Goal: Task Accomplishment & Management: Use online tool/utility

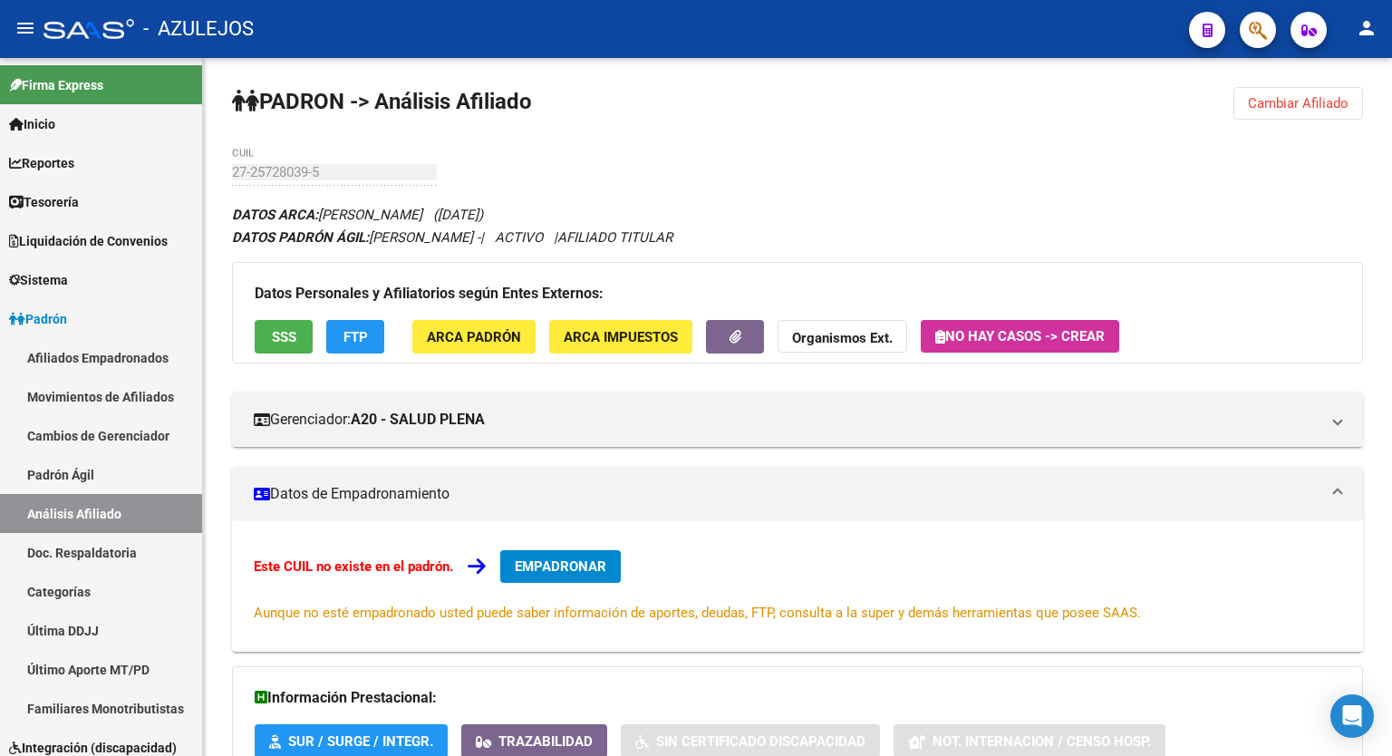
scroll to position [89, 0]
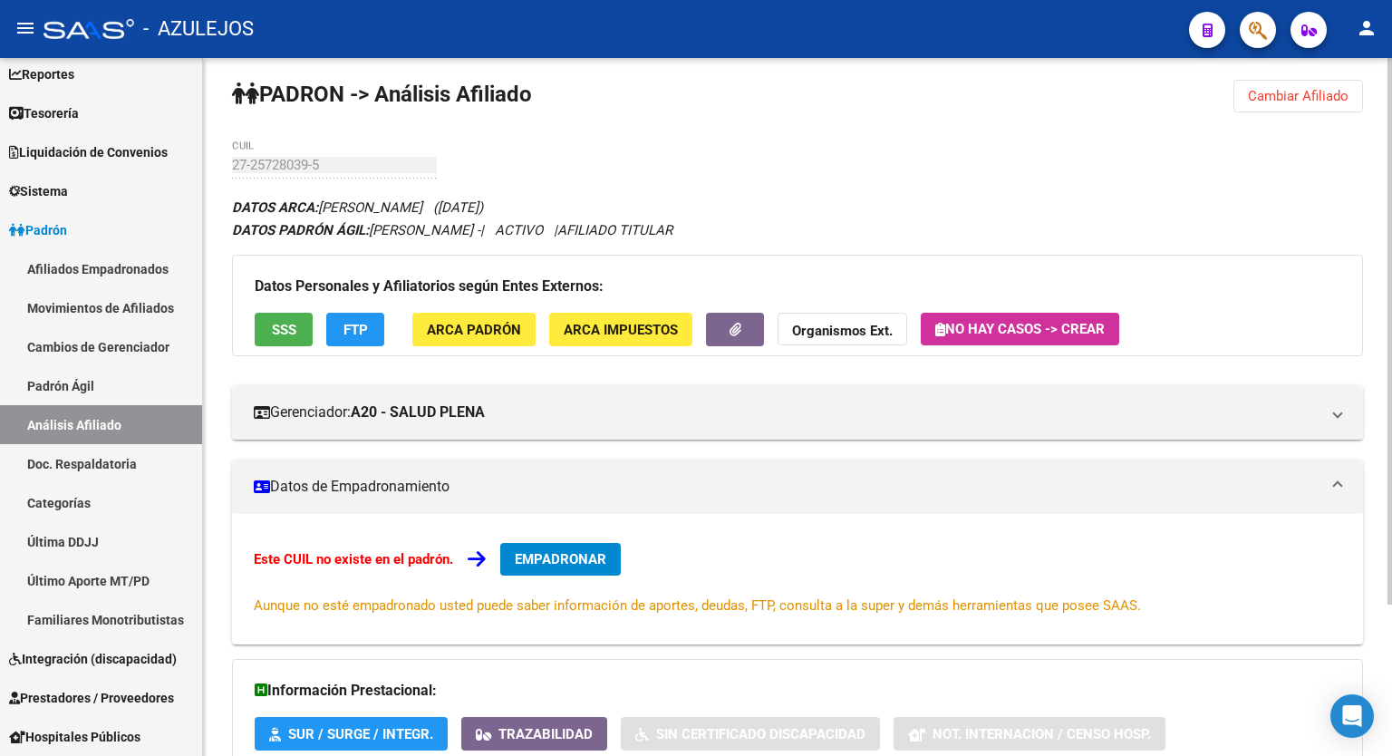
click at [1391, 242] on div at bounding box center [1389, 336] width 5 height 546
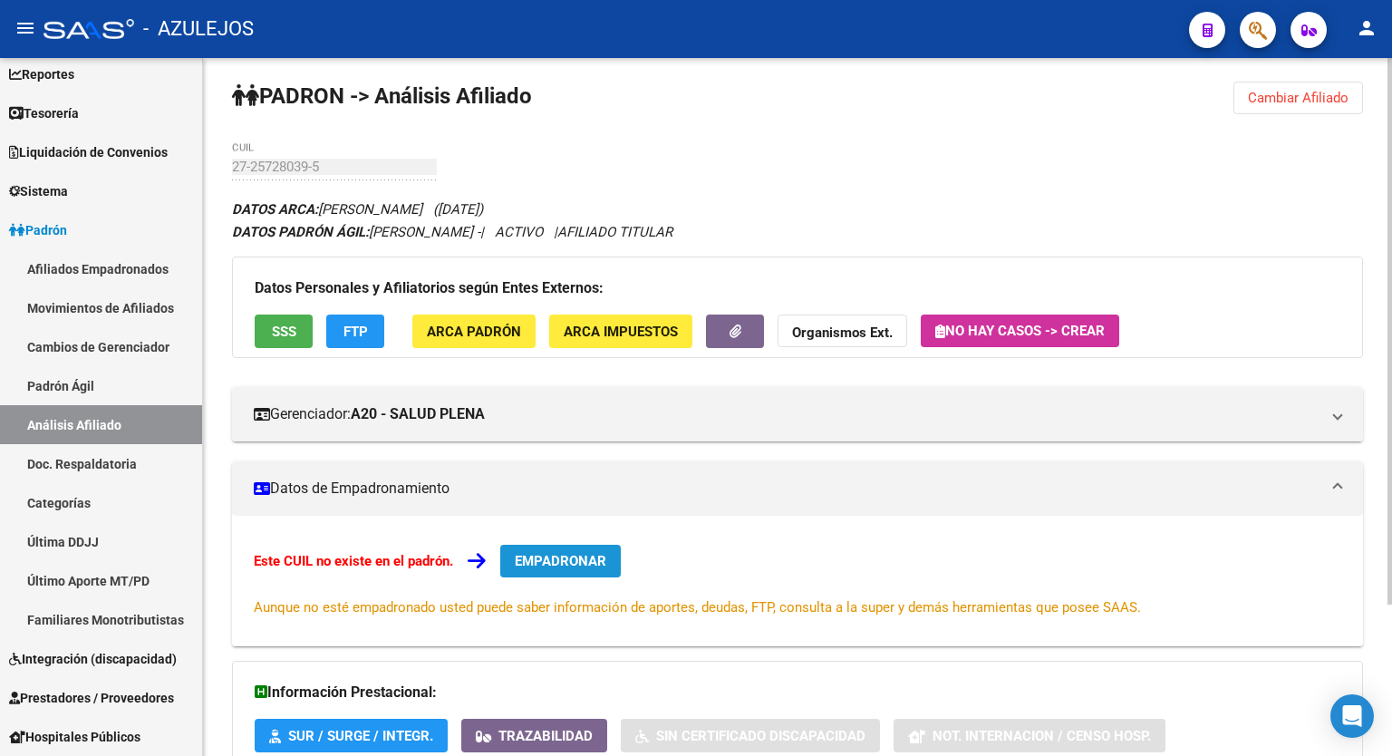
click at [571, 553] on span "EMPADRONAR" at bounding box center [561, 561] width 92 height 16
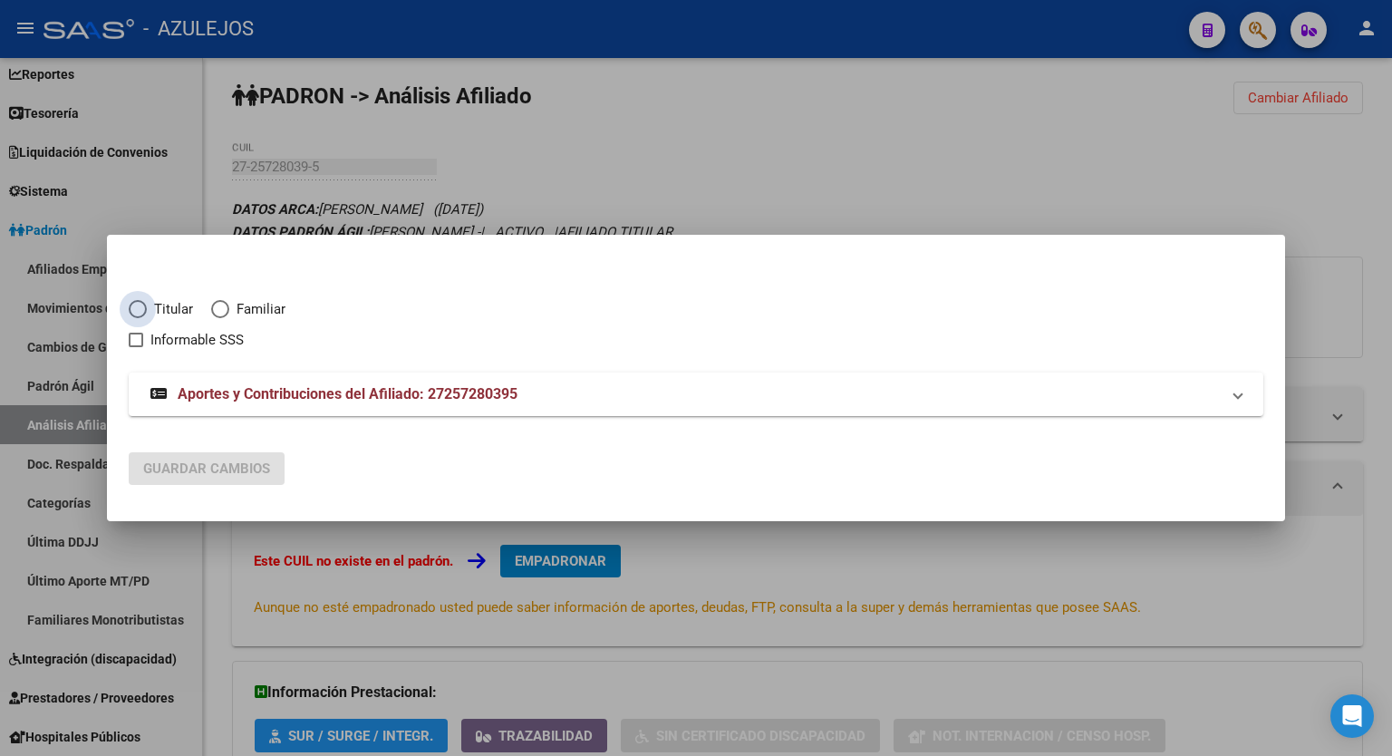
click at [136, 305] on span "Elija una opción" at bounding box center [138, 309] width 18 height 18
click at [136, 305] on input "Titular" at bounding box center [138, 309] width 18 height 18
radio input "true"
checkbox input "true"
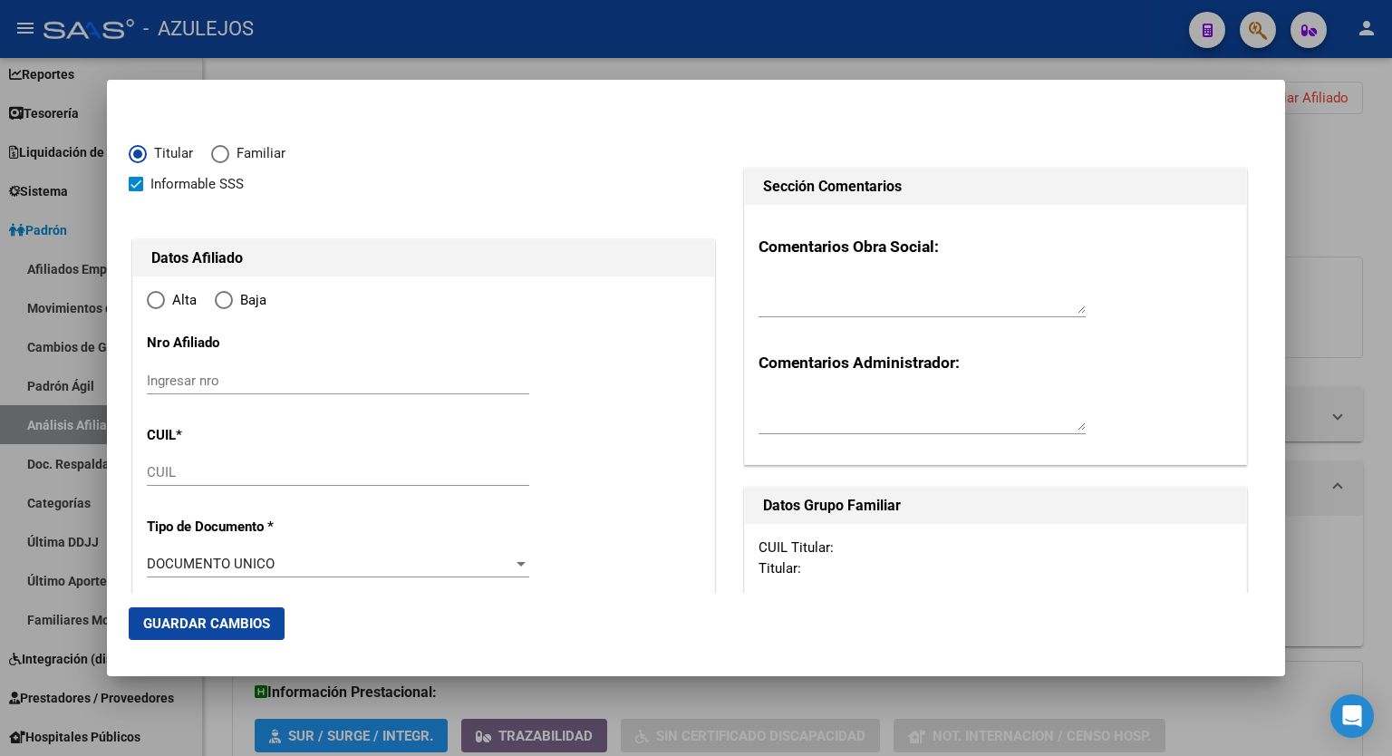
type input "27-25728039-5"
type input "25728039"
type input "[PERSON_NAME]"
type input "[DATE]"
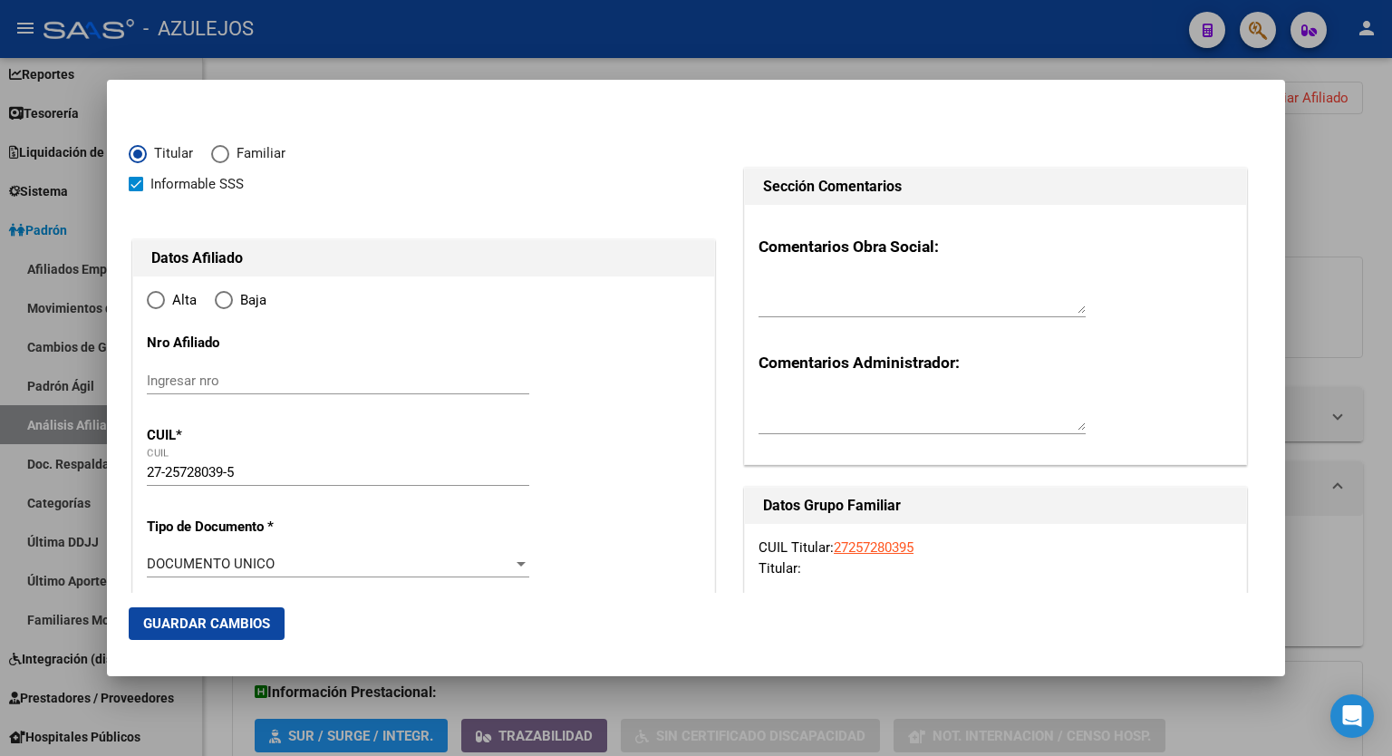
type input "EL LIBERTADOR"
type input "1657"
type input "GENERAL [PERSON_NAME]"
type input "9943"
radio input "true"
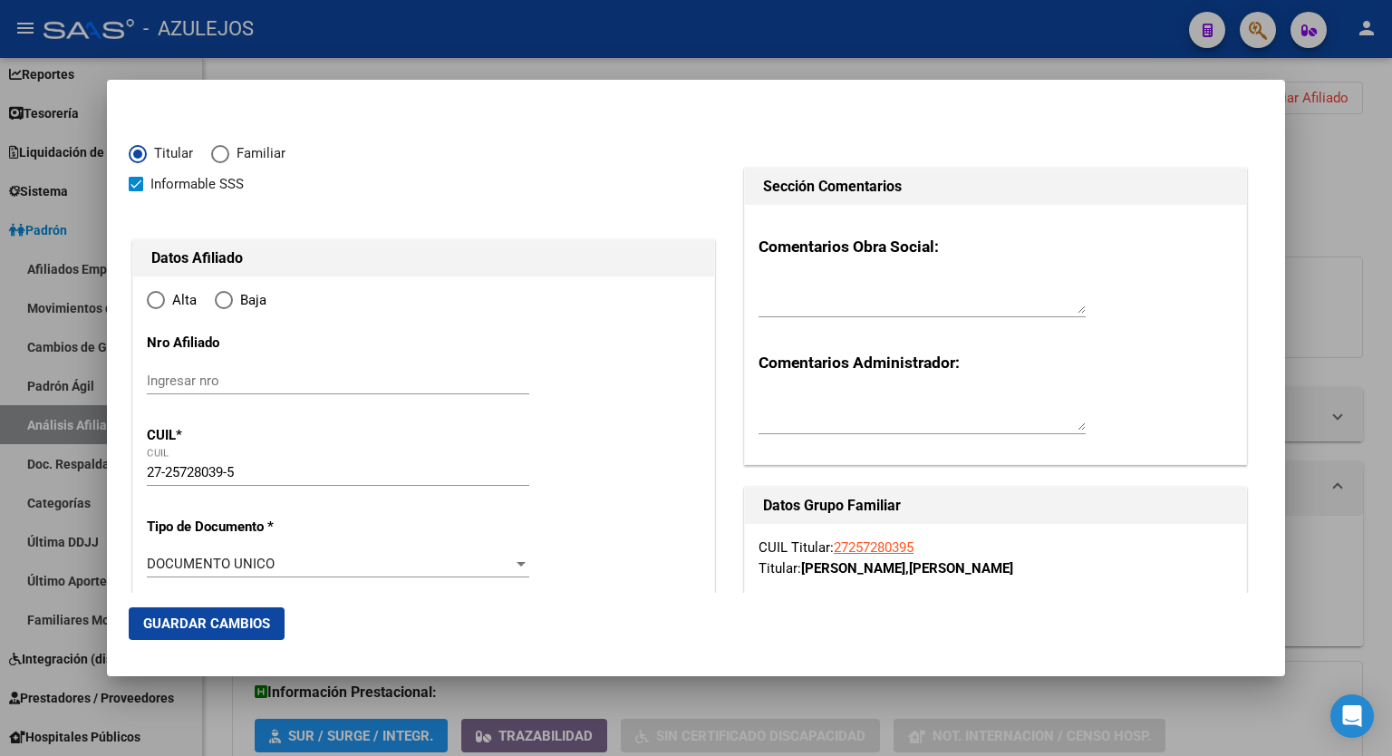
type input "EL LIBERTADOR"
click at [513, 561] on input "Ingresar fecha" at bounding box center [338, 569] width 382 height 29
type input "[DATE]"
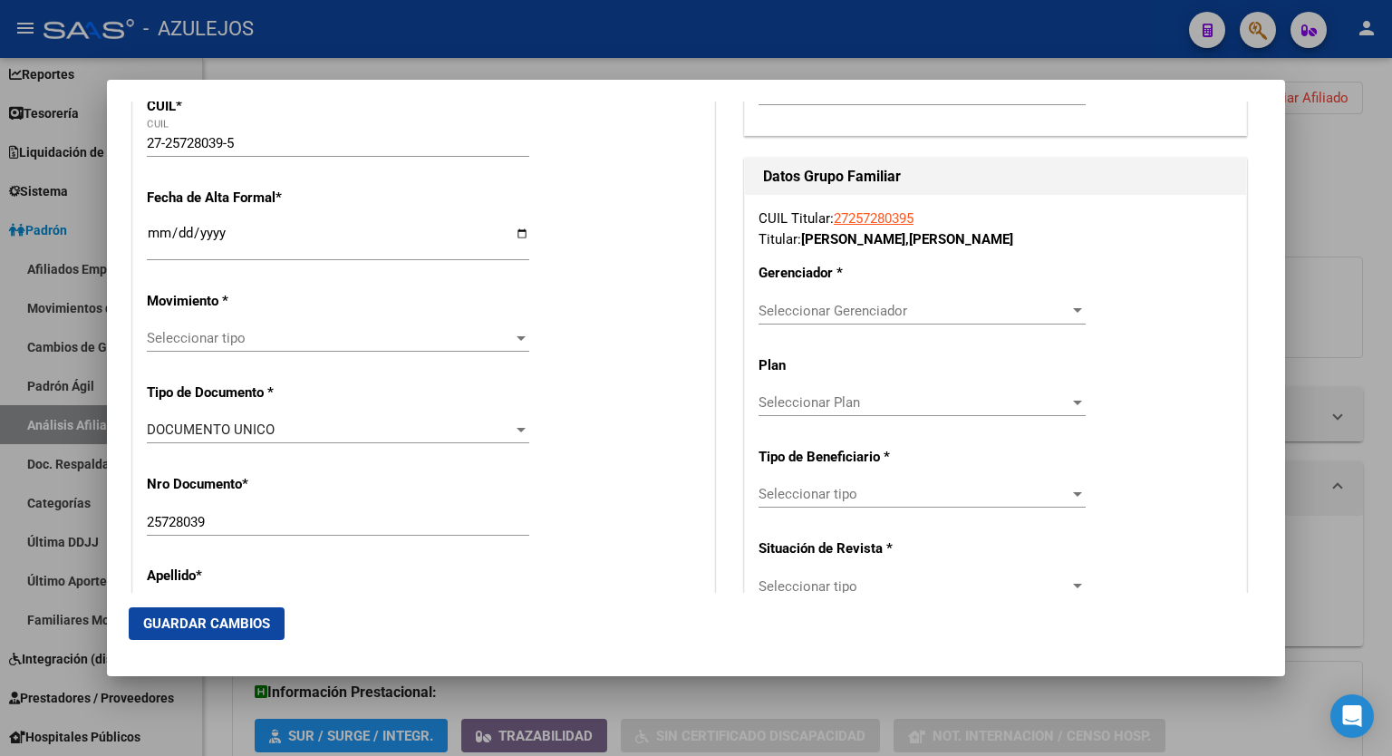
scroll to position [343, 0]
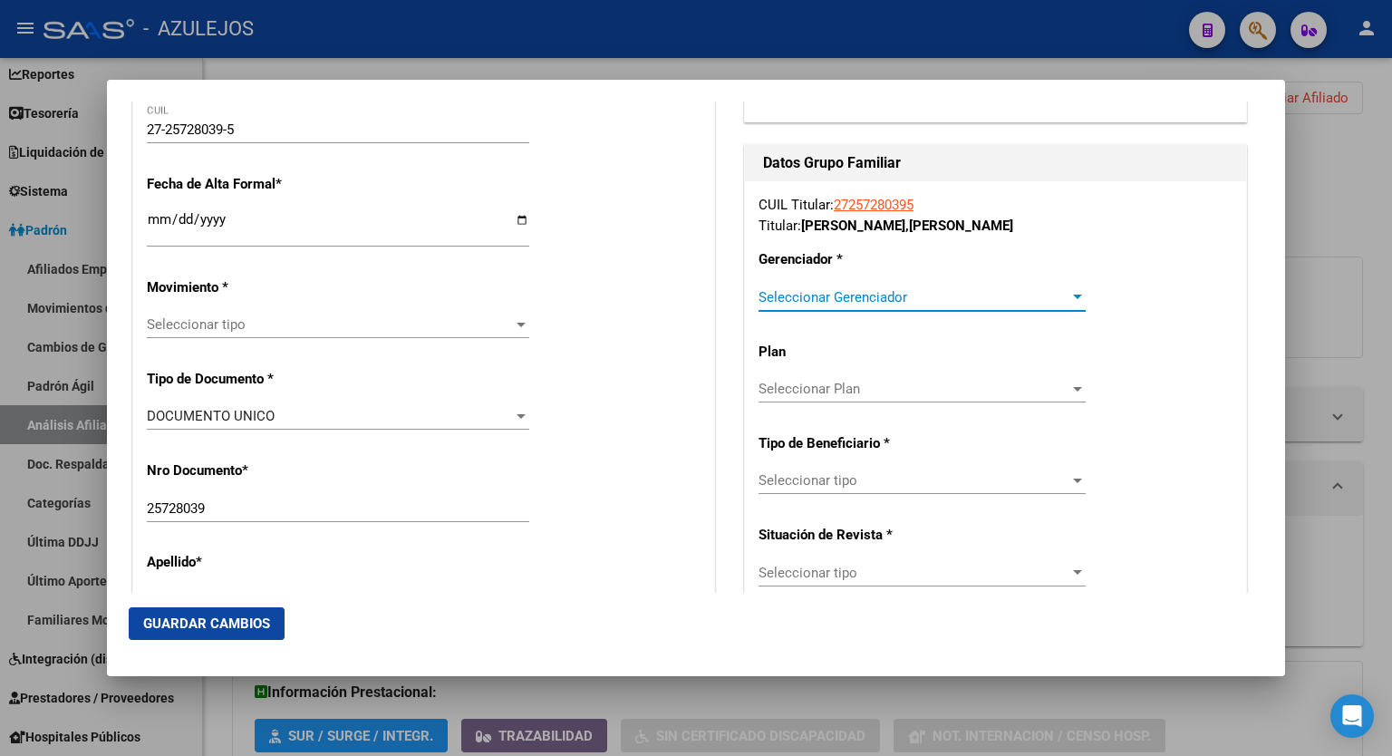
click at [1069, 292] on div at bounding box center [1077, 297] width 16 height 15
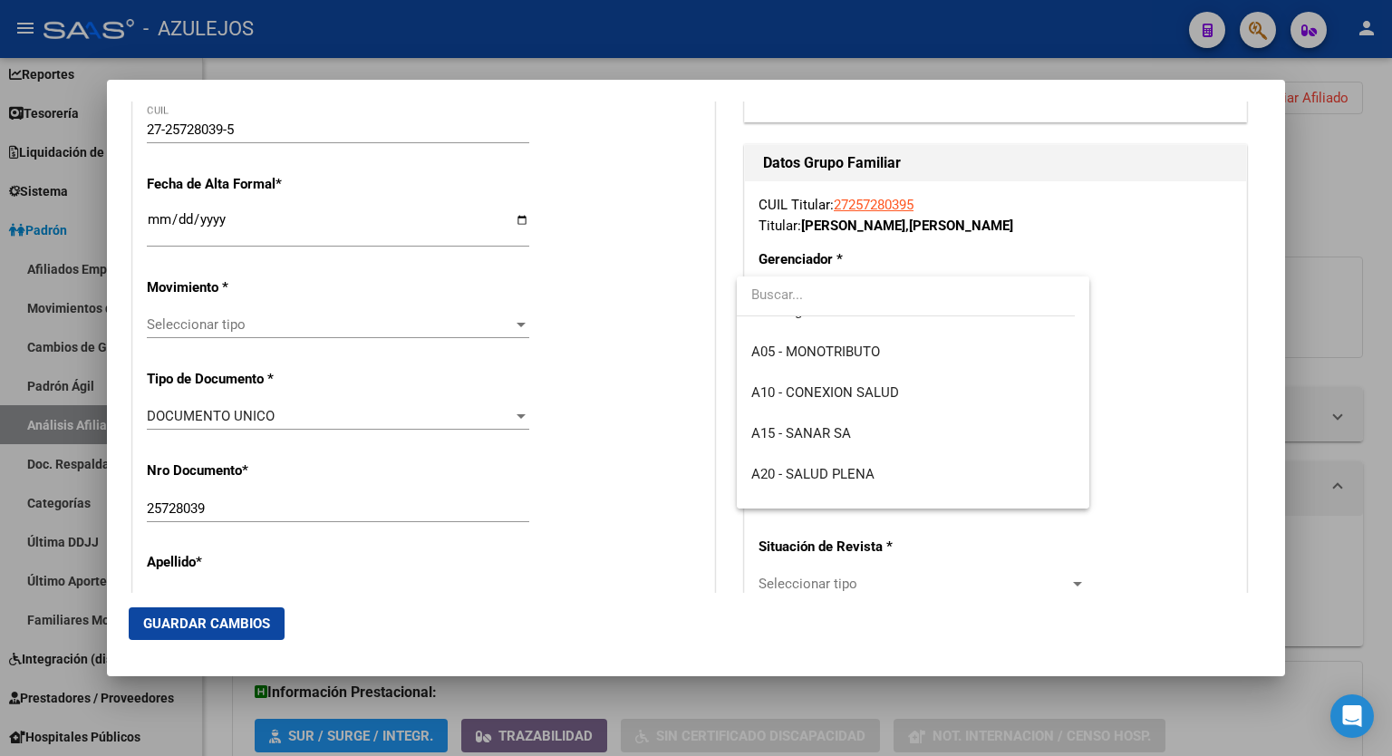
scroll to position [151, 0]
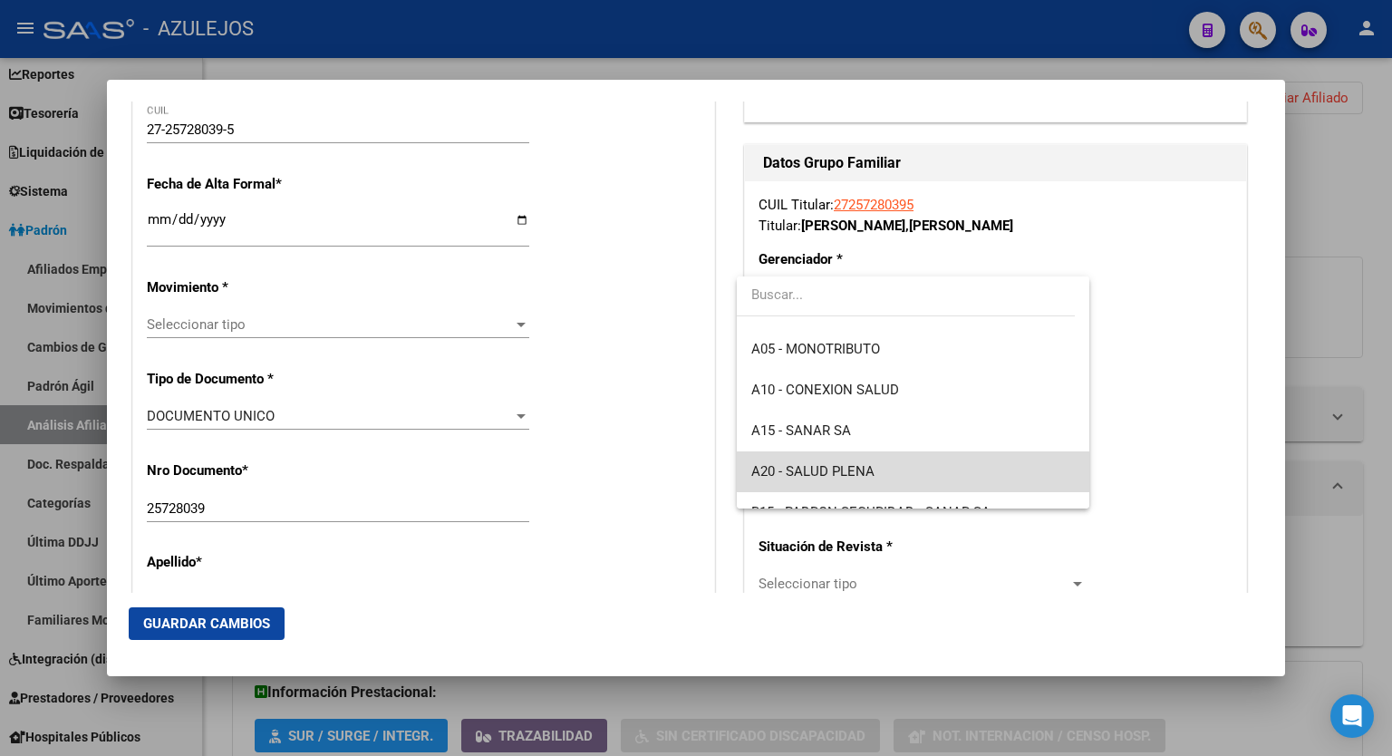
click at [924, 469] on span "A20 - SALUD PLENA" at bounding box center [913, 471] width 324 height 41
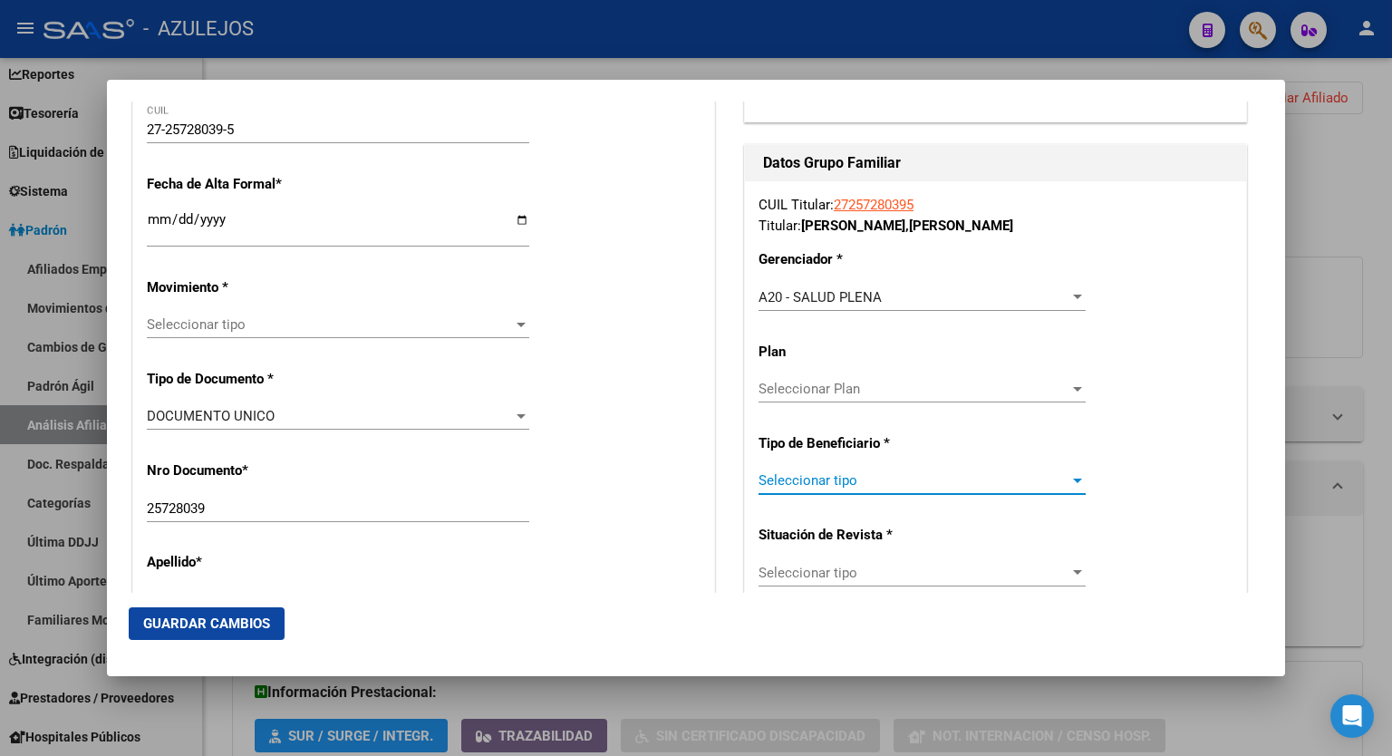
click at [1069, 476] on div at bounding box center [1077, 480] width 16 height 15
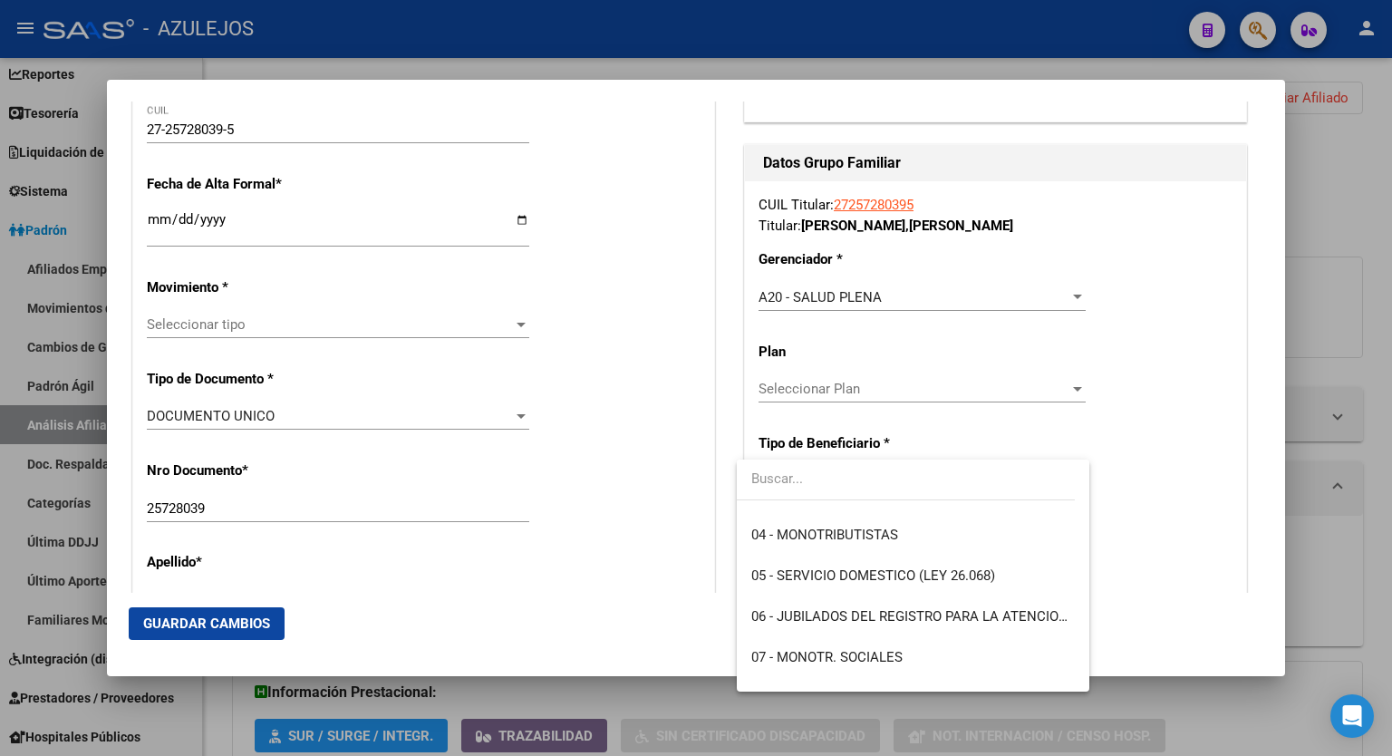
scroll to position [153, 0]
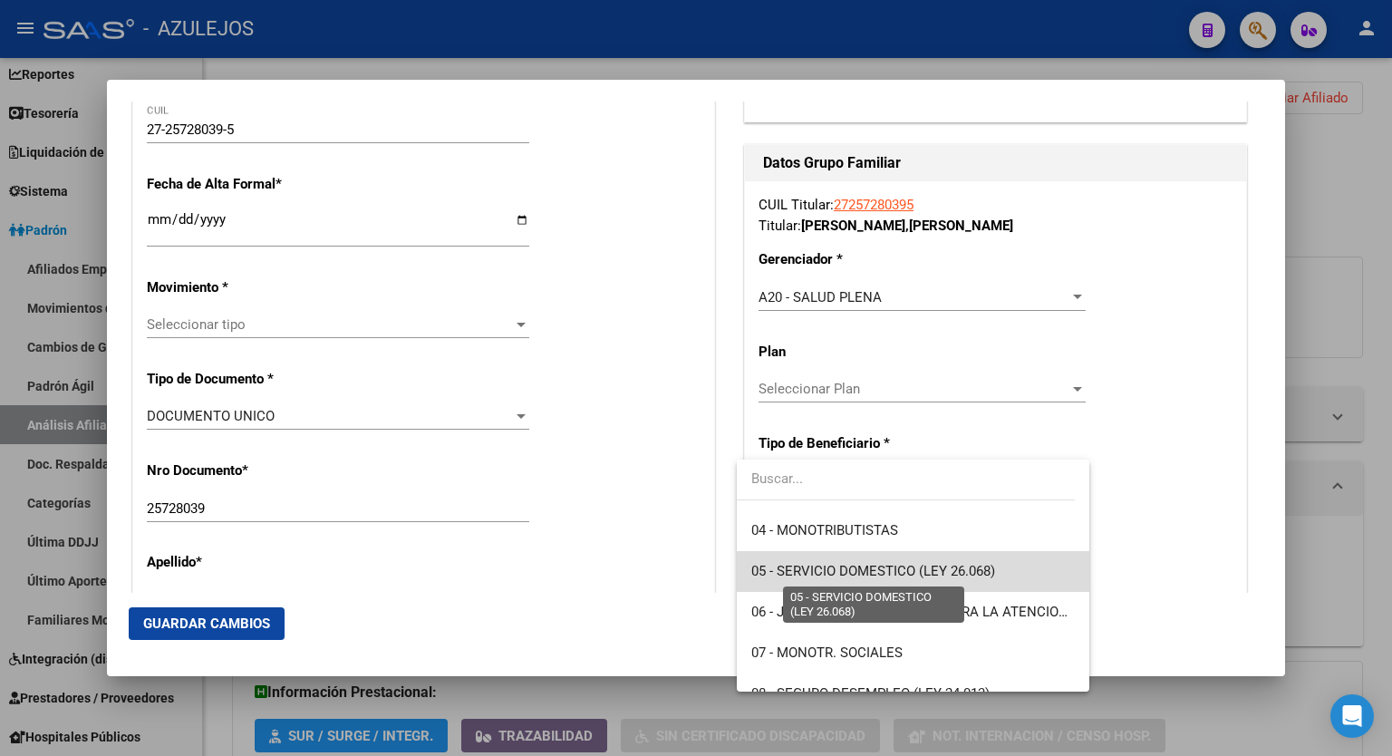
click at [962, 574] on span "05 - SERVICIO DOMESTICO (LEY 26.068)" at bounding box center [873, 571] width 244 height 16
type input "27-25728039-5"
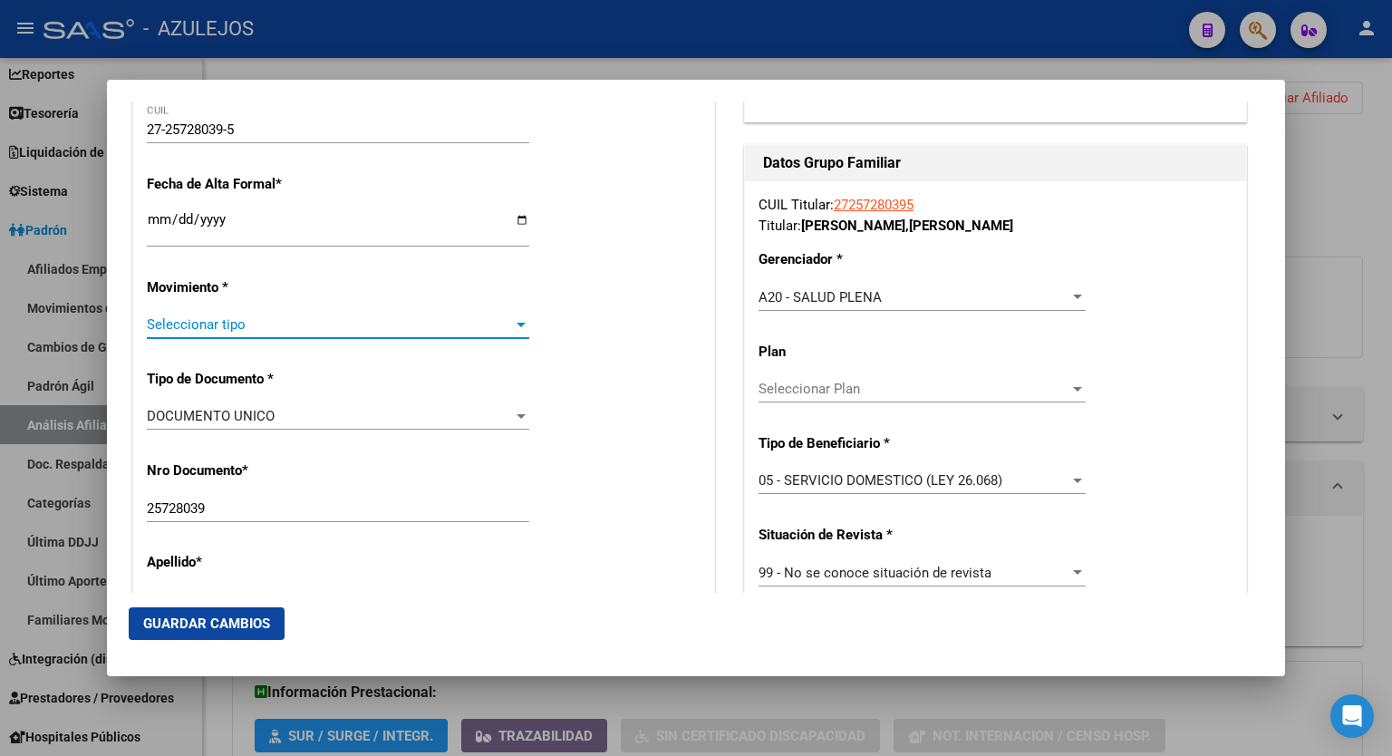
click at [517, 323] on div at bounding box center [521, 325] width 9 height 5
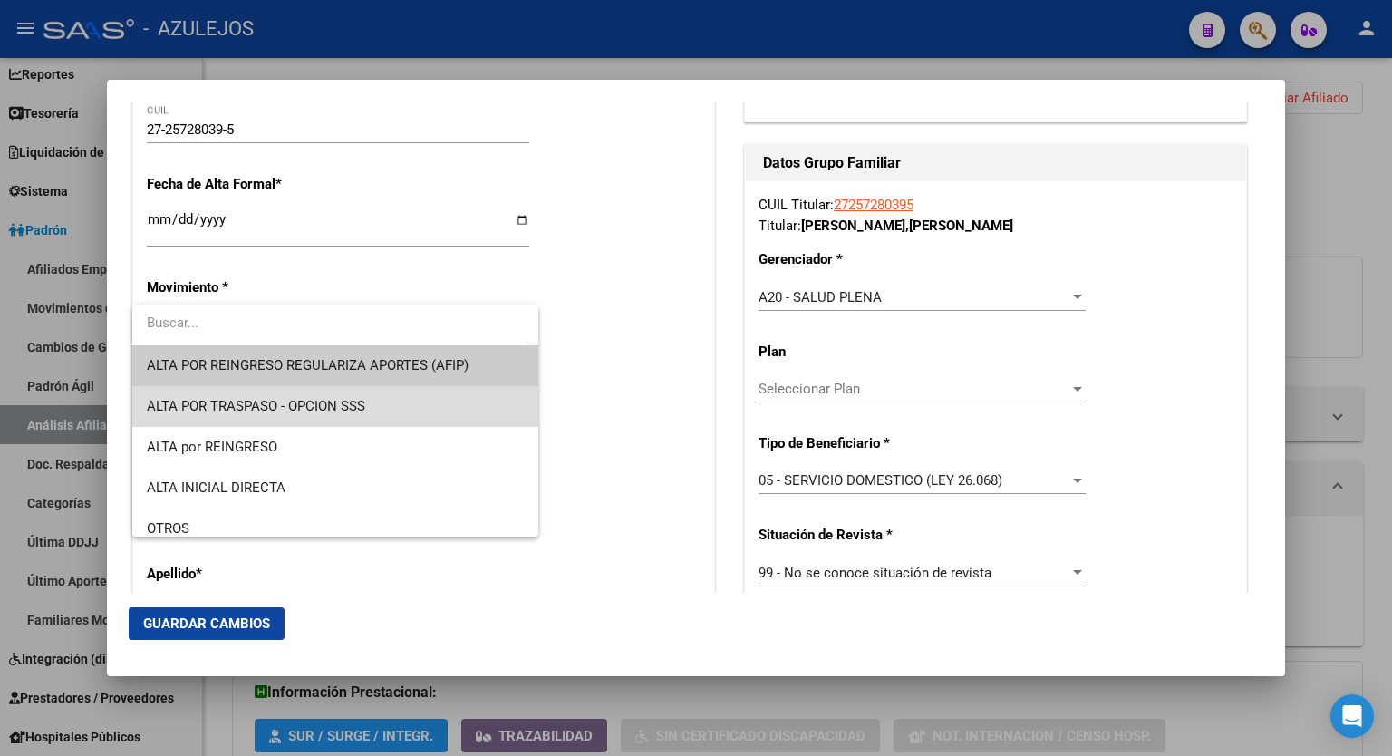
click at [384, 396] on span "ALTA POR TRASPASO - OPCION SSS" at bounding box center [335, 406] width 377 height 41
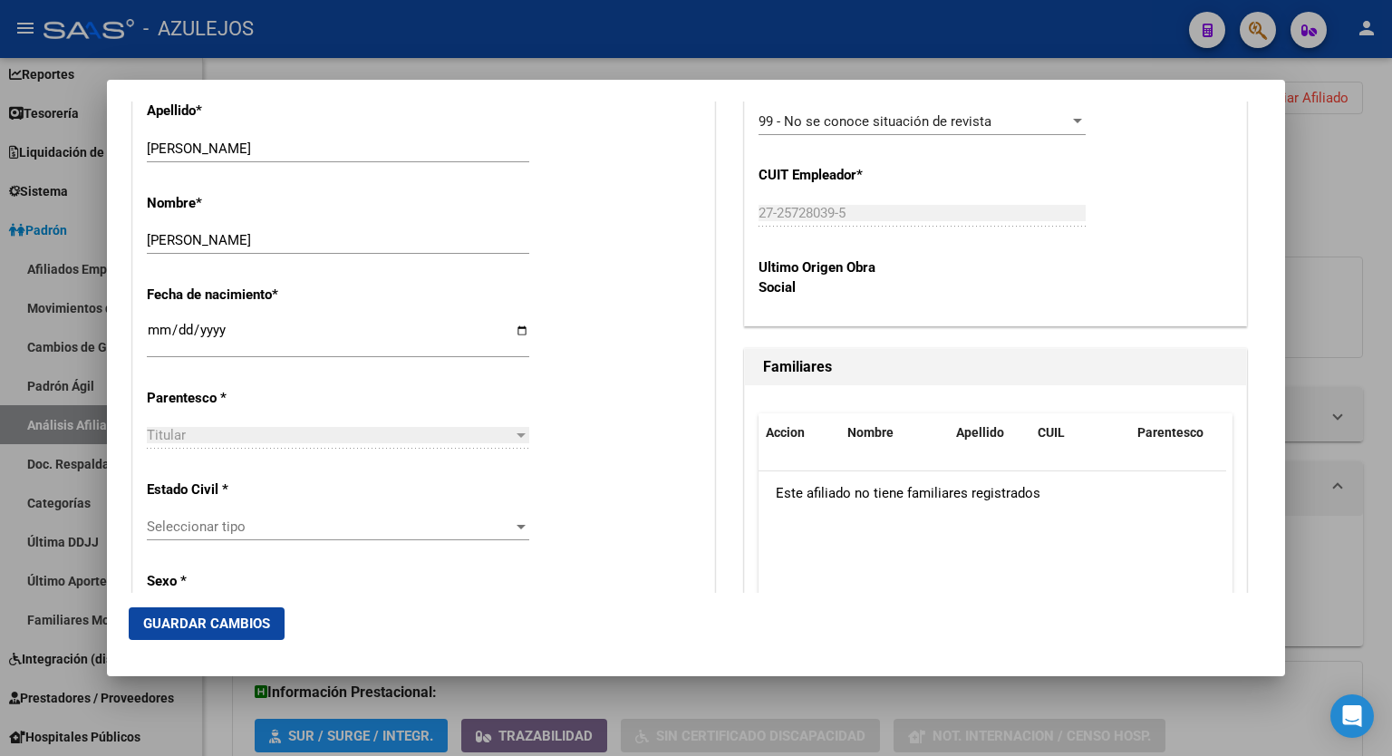
scroll to position [907, 0]
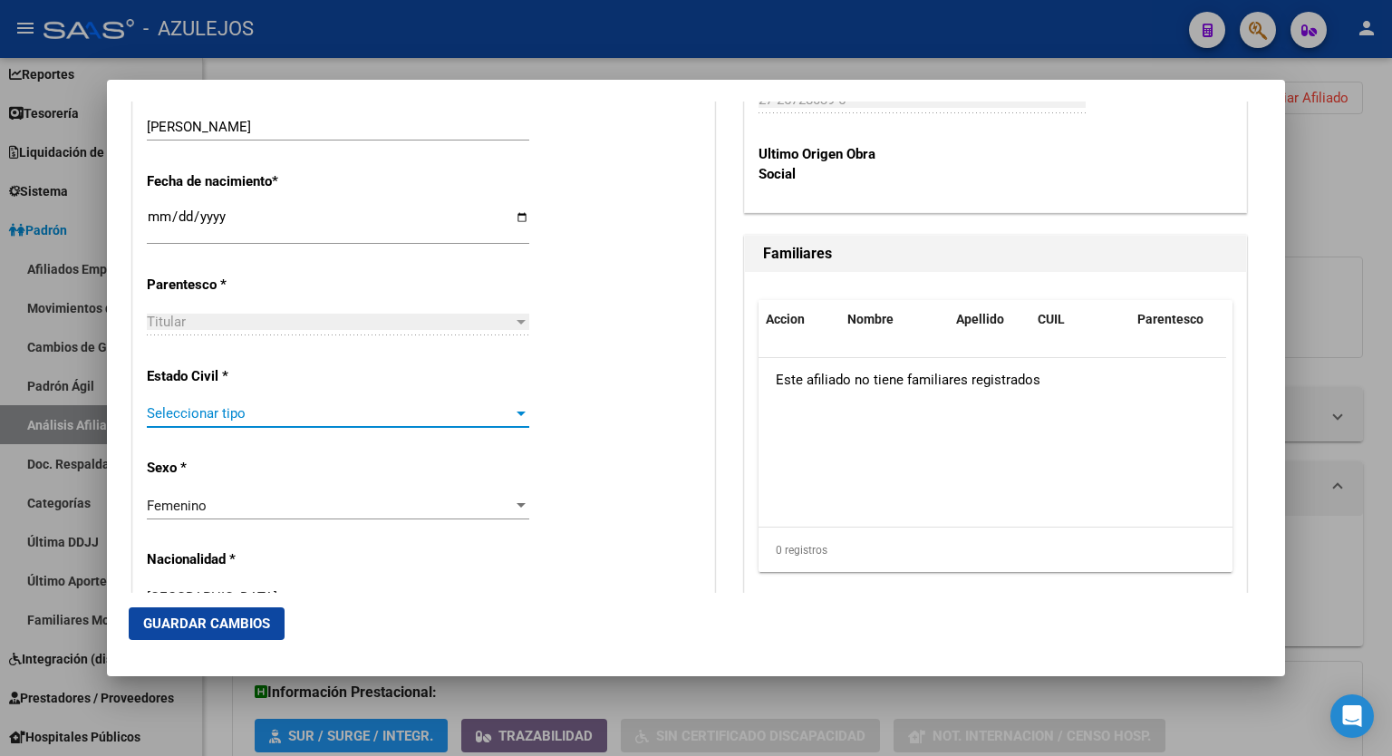
click at [514, 417] on div at bounding box center [521, 413] width 16 height 15
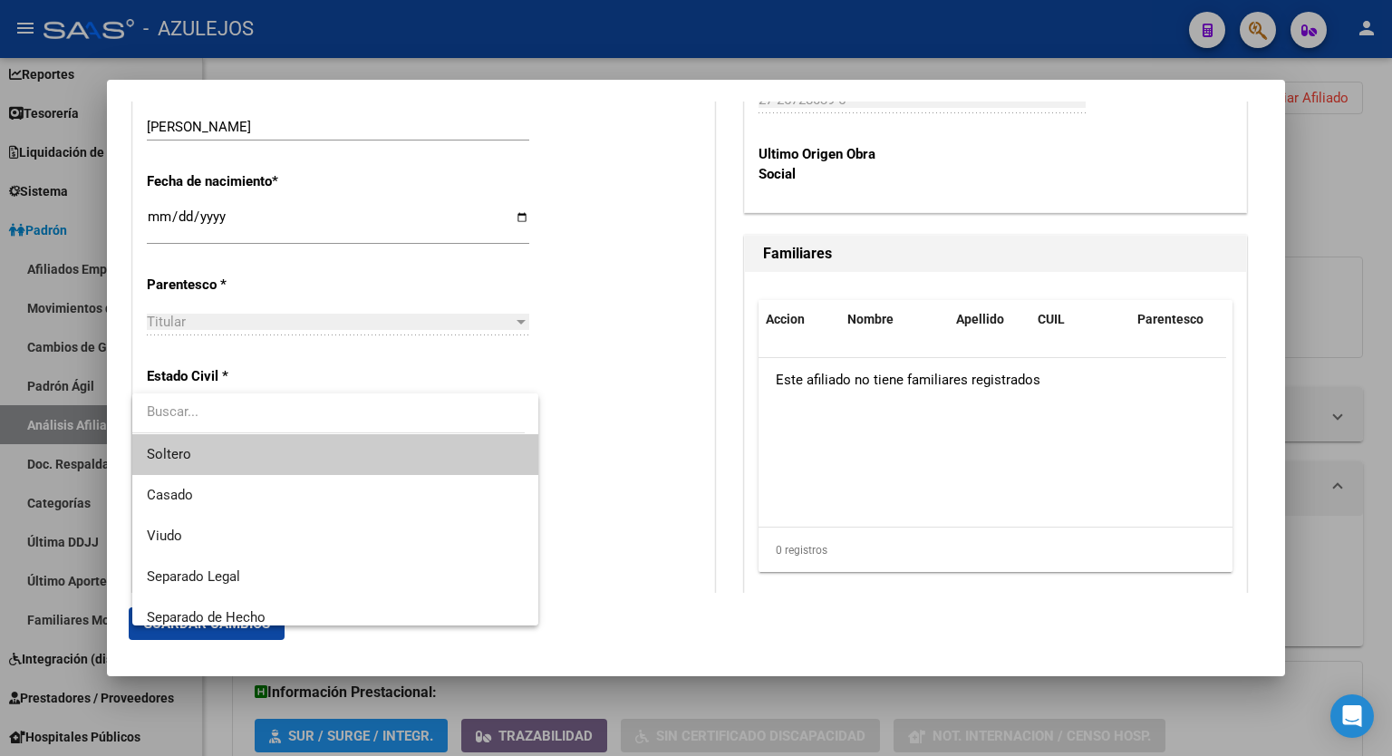
click at [401, 447] on span "Soltero" at bounding box center [335, 454] width 377 height 41
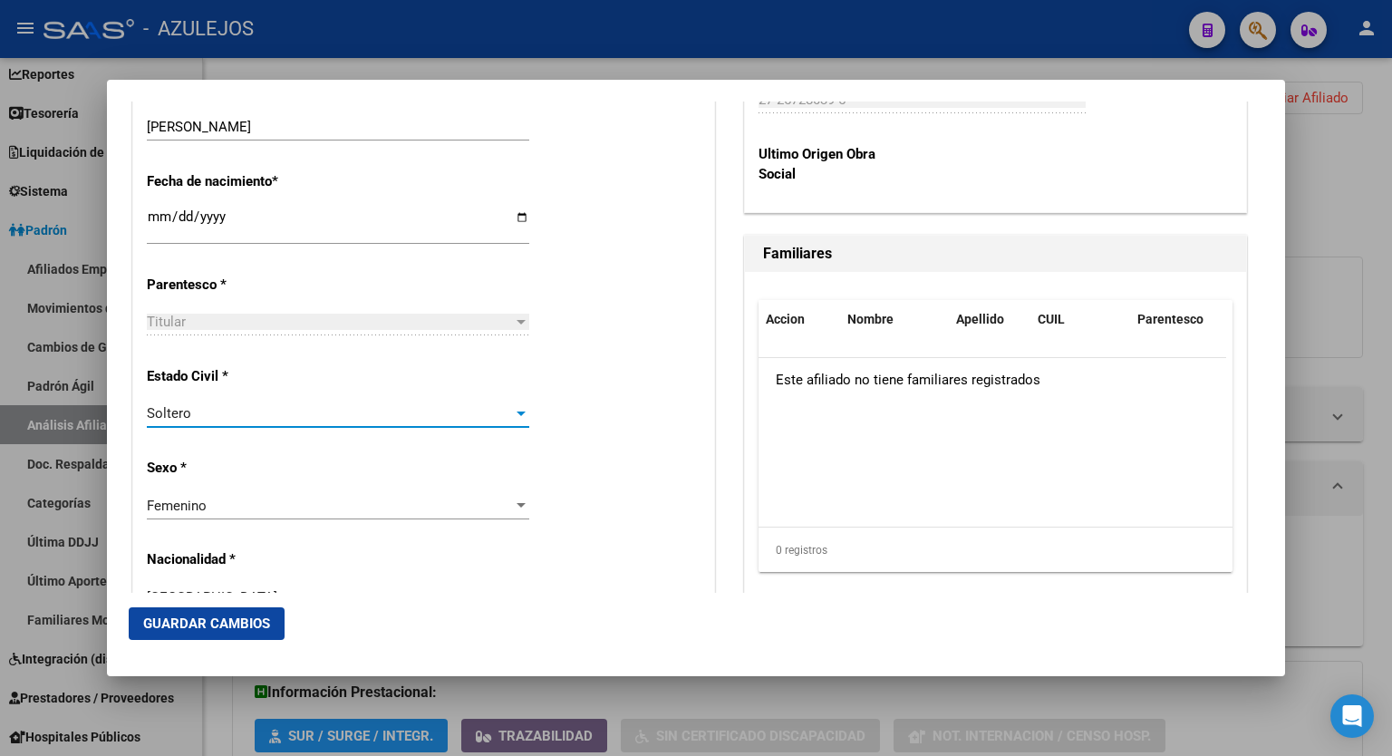
click at [208, 624] on span "Guardar Cambios" at bounding box center [206, 623] width 127 height 16
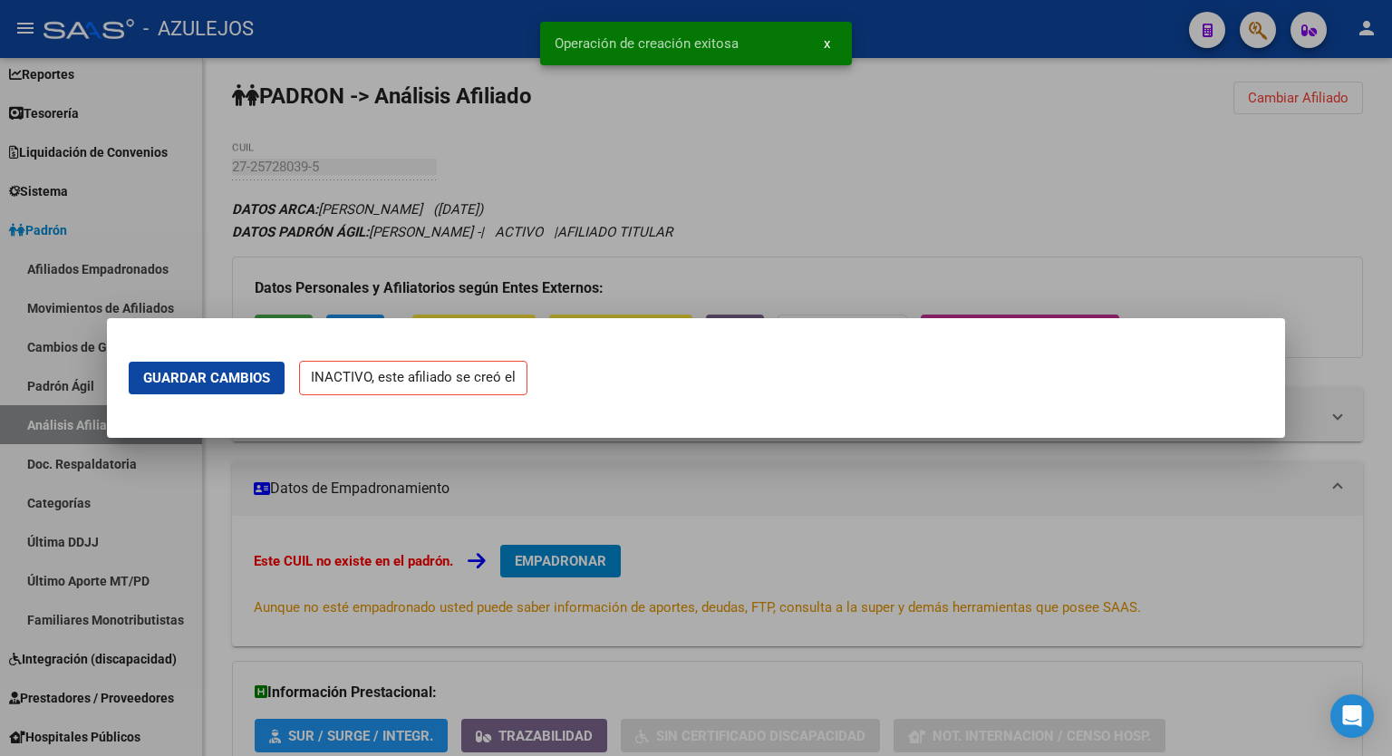
scroll to position [0, 0]
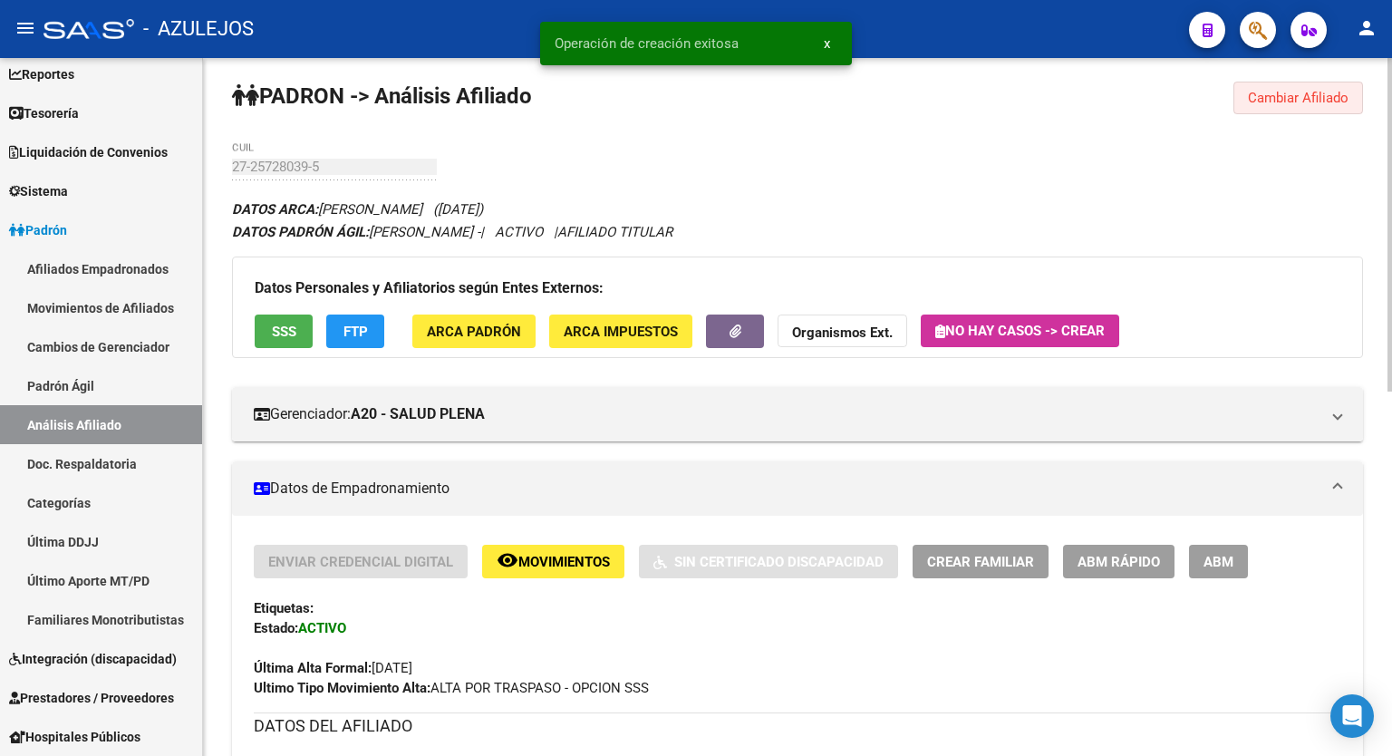
click at [1299, 84] on button "Cambiar Afiliado" at bounding box center [1298, 98] width 130 height 33
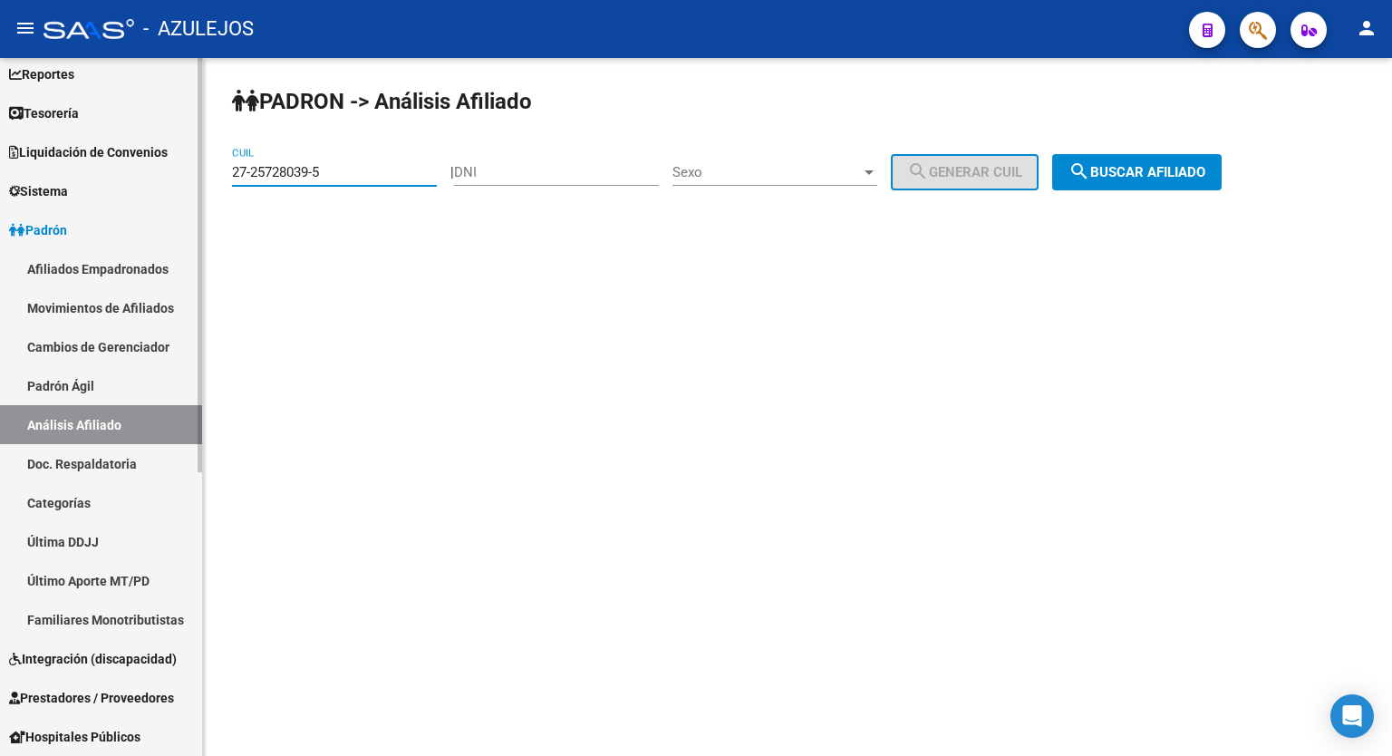
drag, startPoint x: 365, startPoint y: 173, endPoint x: 82, endPoint y: 202, distance: 285.1
click at [82, 202] on mat-sidenav-container "Firma Express Inicio Calendario SSS Instructivos Contacto OS Reportes Tablero d…" at bounding box center [696, 407] width 1392 height 698
paste input "1371173-9"
type input "27-21371173-9"
click at [1173, 164] on span "search Buscar afiliado" at bounding box center [1136, 172] width 137 height 16
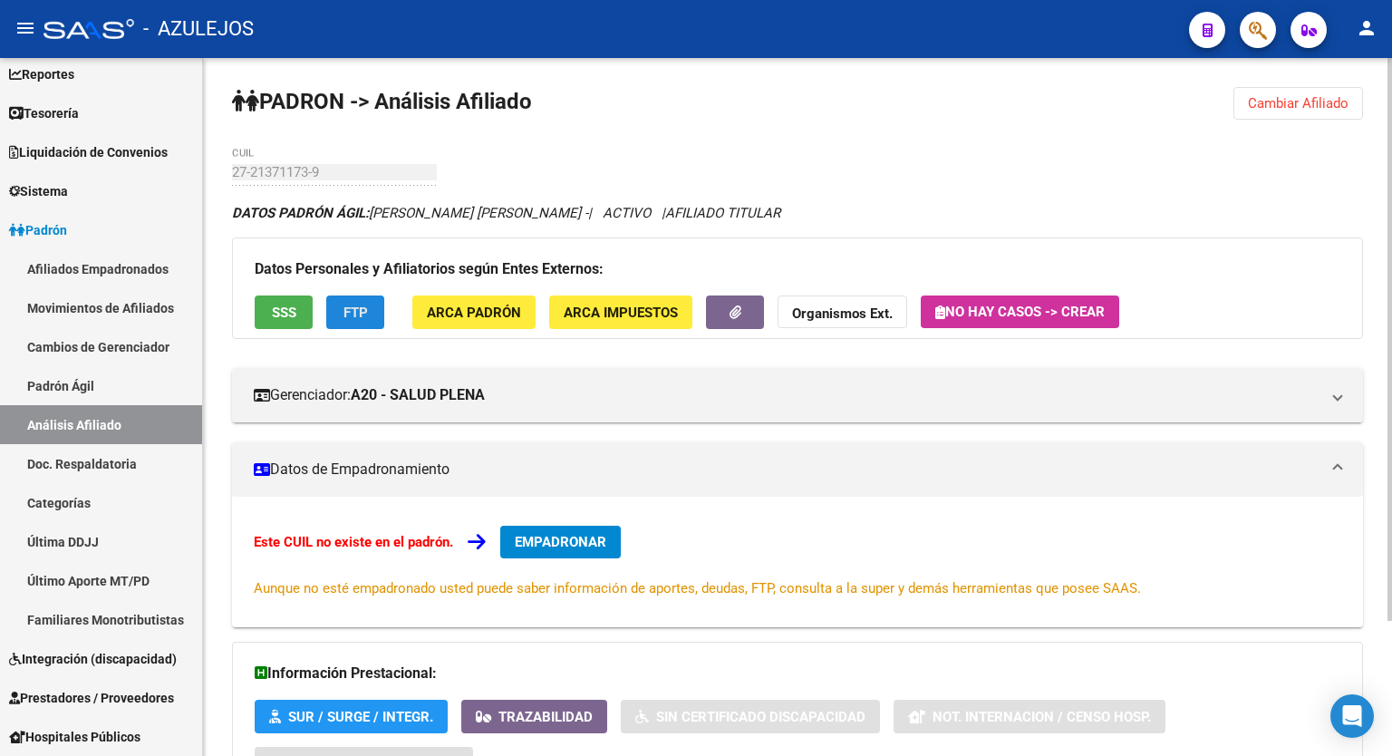
click at [359, 310] on span "FTP" at bounding box center [355, 313] width 24 height 16
click at [276, 314] on span "SSS" at bounding box center [284, 313] width 24 height 16
click at [594, 537] on span "EMPADRONAR" at bounding box center [561, 542] width 92 height 16
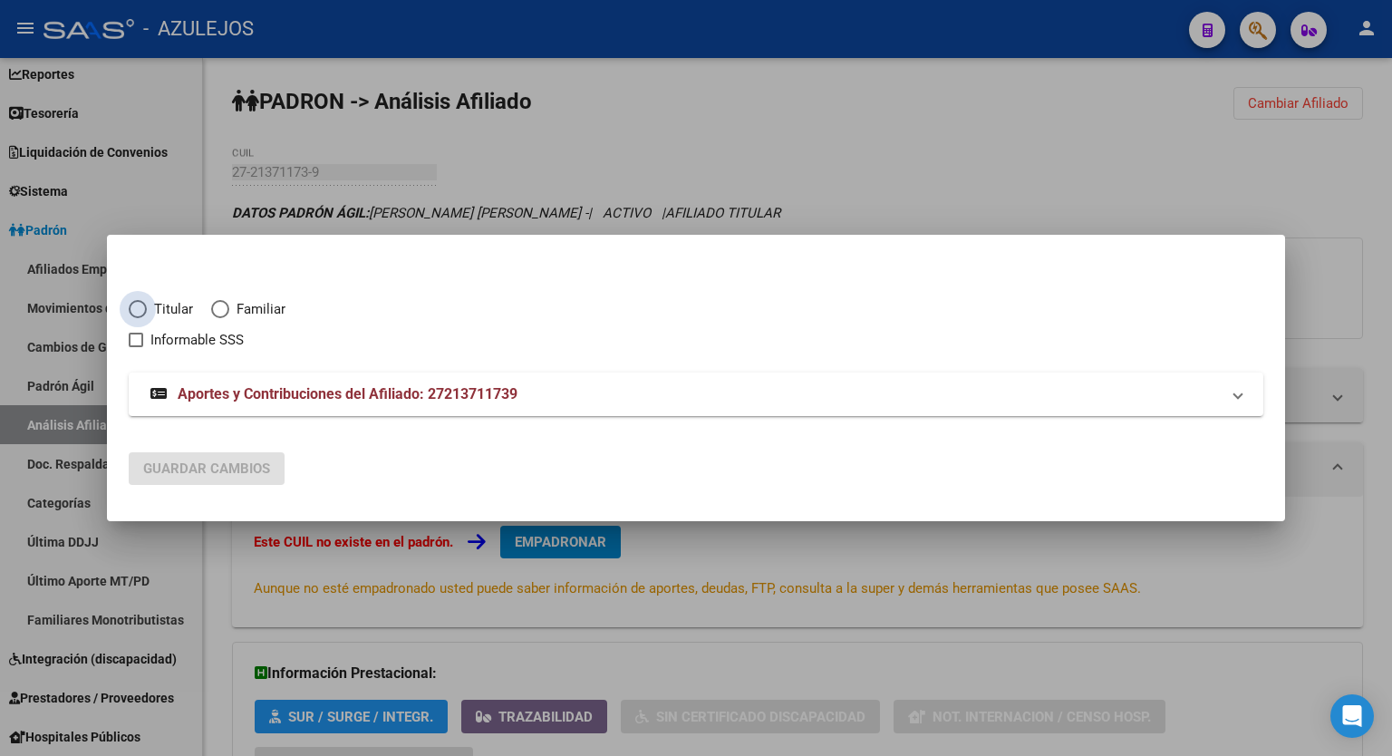
click at [143, 314] on span "Elija una opción" at bounding box center [138, 309] width 18 height 18
click at [143, 314] on input "Titular" at bounding box center [138, 309] width 18 height 18
radio input "true"
checkbox input "true"
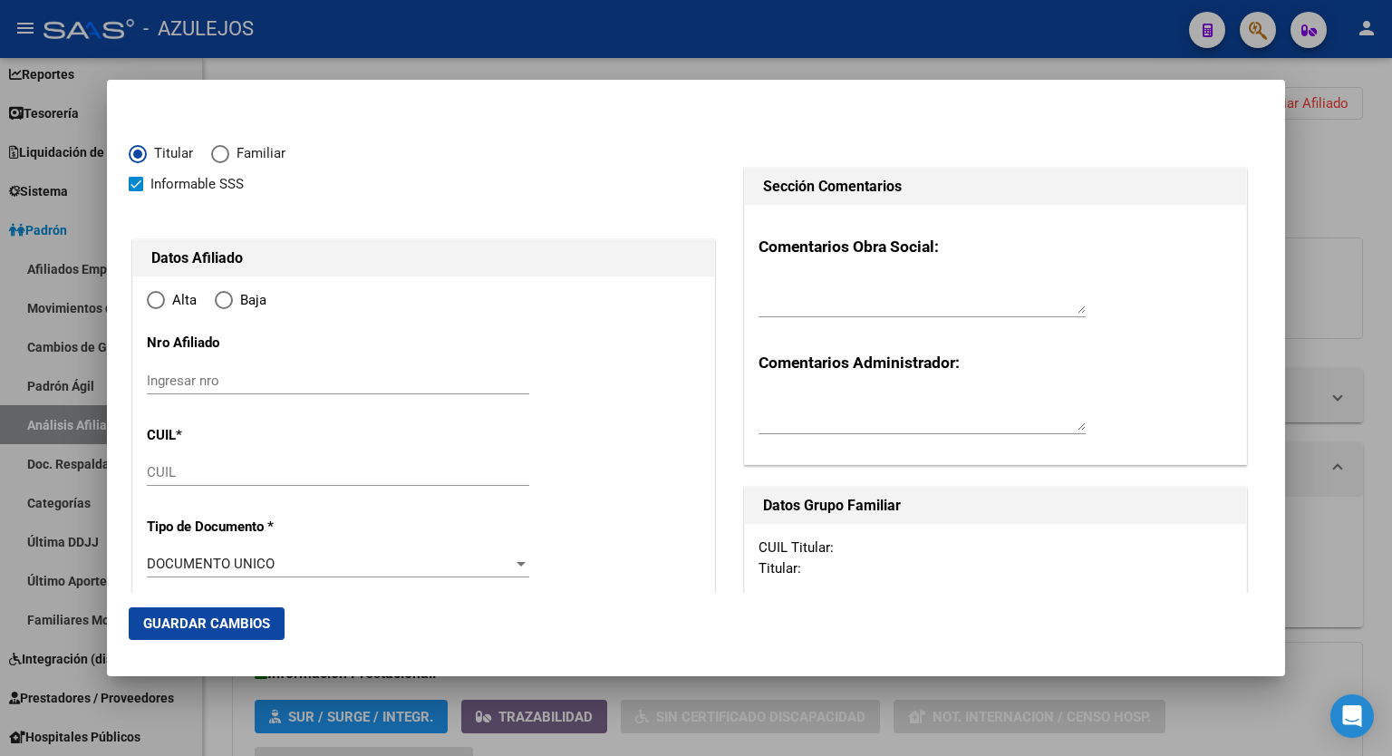
type input "27-21371173-9"
type input "21371173"
type input "[PERSON_NAME]"
type input "[DATE]"
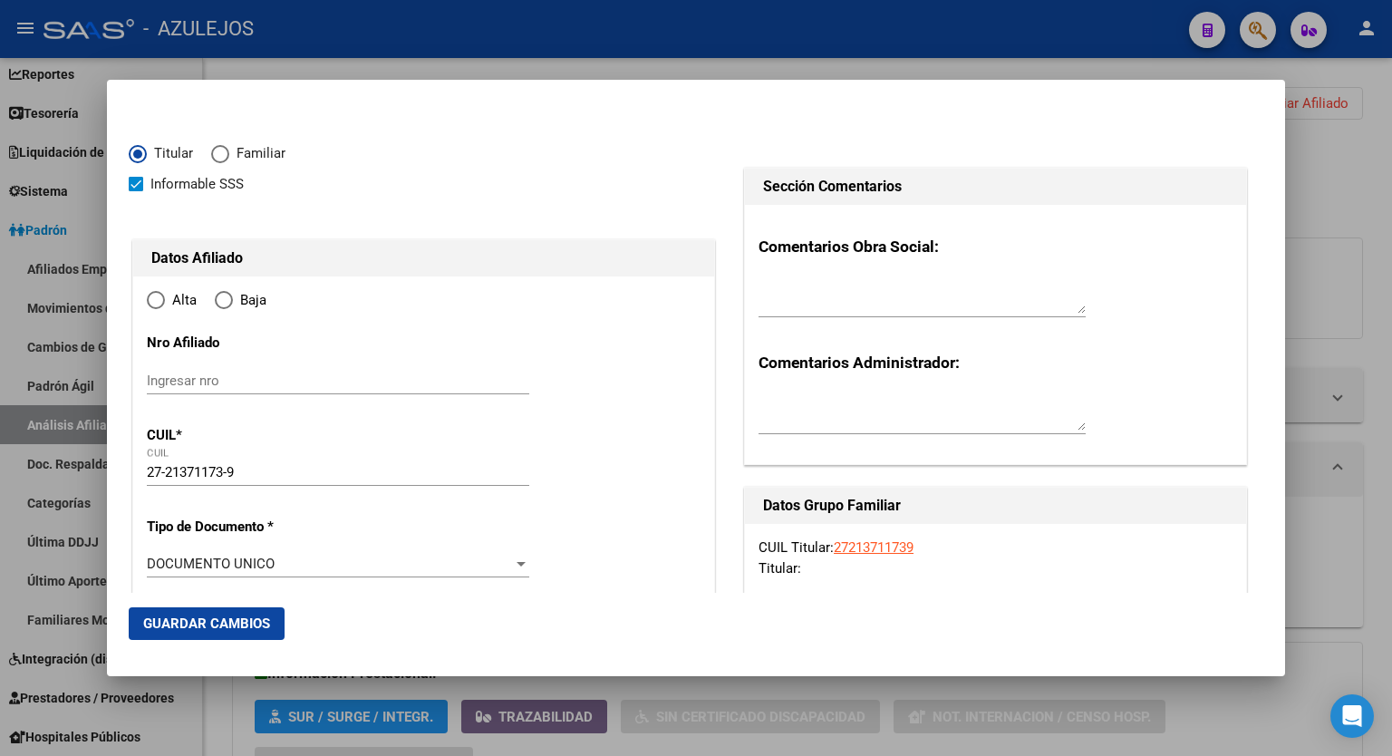
type input "[PERSON_NAME]"
type input "5501"
type input "CABO [GEOGRAPHIC_DATA][PERSON_NAME]"
type input "2150"
radio input "true"
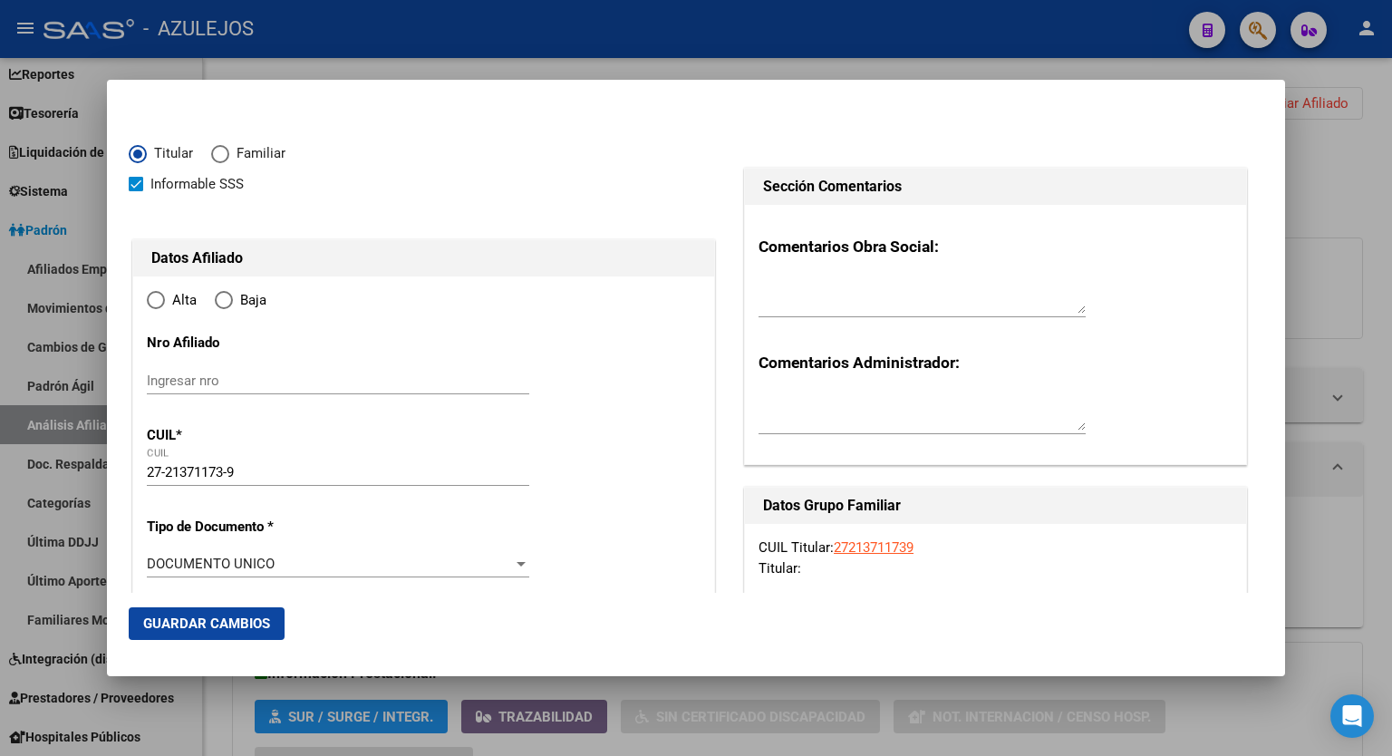
type input "[PERSON_NAME]"
click at [517, 559] on input "Ingresar fecha" at bounding box center [338, 569] width 382 height 29
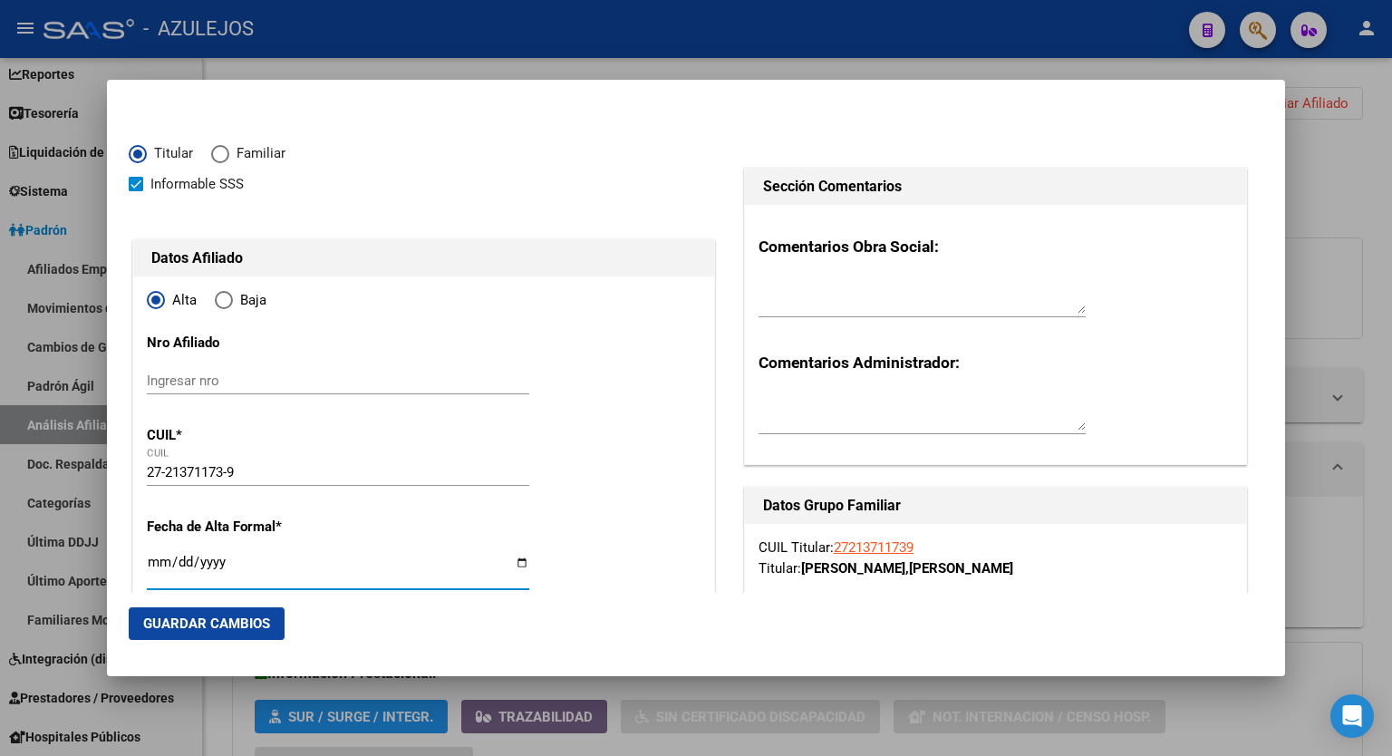
type input "[DATE]"
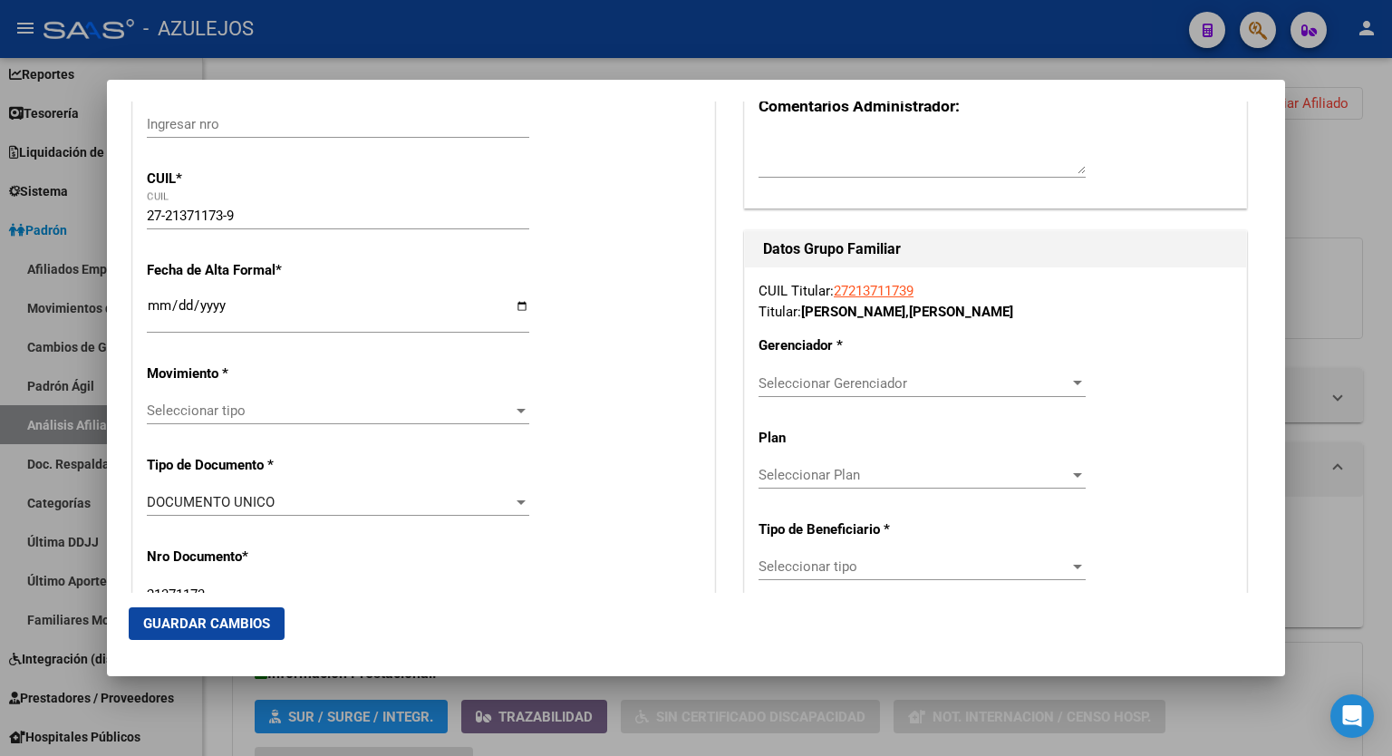
scroll to position [279, 0]
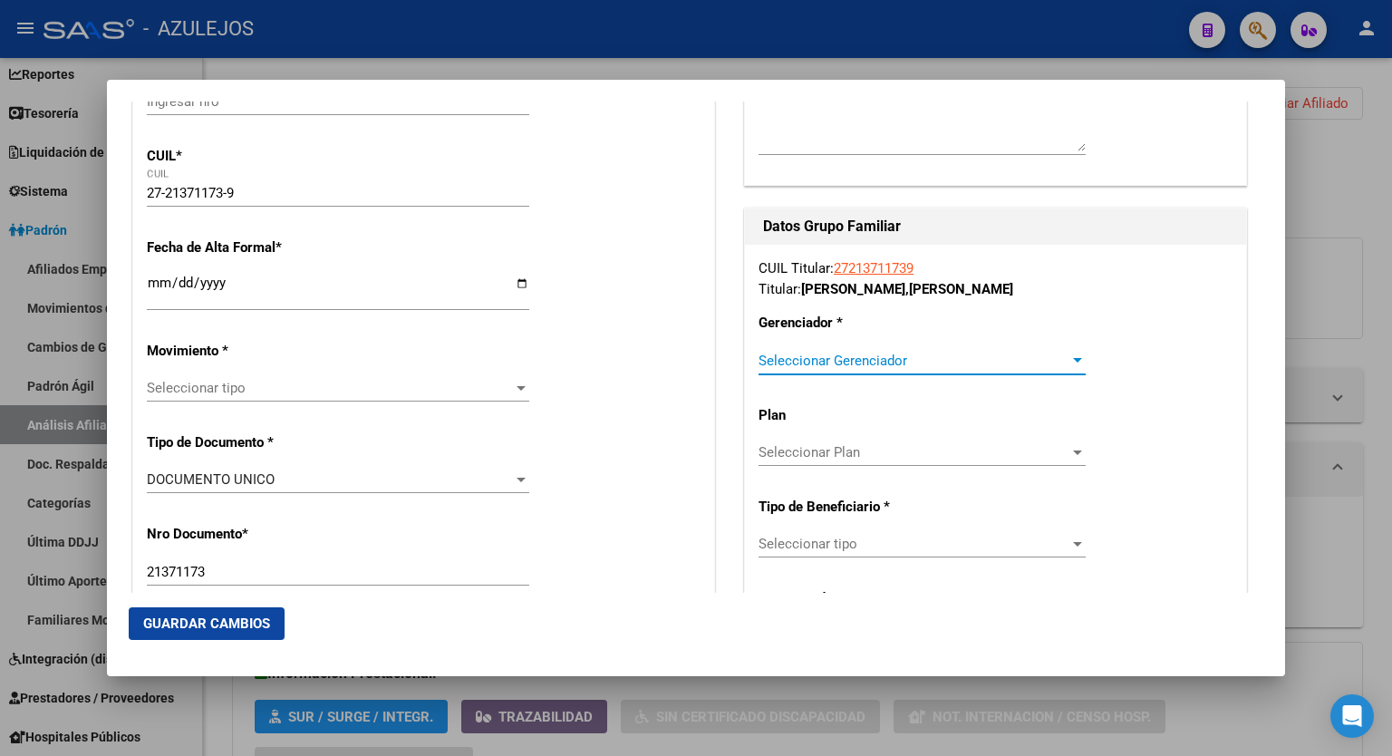
click at [1069, 353] on div at bounding box center [1077, 360] width 16 height 15
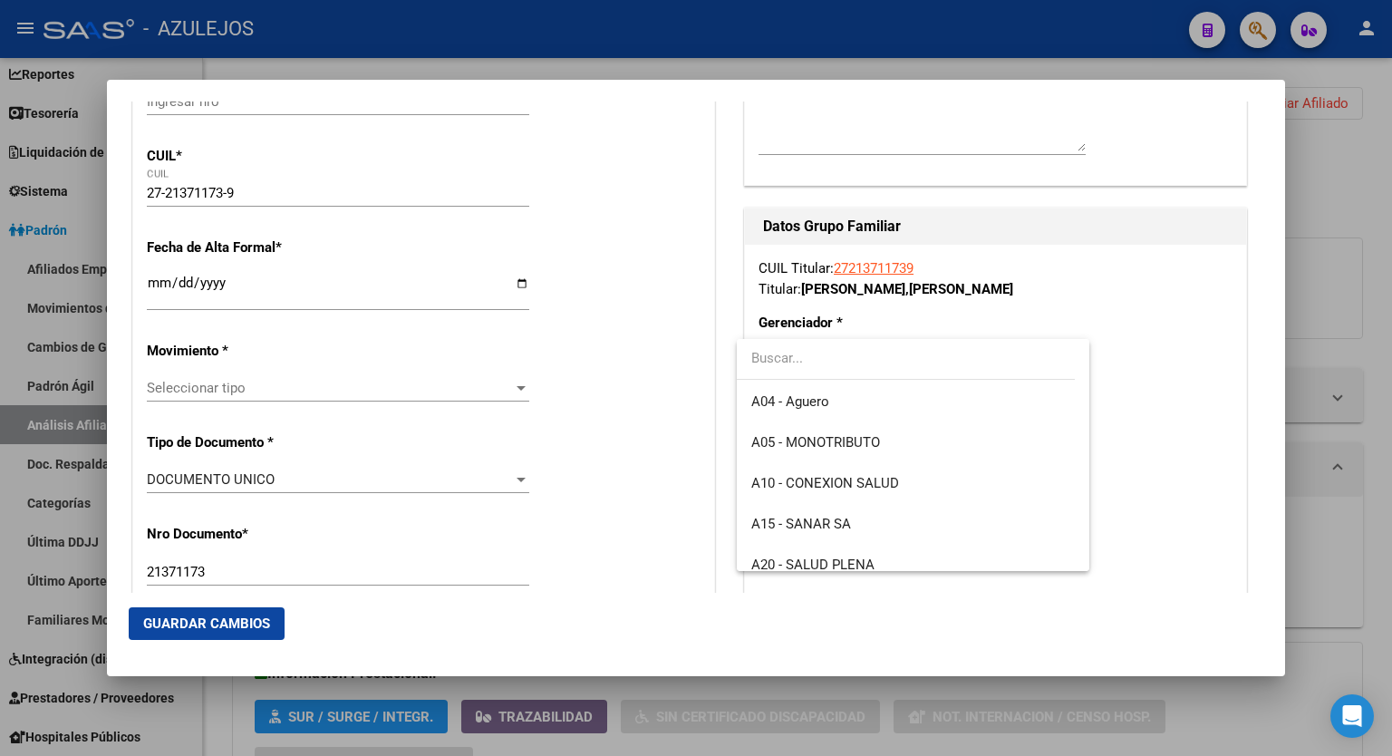
scroll to position [126, 0]
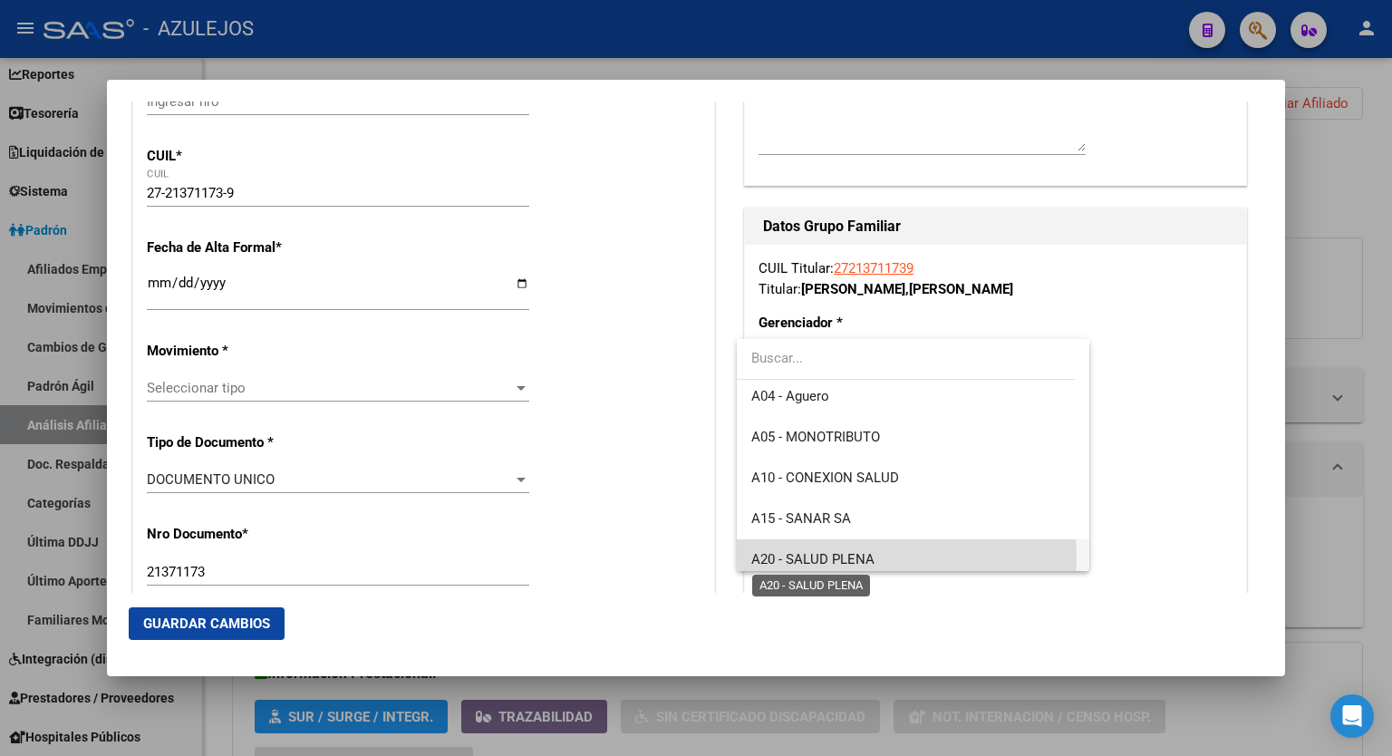
click at [869, 557] on span "A20 - SALUD PLENA" at bounding box center [812, 559] width 123 height 16
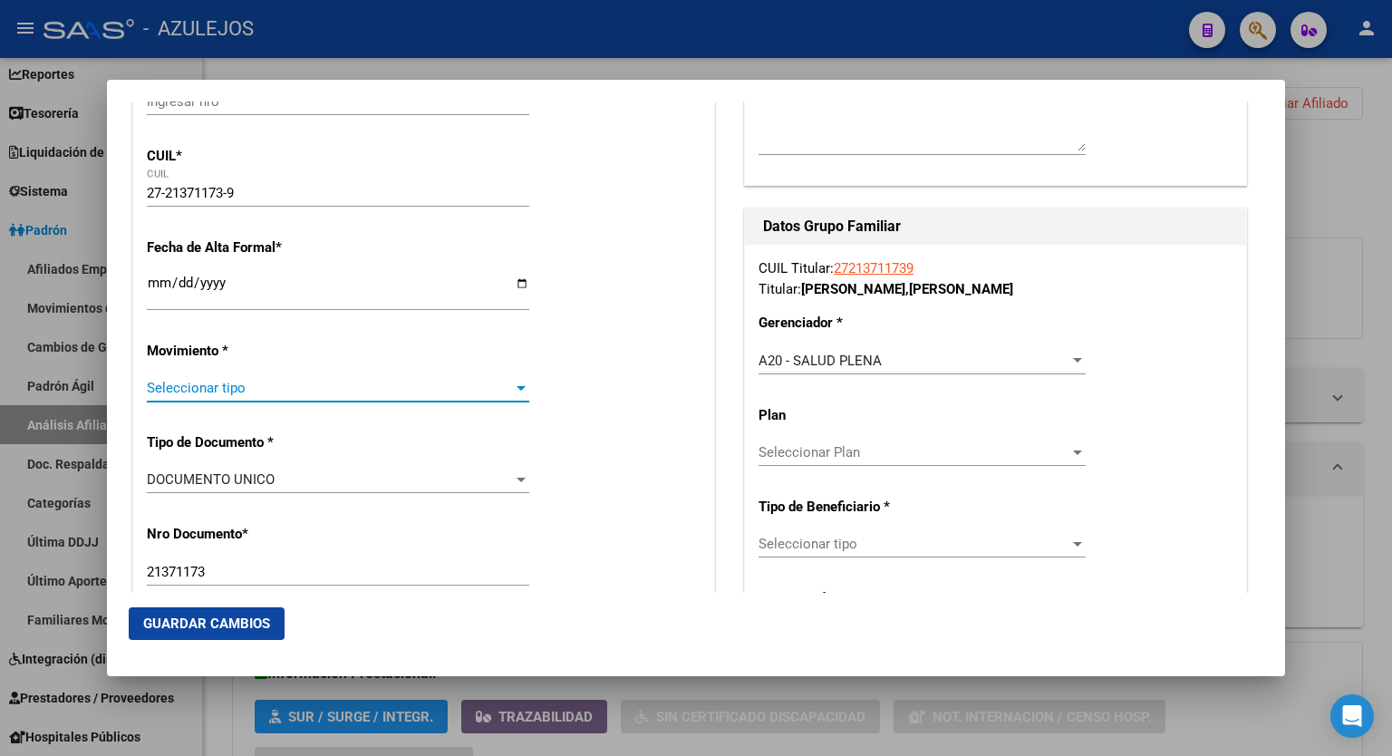
click at [506, 383] on span "Seleccionar tipo" at bounding box center [330, 388] width 366 height 16
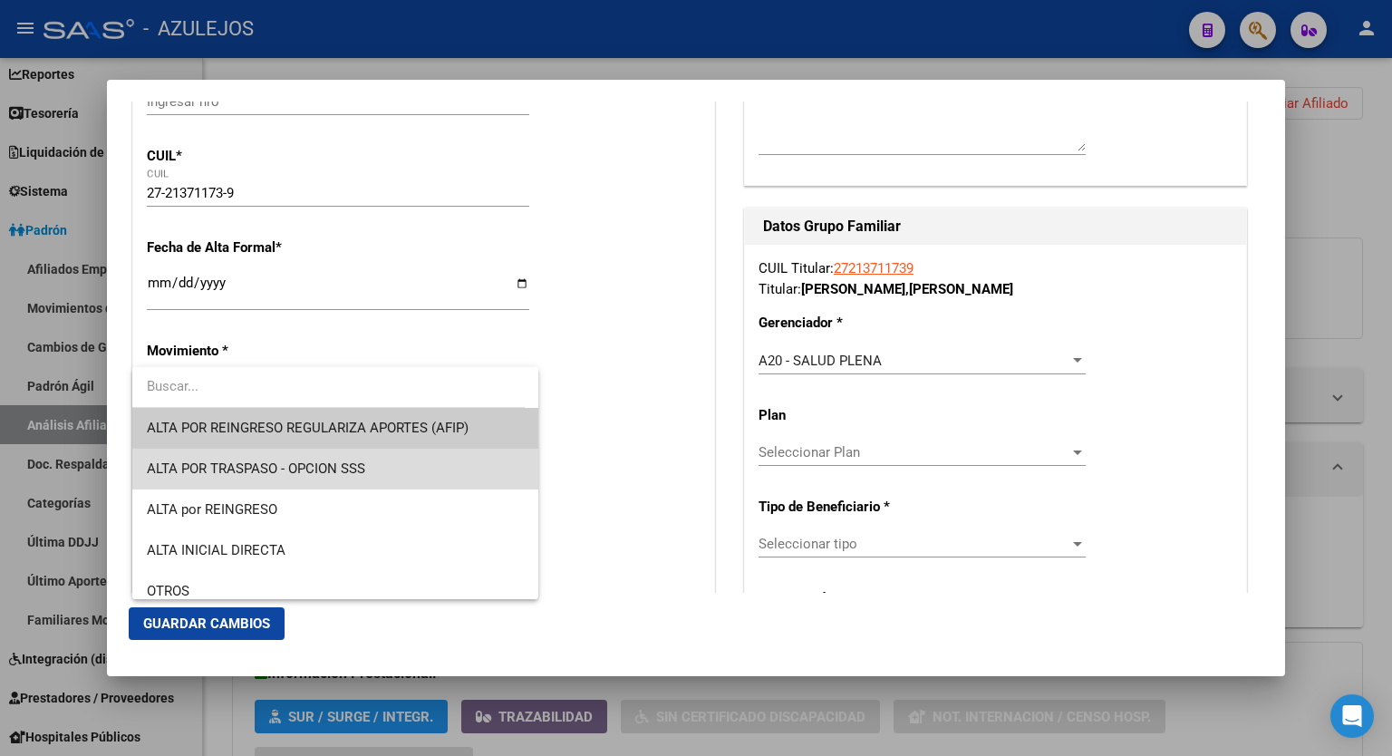
click at [370, 460] on span "ALTA POR TRASPASO - OPCION SSS" at bounding box center [335, 469] width 377 height 41
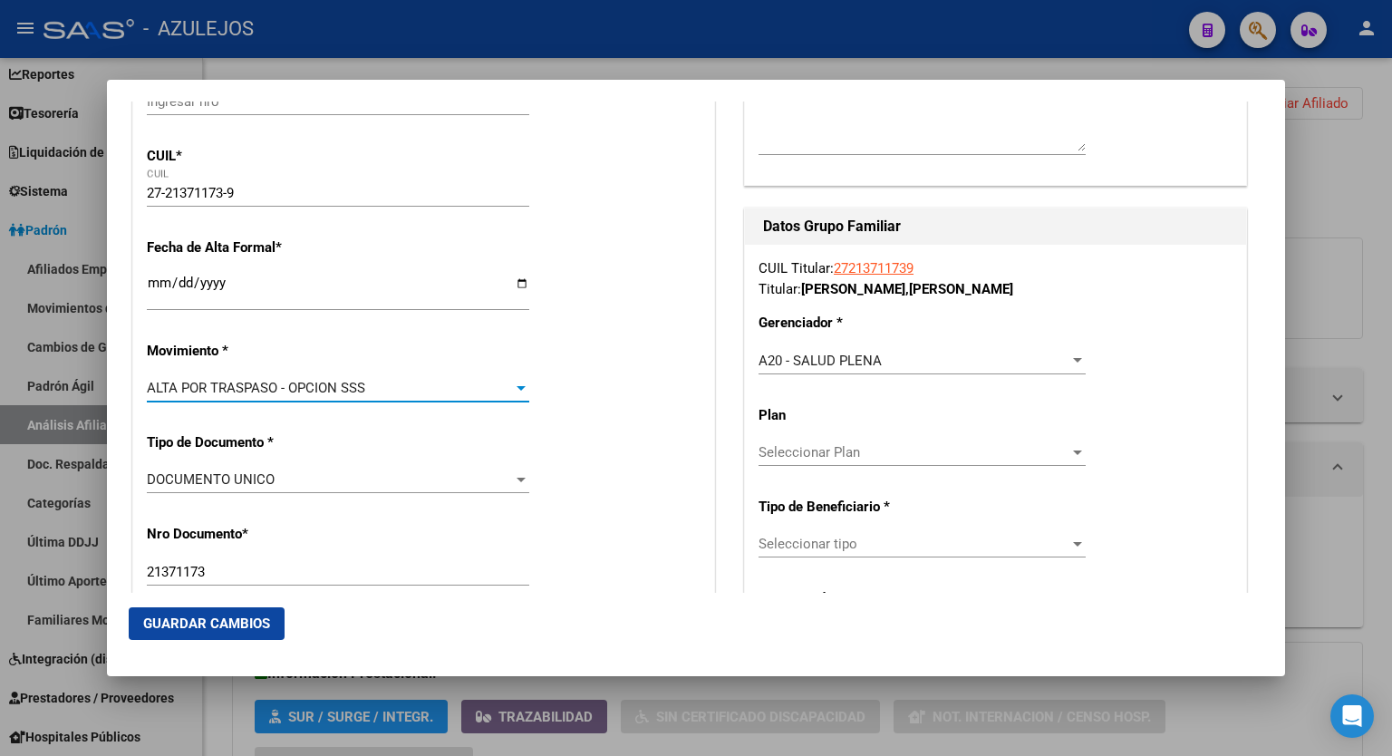
click at [919, 548] on span "Seleccionar tipo" at bounding box center [914, 544] width 311 height 16
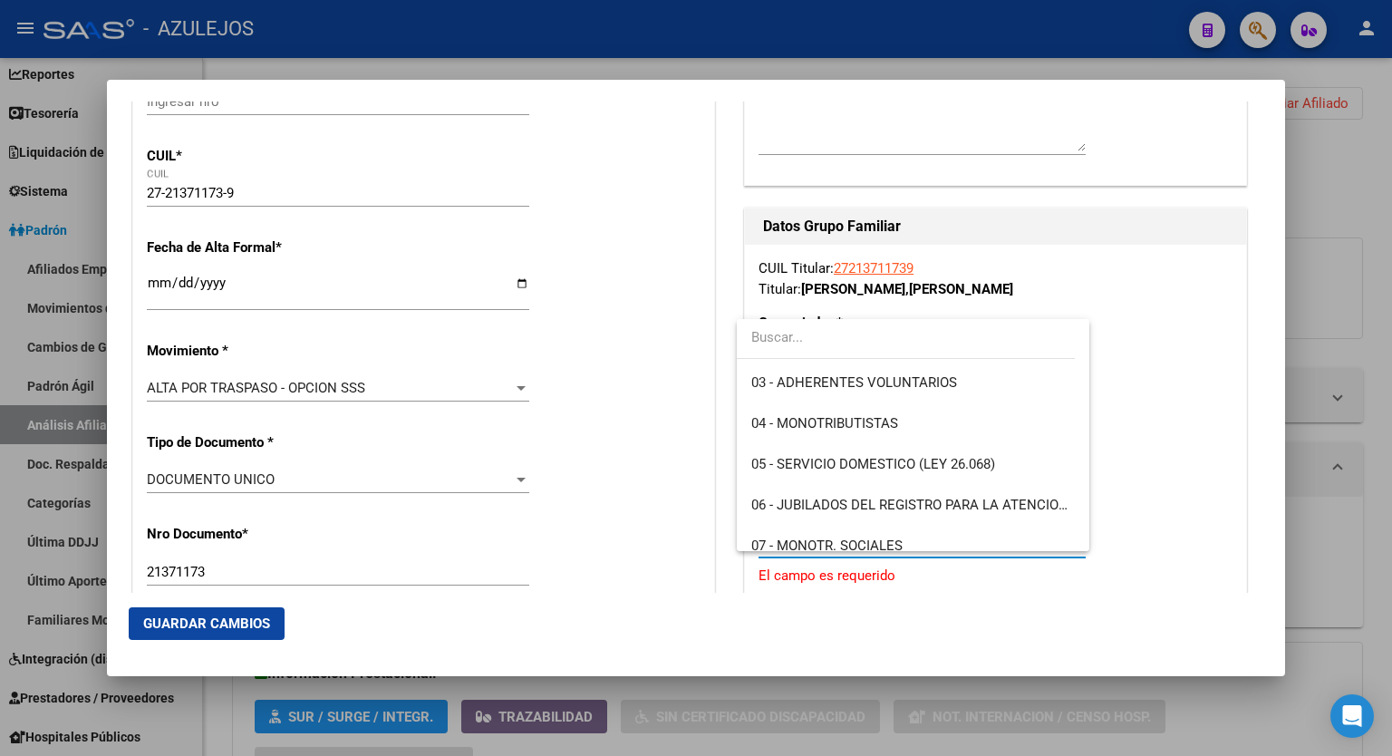
scroll to position [145, 0]
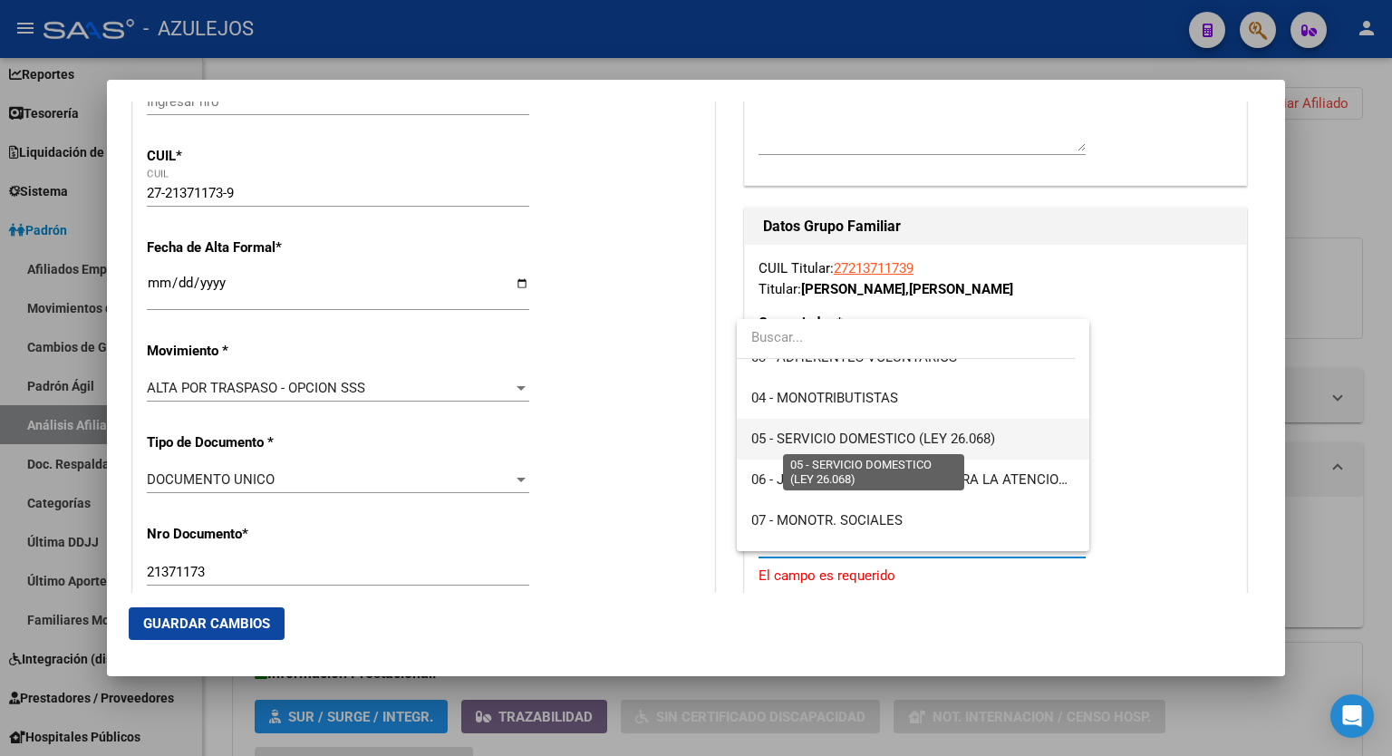
click at [962, 436] on span "05 - SERVICIO DOMESTICO (LEY 26.068)" at bounding box center [873, 438] width 244 height 16
type input "27-21371173-9"
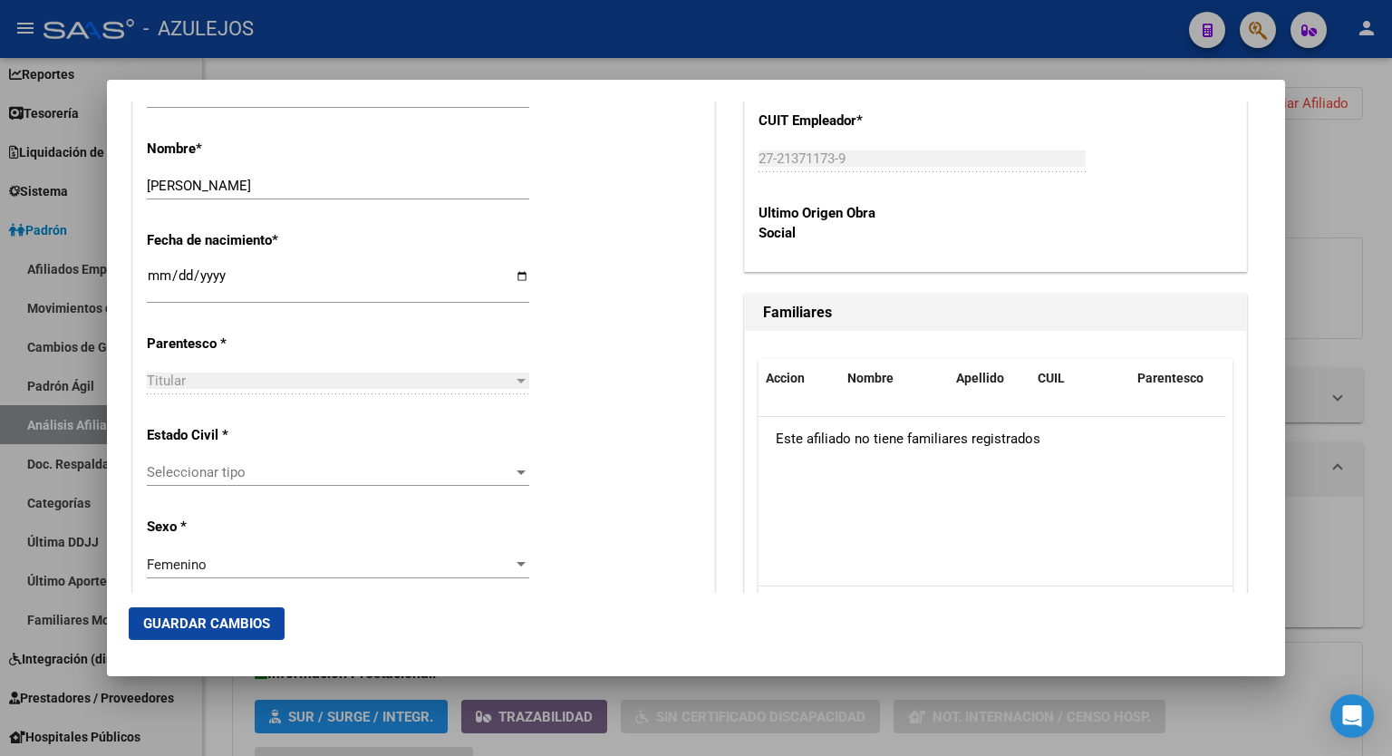
scroll to position [866, 0]
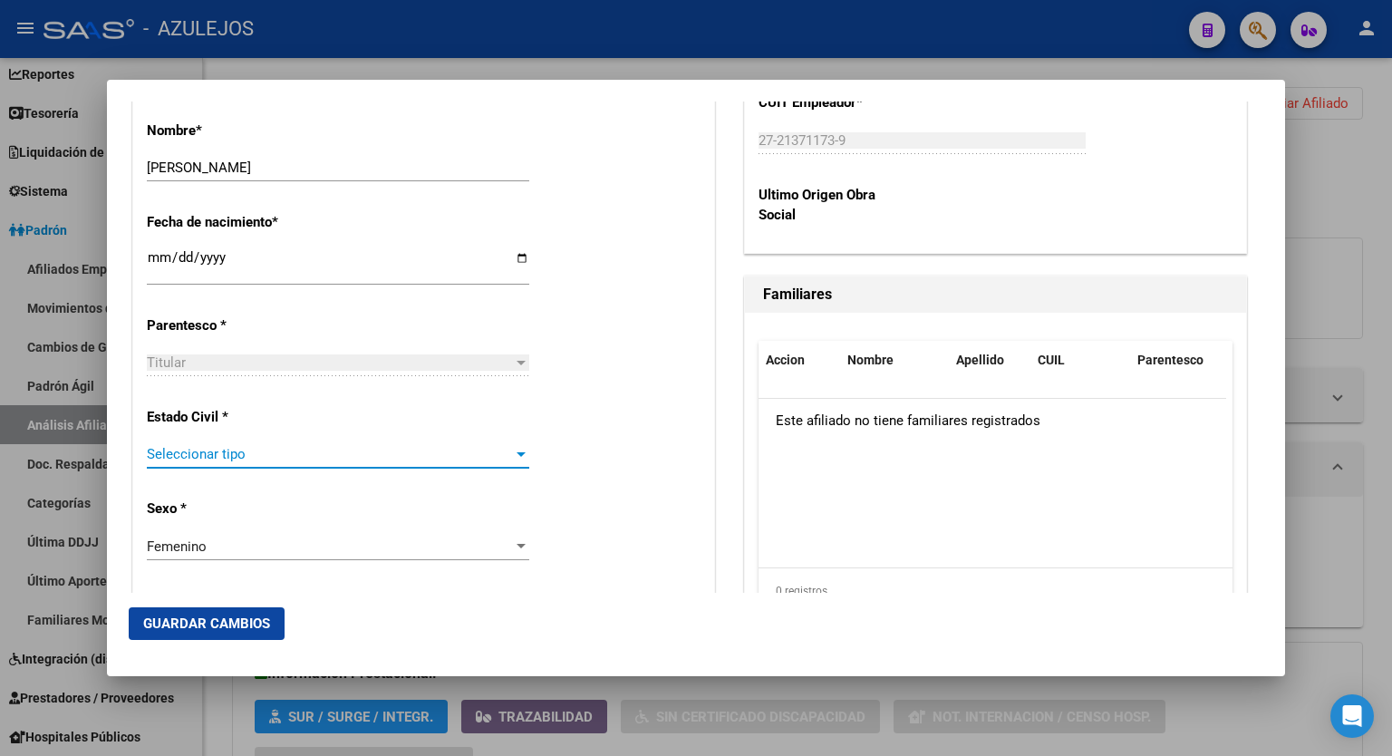
click at [513, 458] on div at bounding box center [521, 454] width 16 height 15
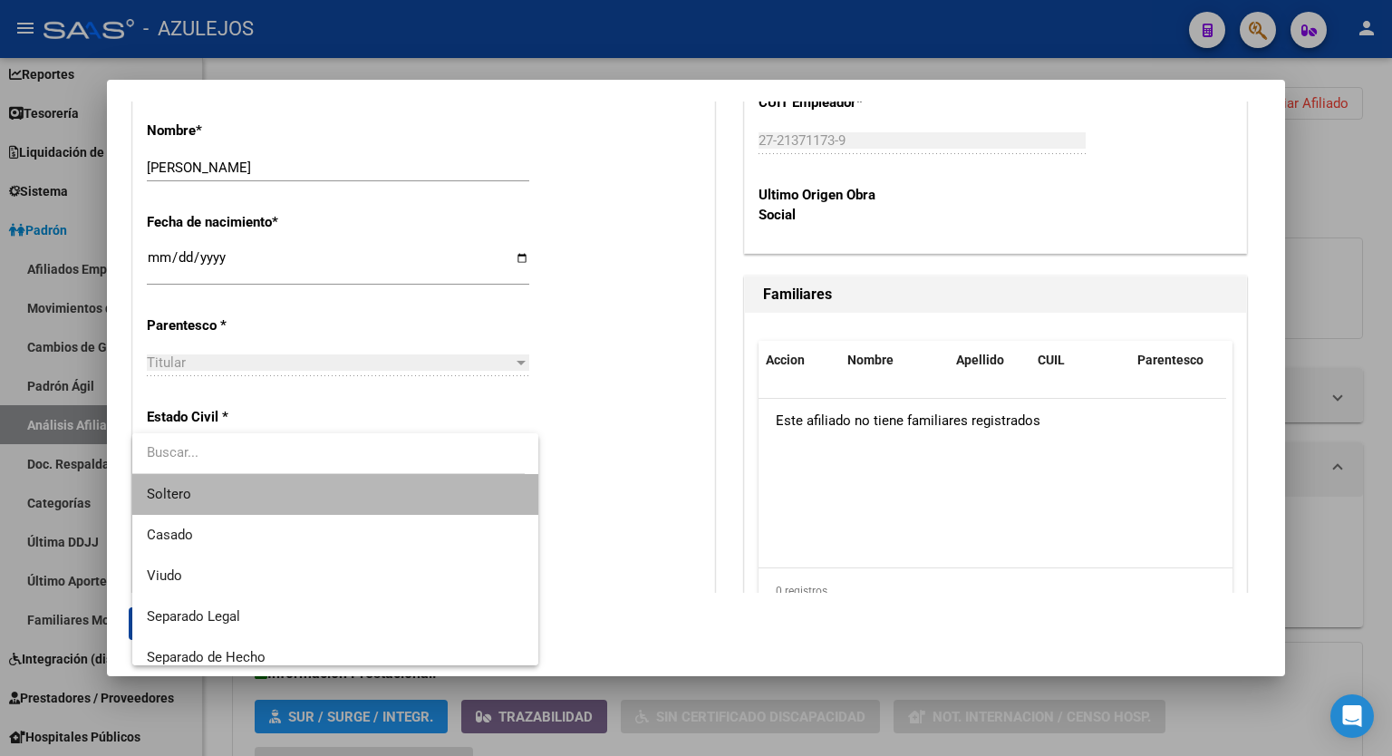
click at [395, 488] on span "Soltero" at bounding box center [335, 494] width 377 height 41
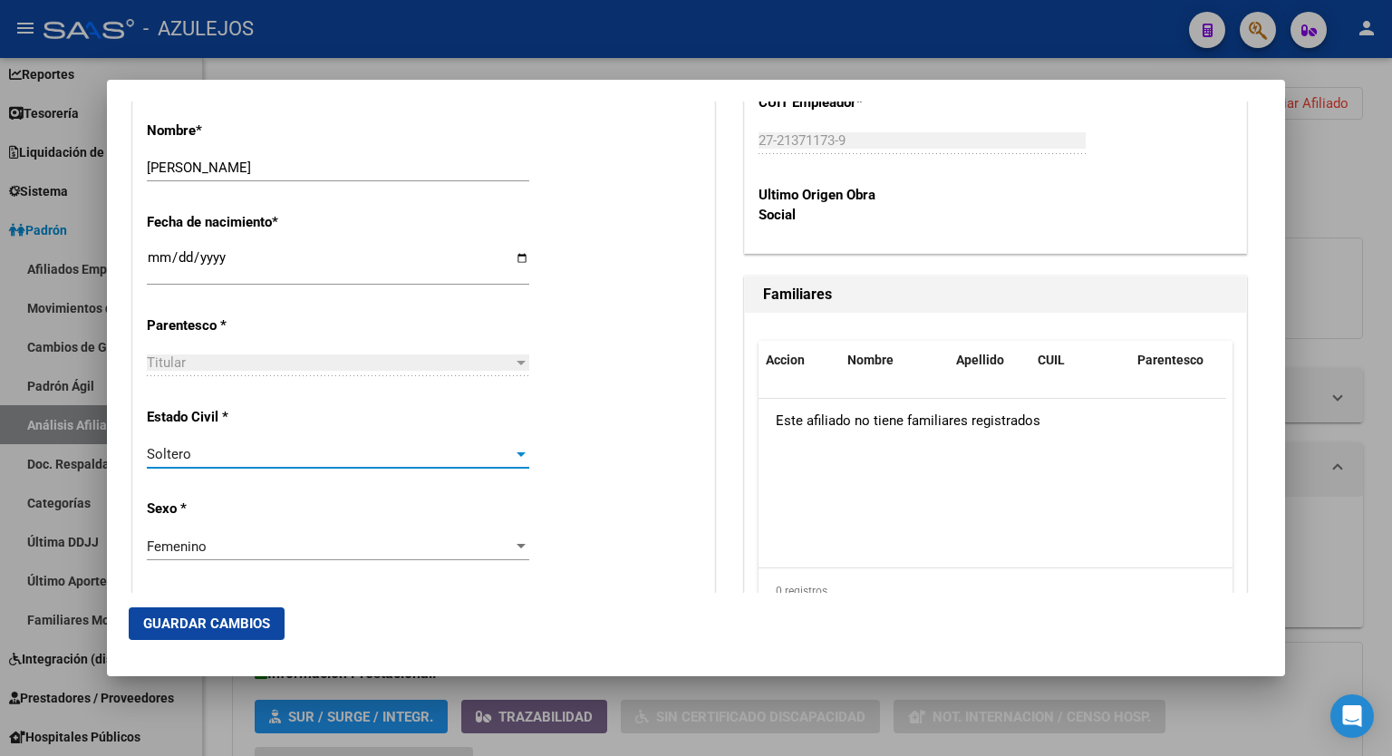
click at [225, 629] on span "Guardar Cambios" at bounding box center [206, 623] width 127 height 16
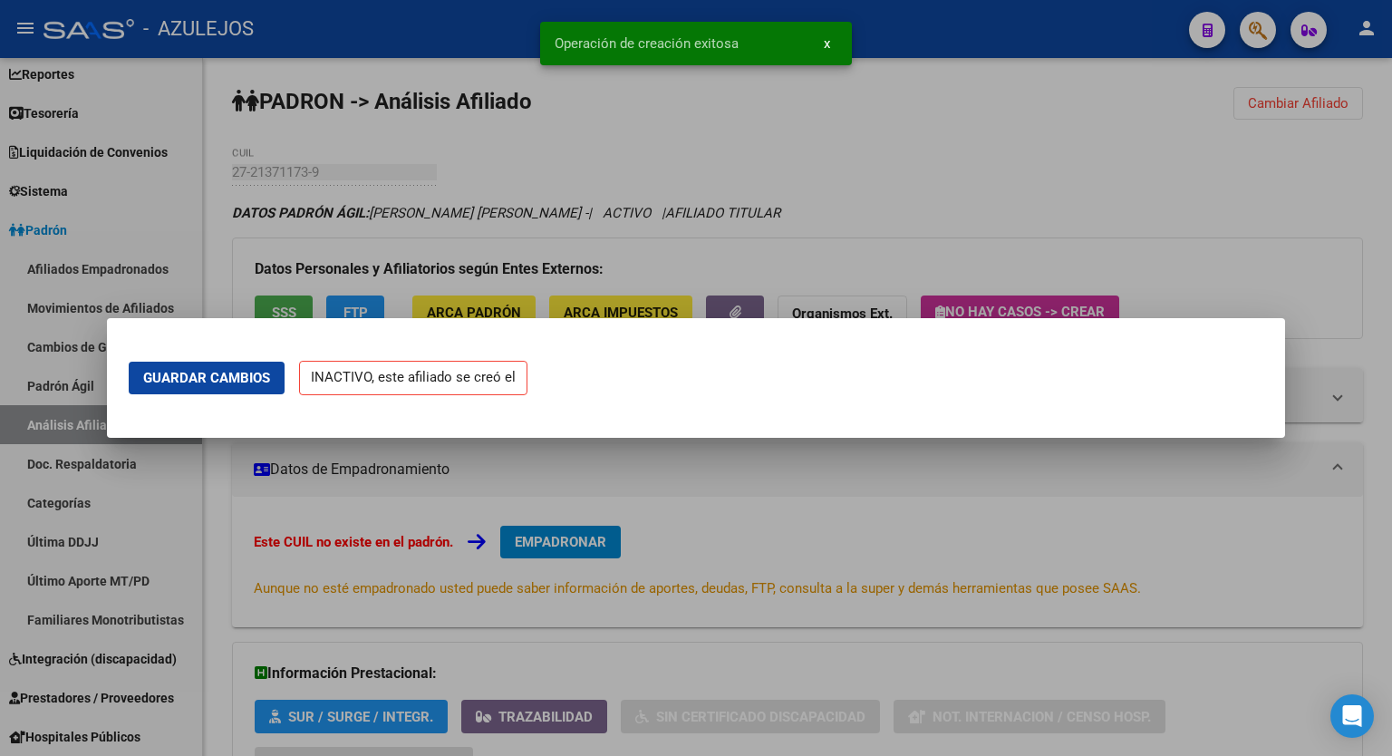
scroll to position [0, 0]
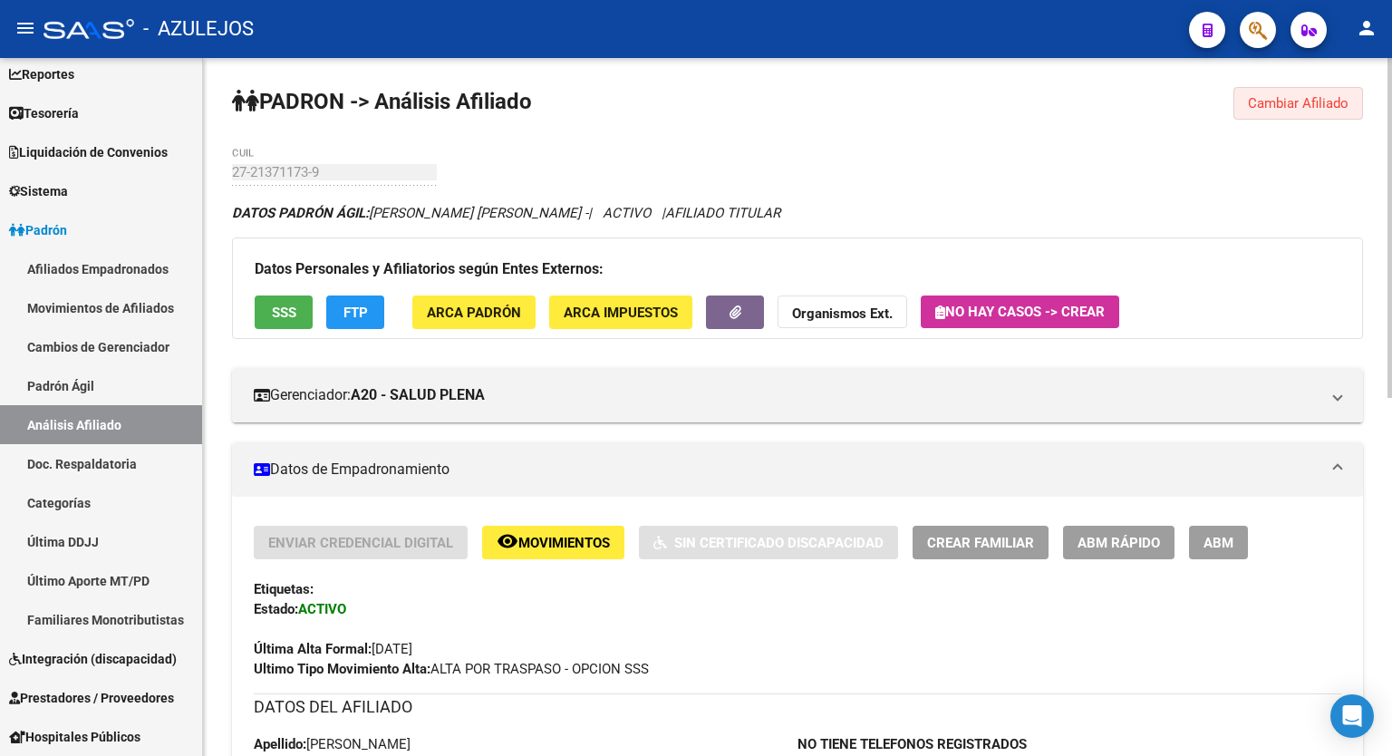
click at [1301, 97] on span "Cambiar Afiliado" at bounding box center [1298, 103] width 101 height 16
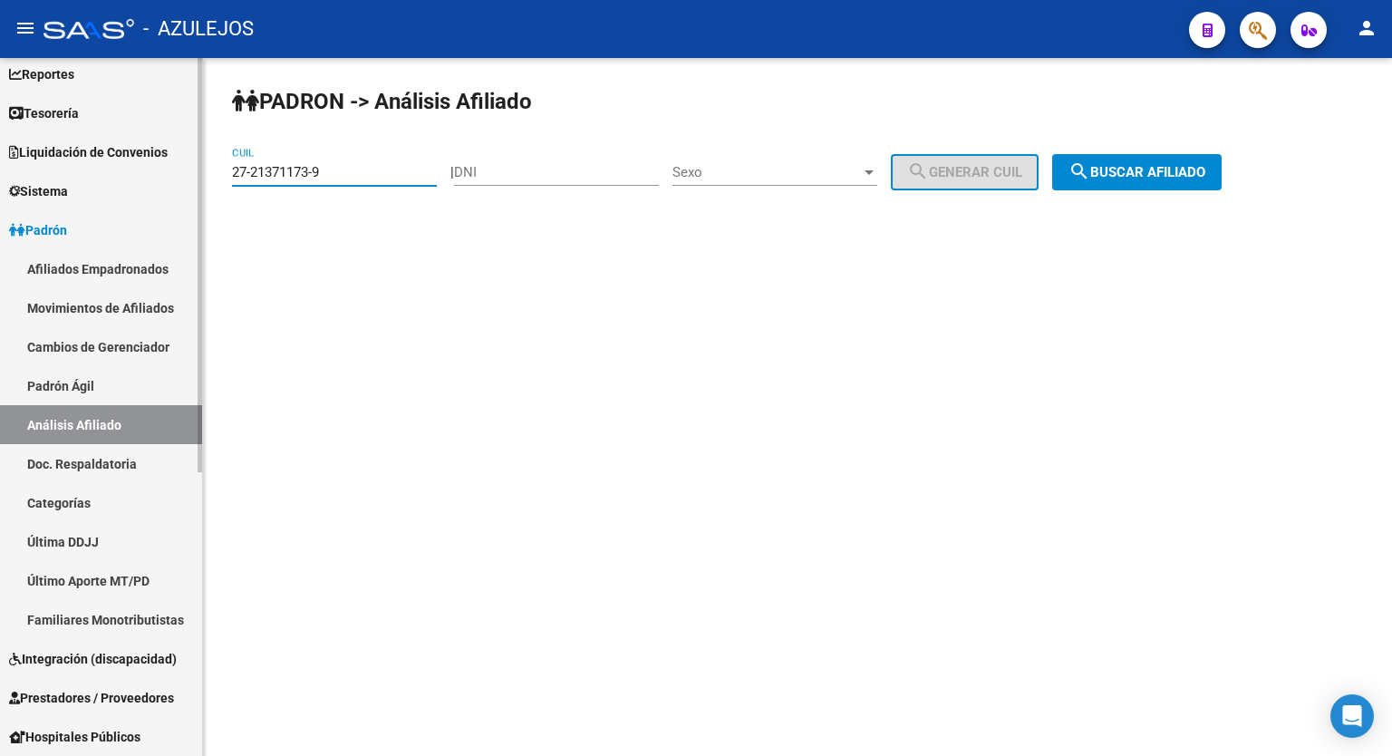
drag, startPoint x: 339, startPoint y: 169, endPoint x: 127, endPoint y: 159, distance: 212.3
click at [127, 159] on mat-sidenav-container "Firma Express Inicio Calendario SSS Instructivos Contacto OS Reportes Tablero d…" at bounding box center [696, 407] width 1392 height 698
paste input "9916518"
type input "27-29916518-9"
click at [1163, 160] on button "search Buscar afiliado" at bounding box center [1136, 172] width 169 height 36
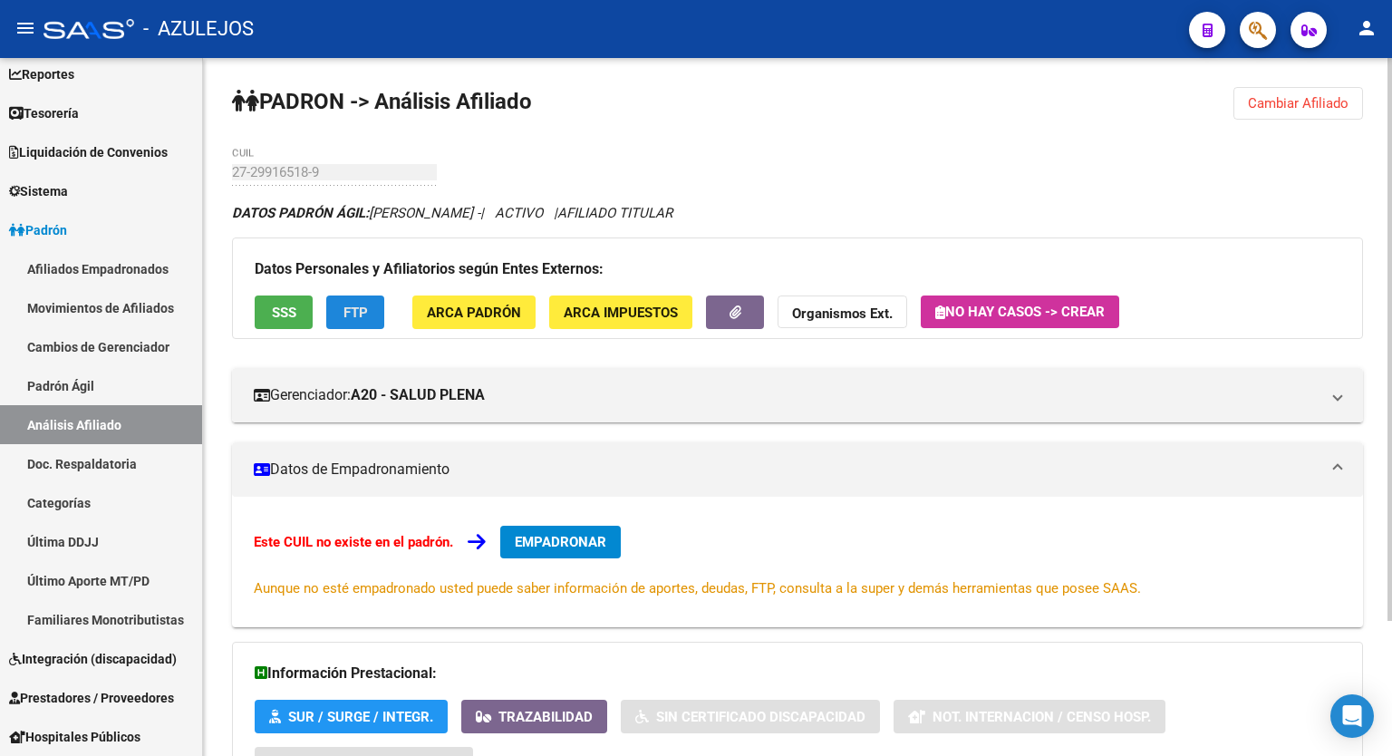
click at [359, 324] on button "FTP" at bounding box center [355, 312] width 58 height 34
click at [272, 317] on span "SSS" at bounding box center [284, 313] width 24 height 16
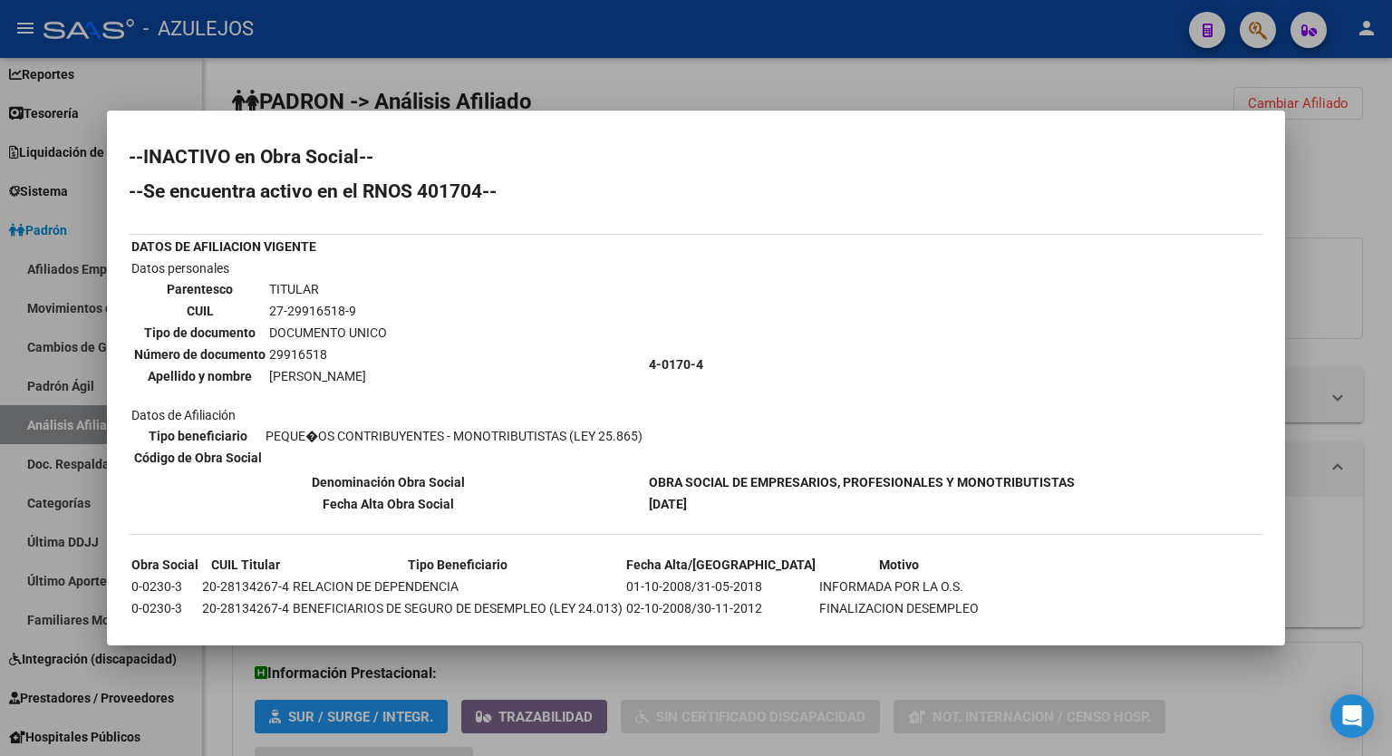
scroll to position [47, 0]
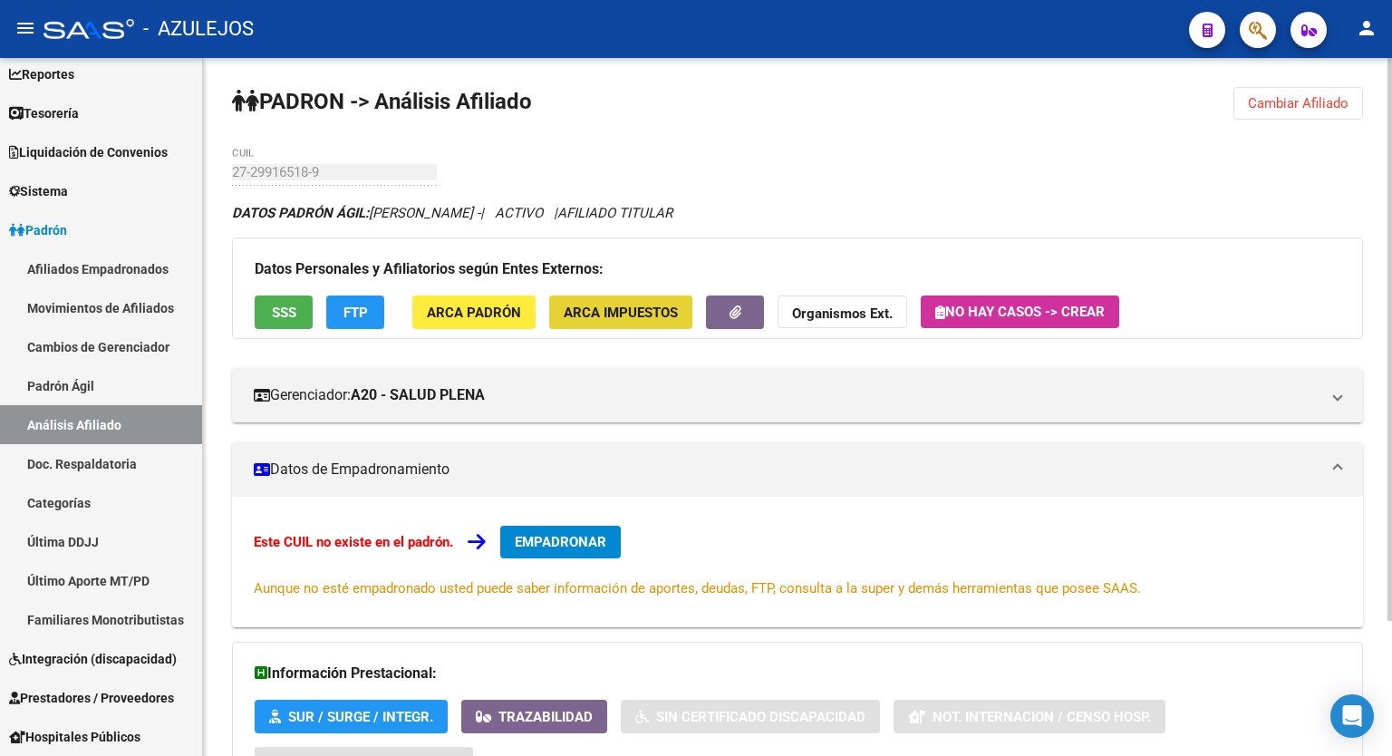
click at [609, 323] on button "ARCA Impuestos" at bounding box center [620, 312] width 143 height 34
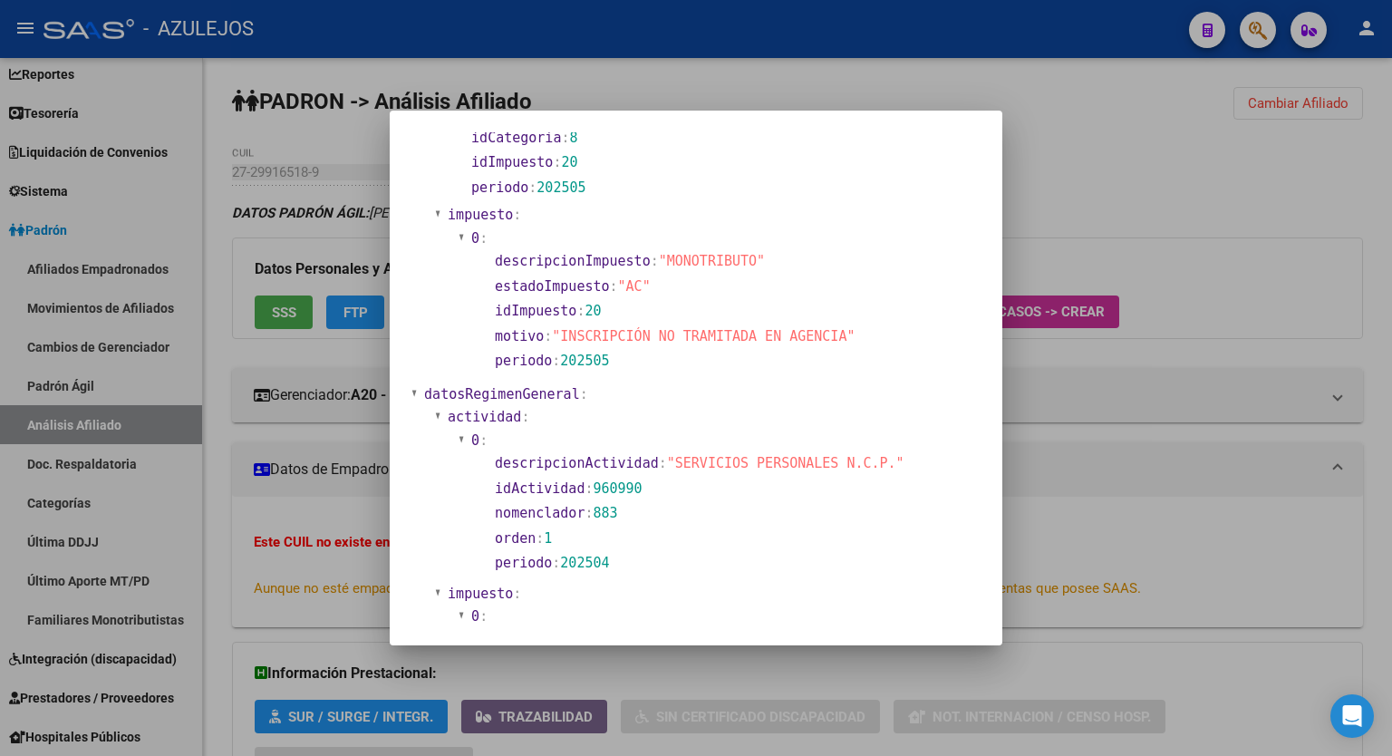
scroll to position [0, 0]
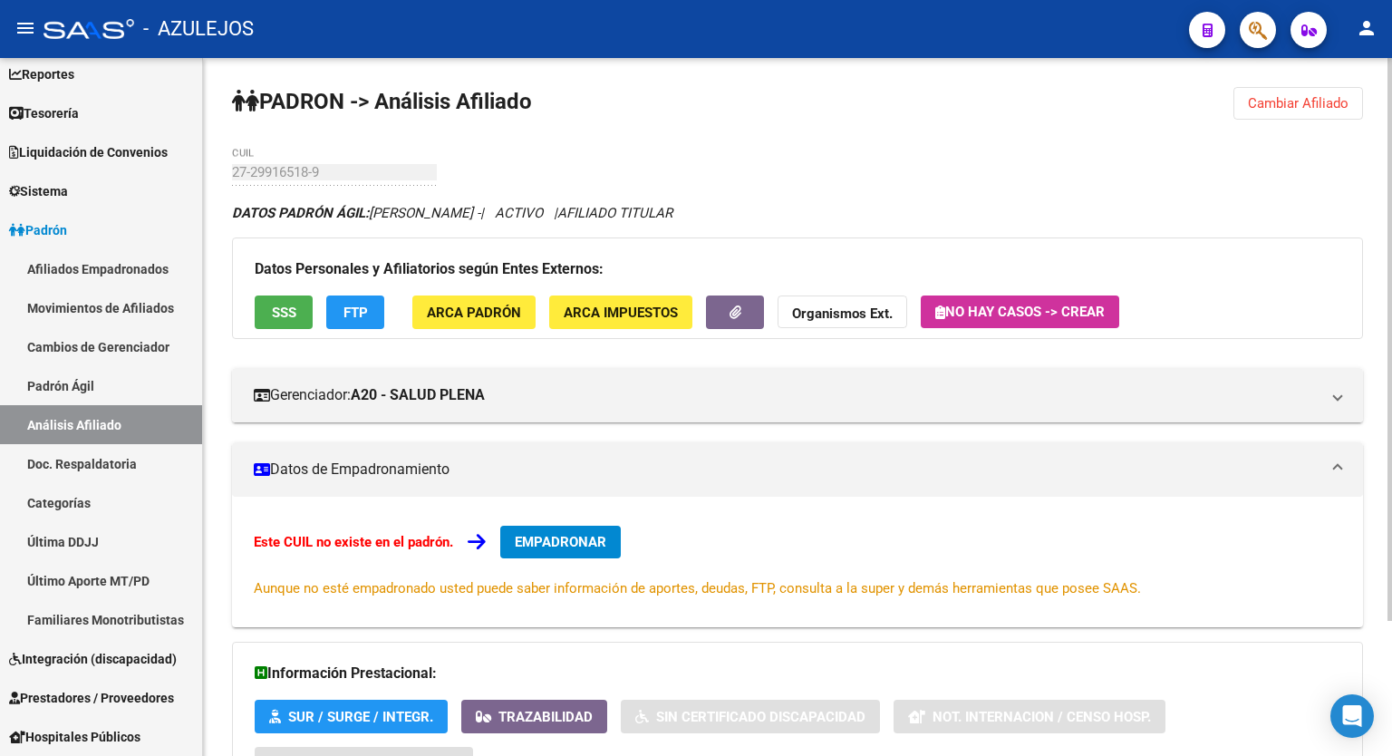
click at [975, 170] on div "PADRON -> Análisis Afiliado Cambiar Afiliado 27-29916518-9 CUIL DATOS PADRÓN ÁG…" at bounding box center [797, 491] width 1189 height 866
click at [870, 168] on div "PADRON -> Análisis Afiliado Cambiar Afiliado 27-29916518-9 CUIL DATOS PADRÓN ÁG…" at bounding box center [797, 491] width 1189 height 866
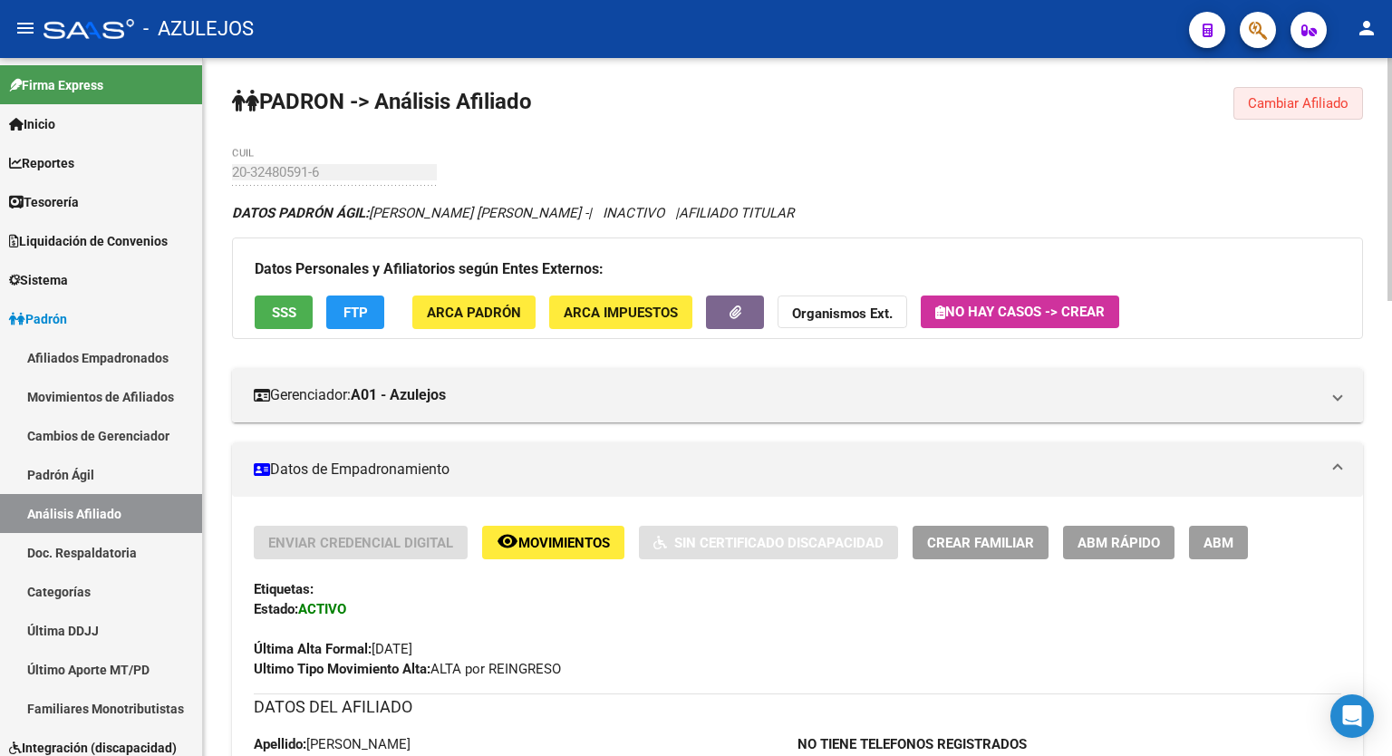
click at [1289, 99] on span "Cambiar Afiliado" at bounding box center [1298, 103] width 101 height 16
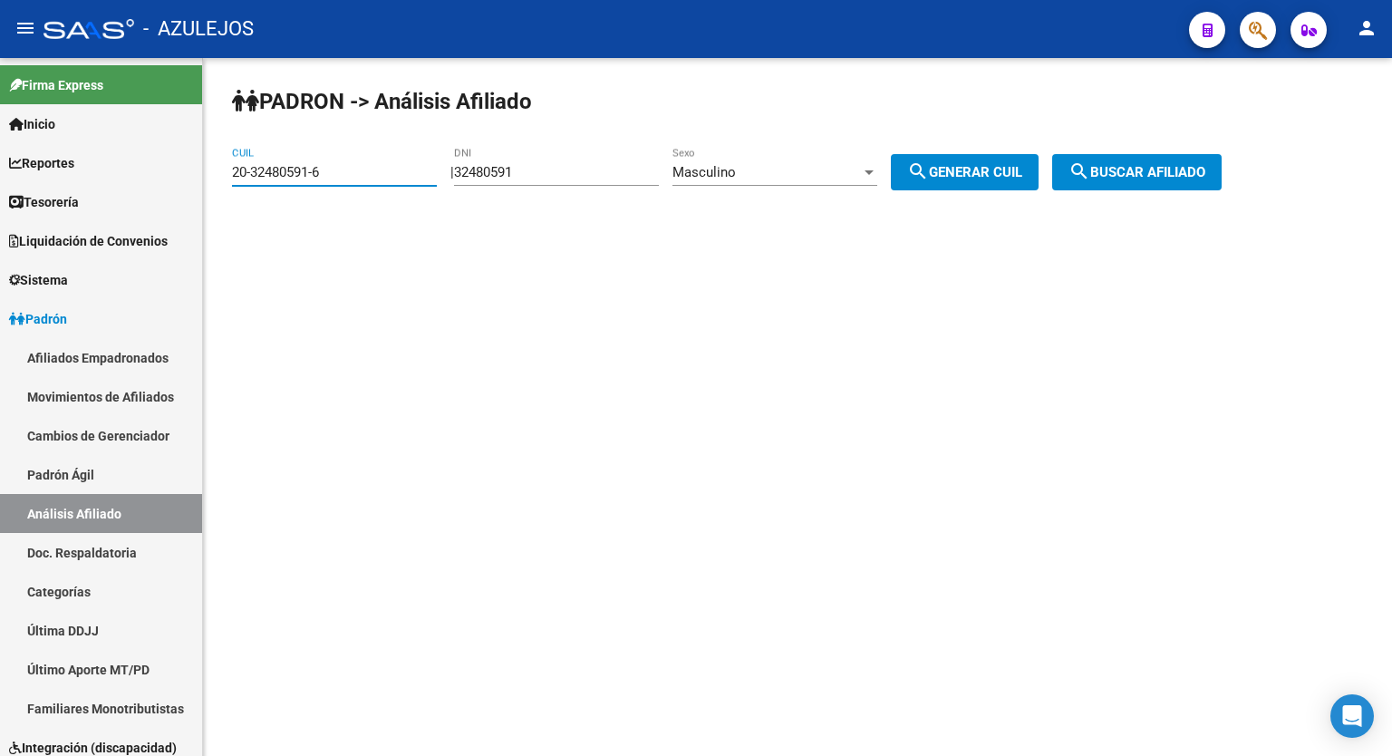
click at [332, 173] on input "20-32480591-6" at bounding box center [334, 172] width 205 height 16
type input "27-92794000-6"
click at [1136, 172] on span "search Buscar afiliado" at bounding box center [1136, 172] width 137 height 16
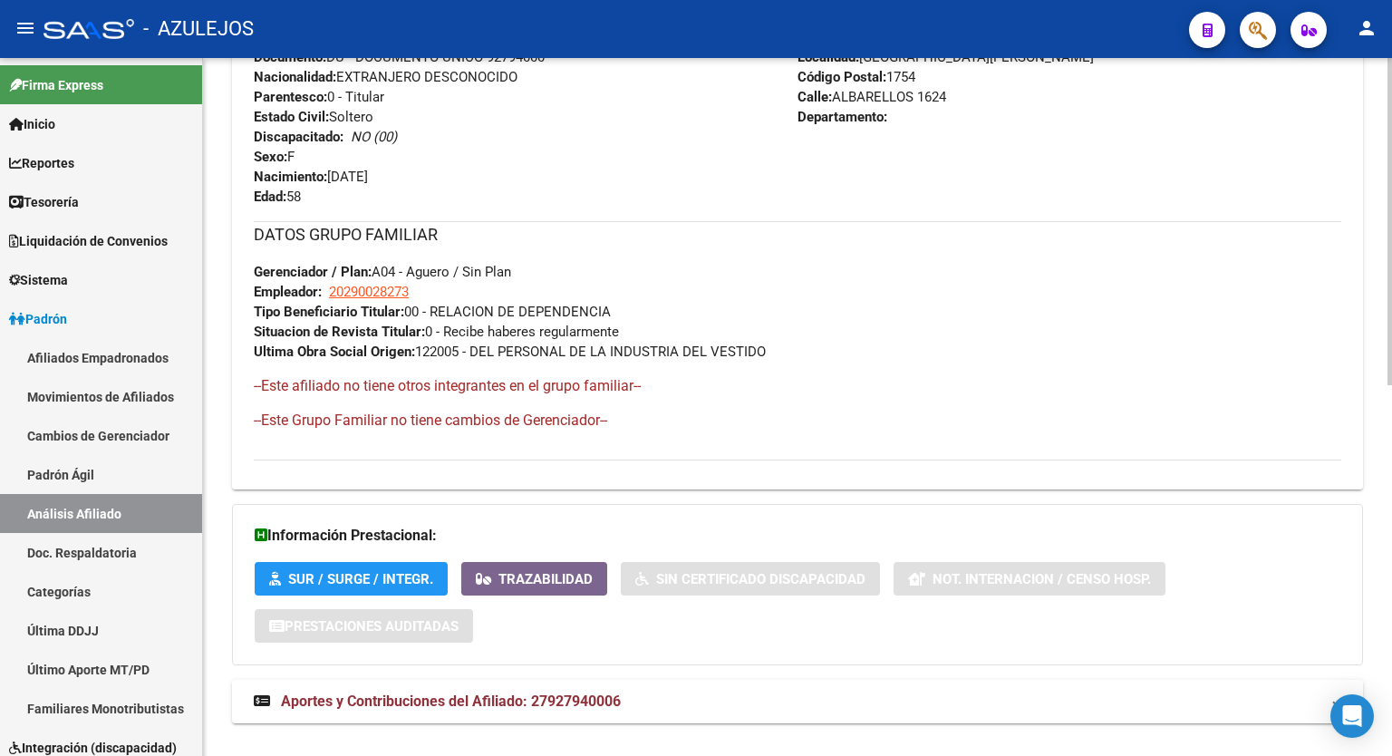
scroll to position [791, 0]
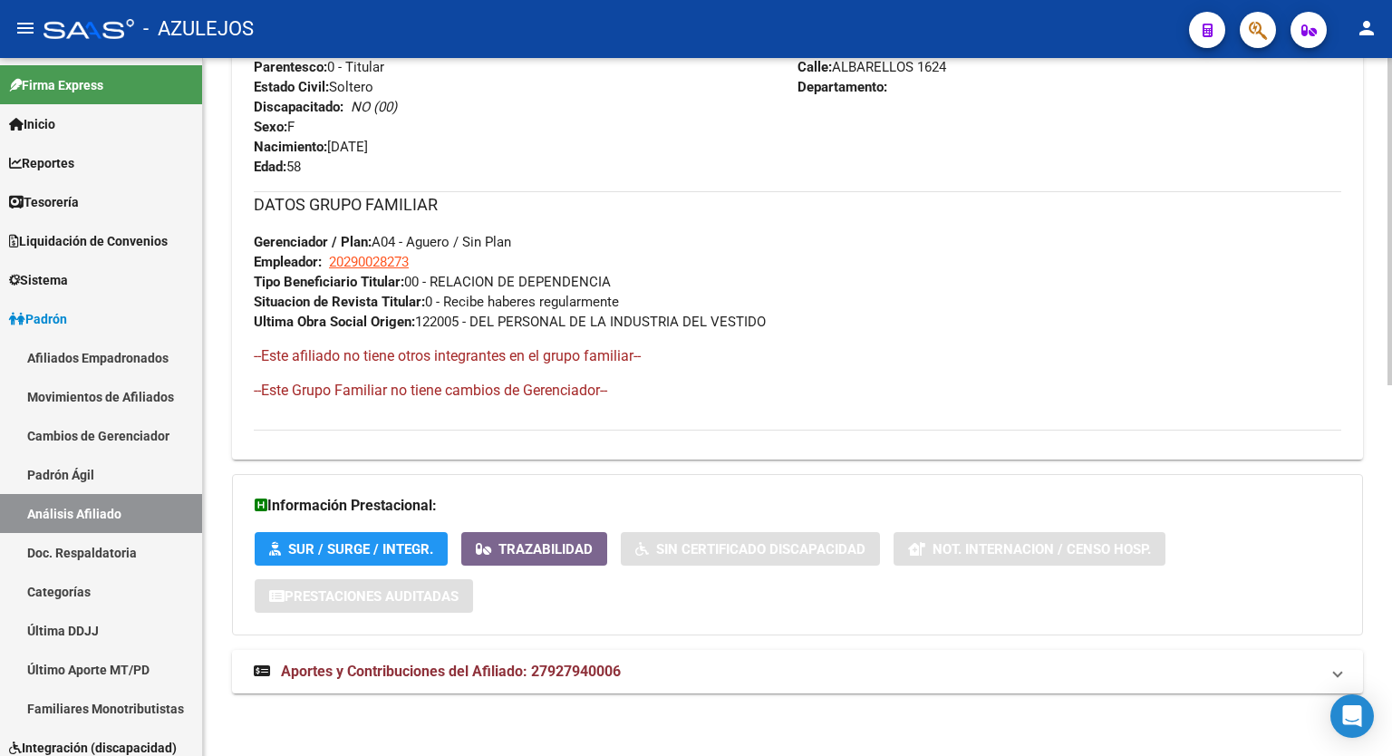
click at [1389, 632] on div at bounding box center [1389, 592] width 5 height 327
click at [592, 682] on mat-expansion-panel-header "Aportes y Contribuciones del Afiliado: 27927940006" at bounding box center [797, 672] width 1131 height 44
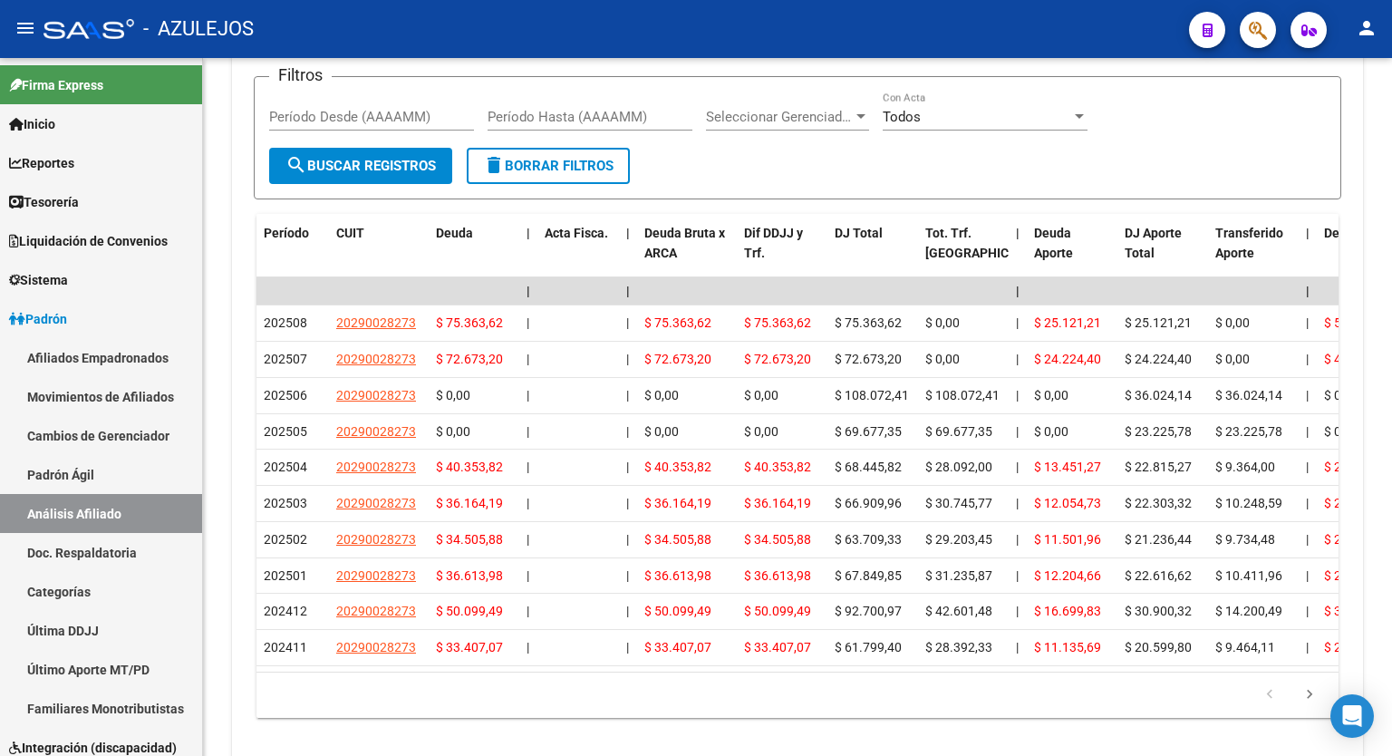
scroll to position [1547, 0]
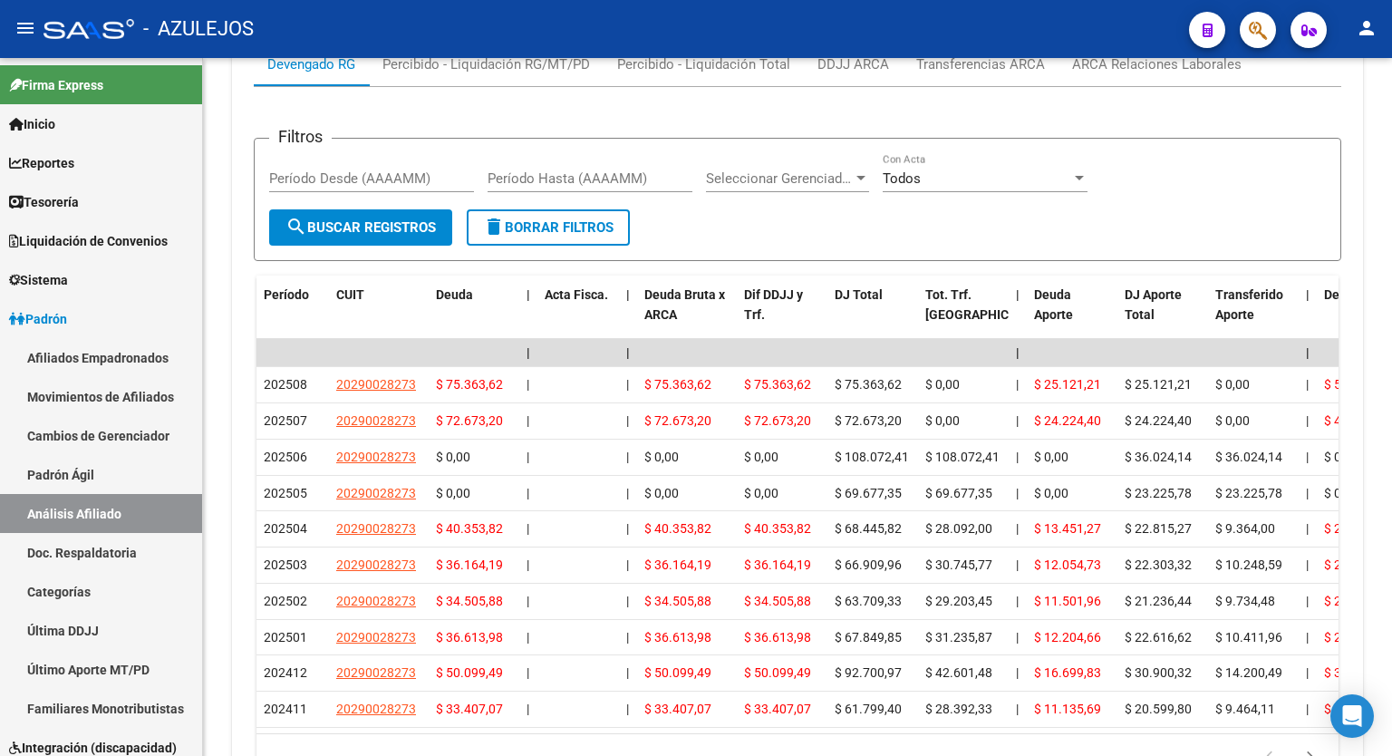
click at [1389, 640] on div at bounding box center [1389, 615] width 5 height 204
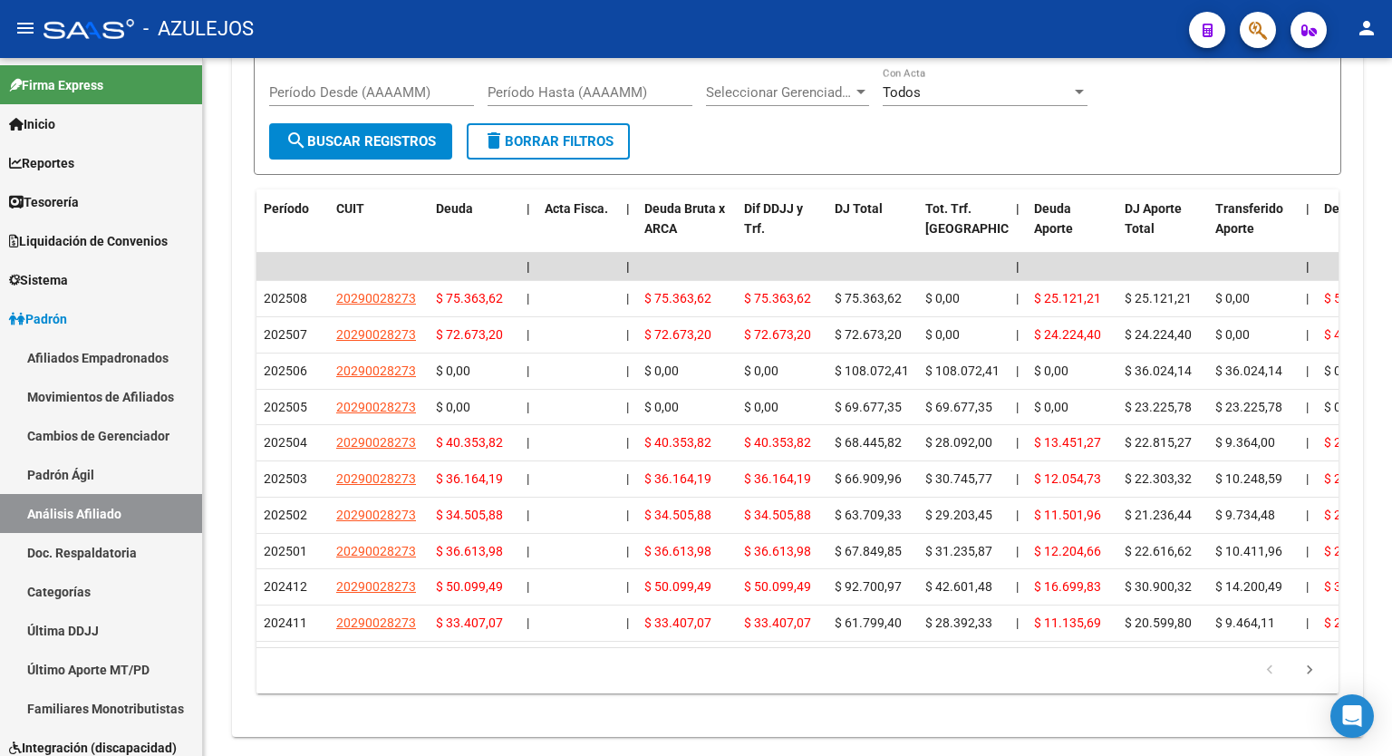
scroll to position [1640, 0]
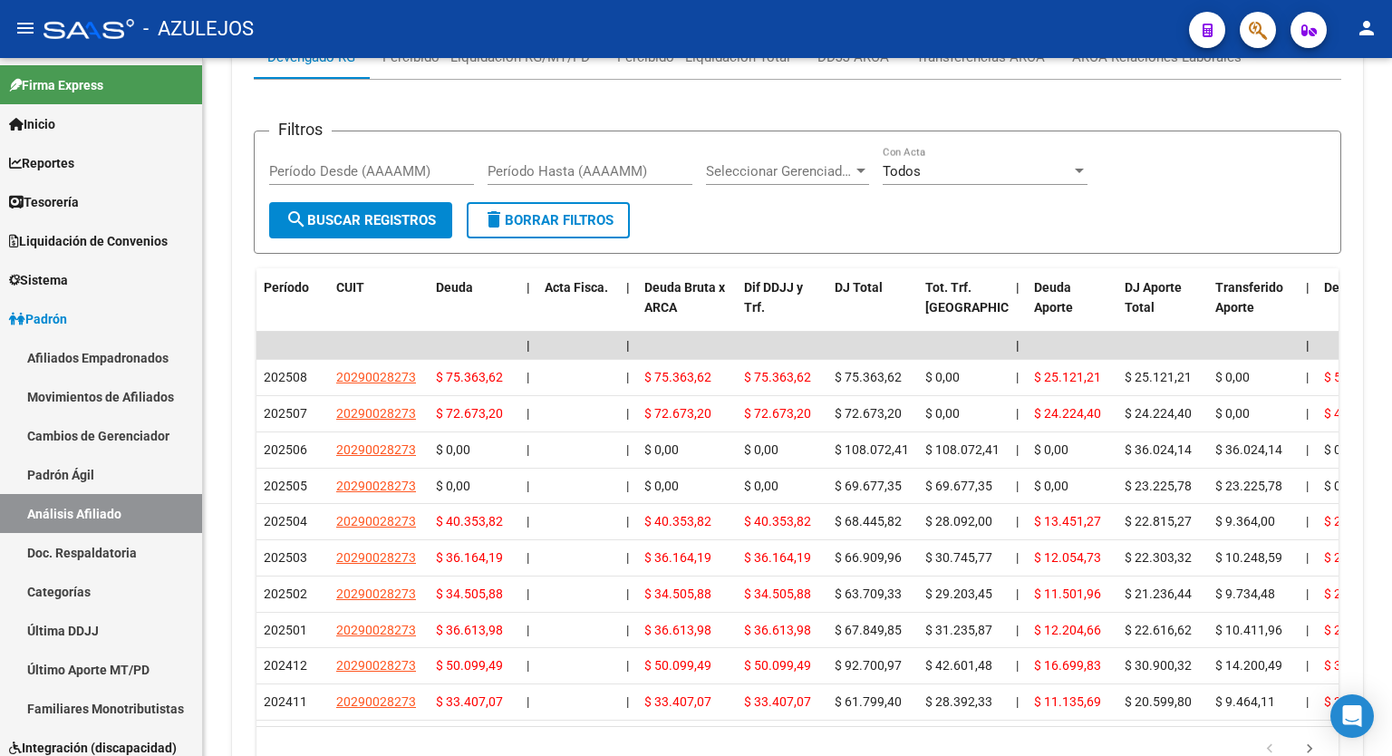
click at [1391, 529] on div at bounding box center [1389, 618] width 5 height 204
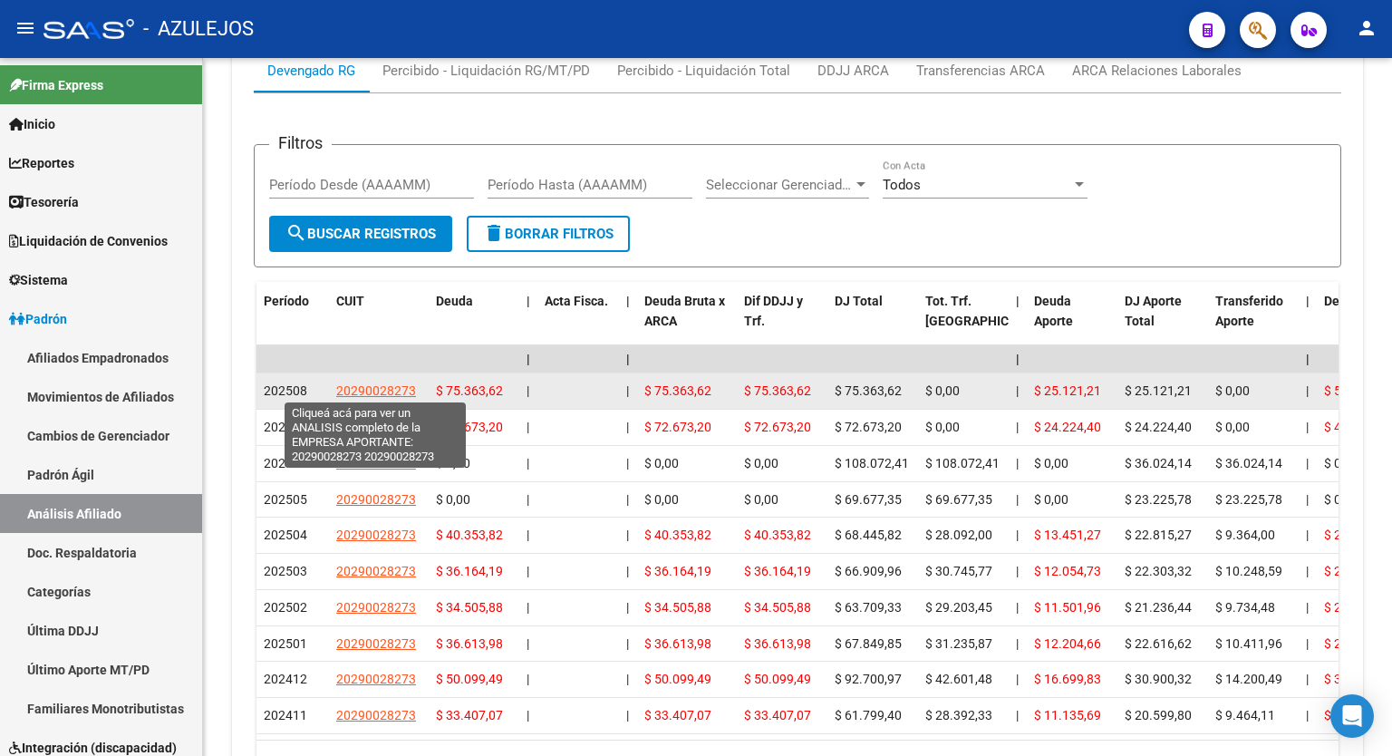
click at [379, 383] on span "20290028273" at bounding box center [376, 390] width 80 height 15
type textarea "20290028273"
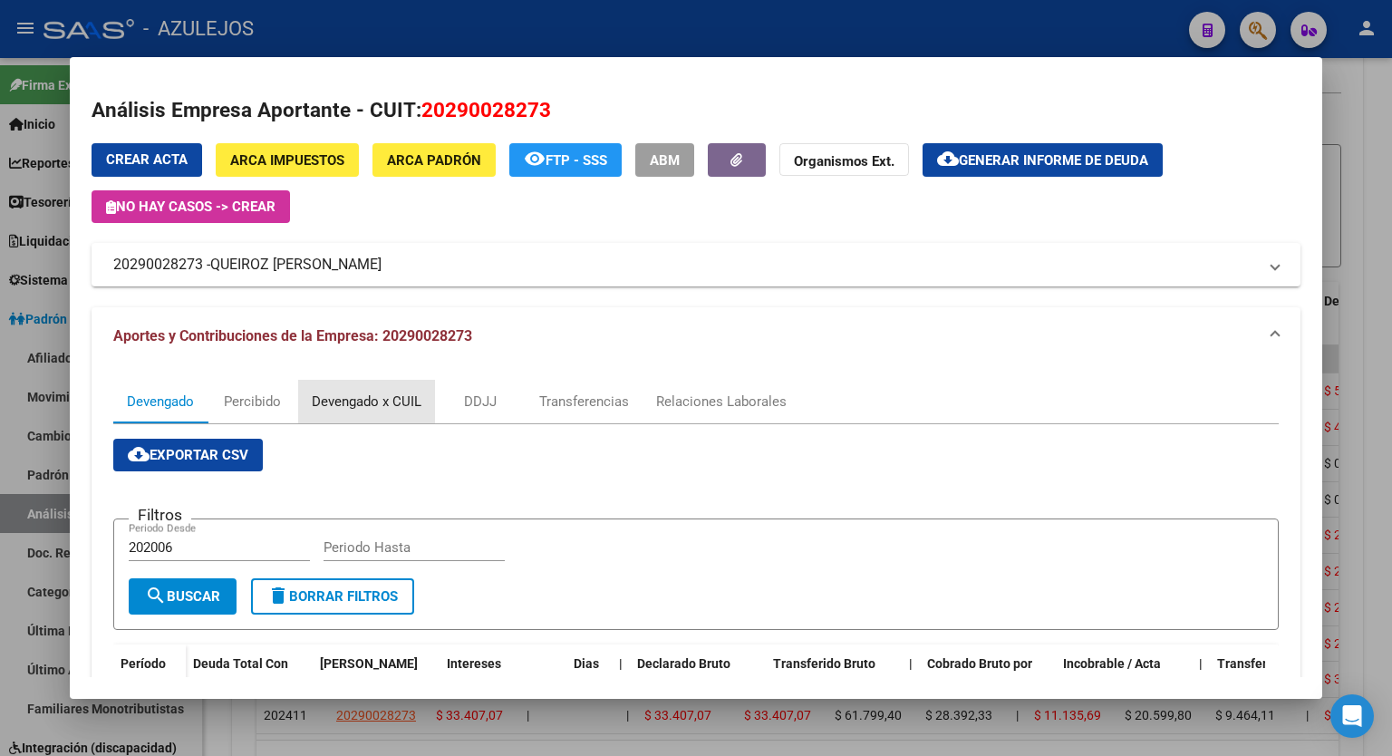
click at [385, 408] on div "Devengado x CUIL" at bounding box center [367, 402] width 110 height 20
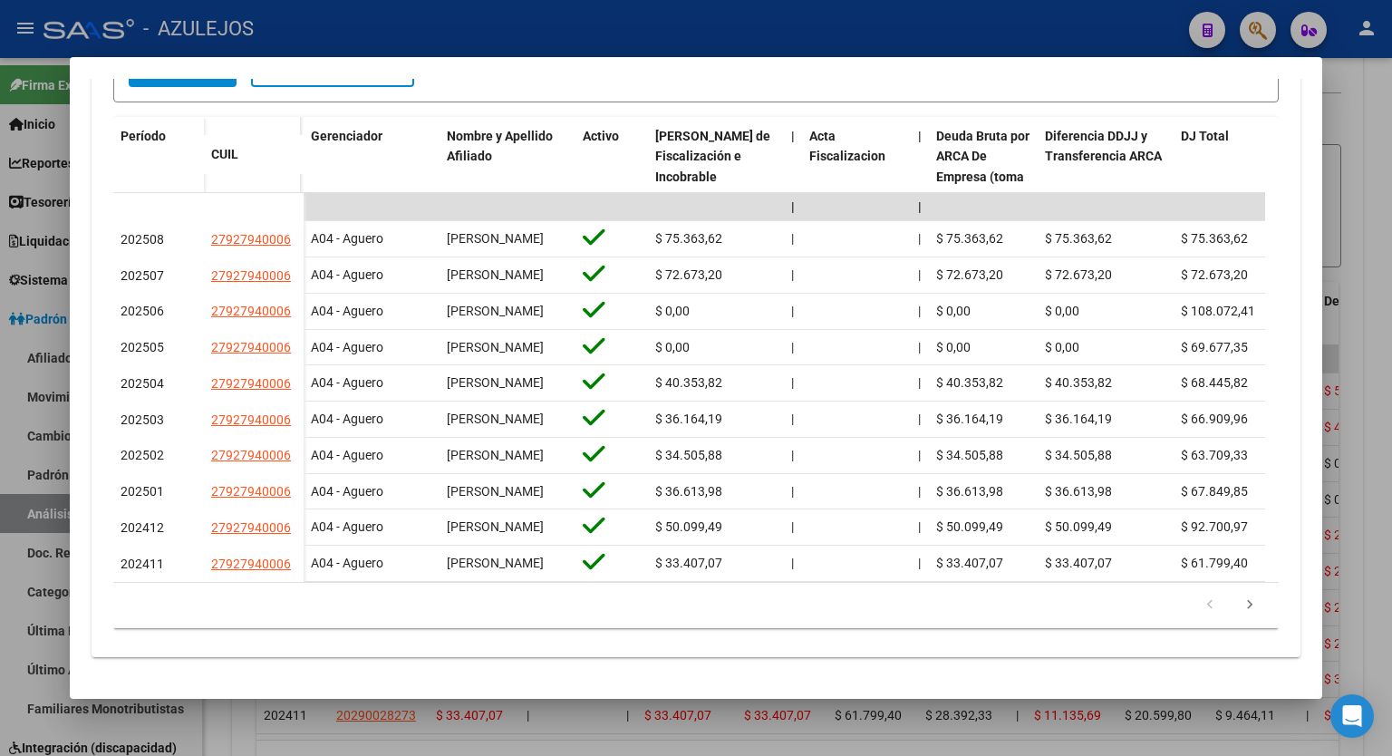
scroll to position [633, 0]
click at [1244, 606] on icon "go to next page" at bounding box center [1250, 607] width 24 height 22
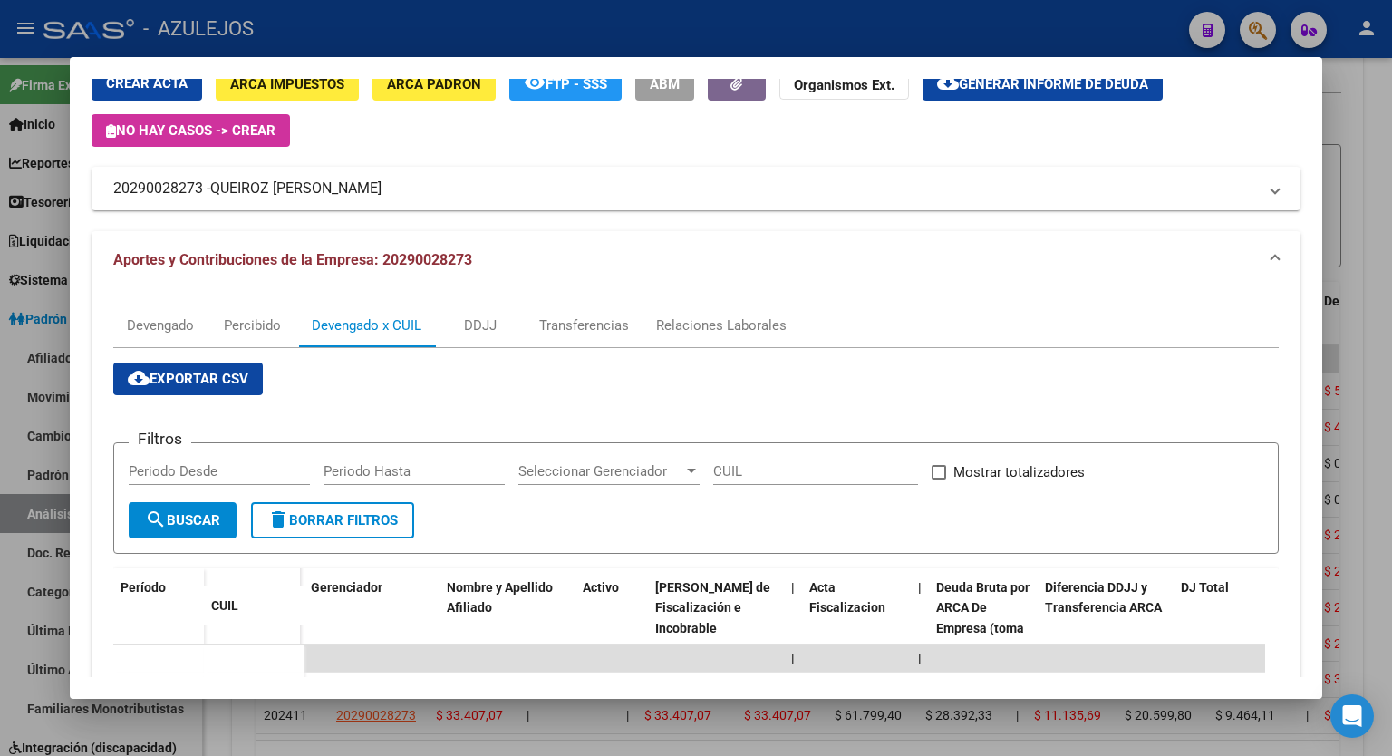
scroll to position [58, 0]
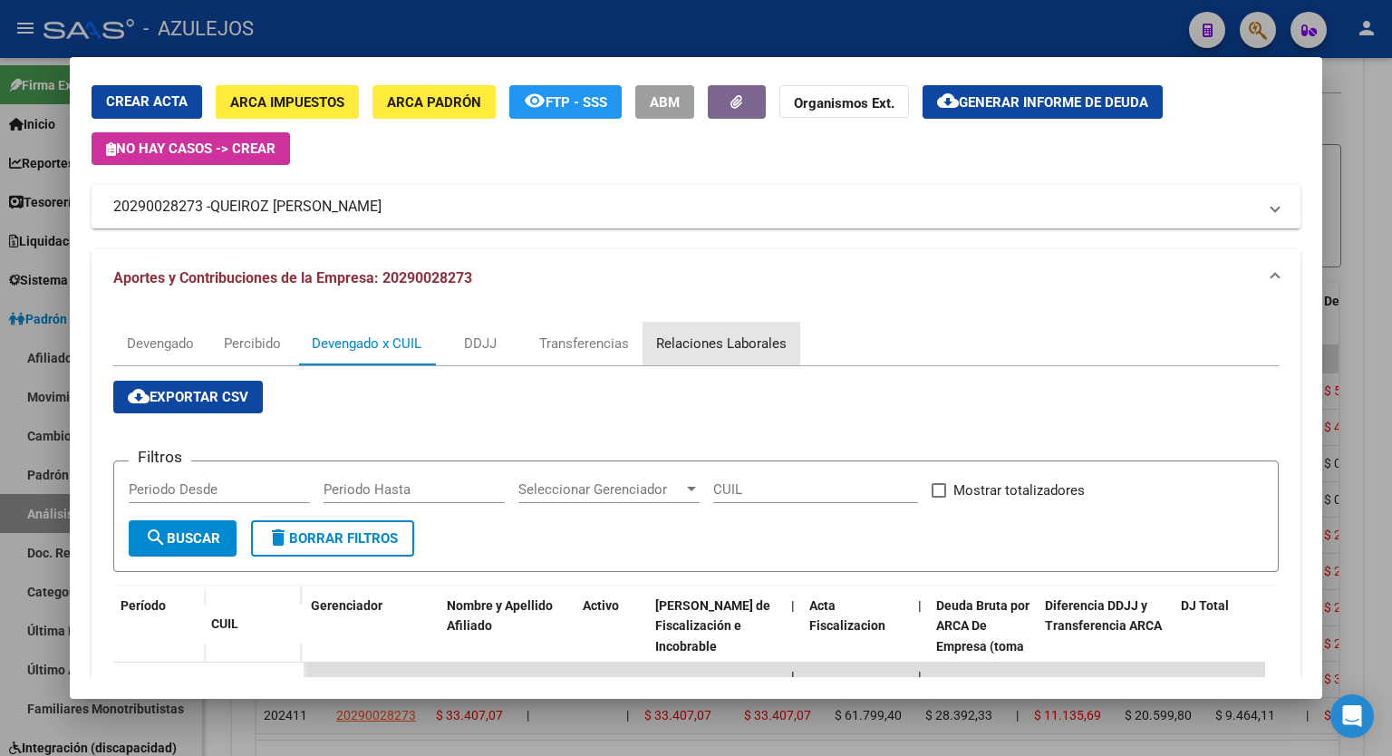
click at [741, 350] on div "Relaciones Laborales" at bounding box center [721, 344] width 131 height 20
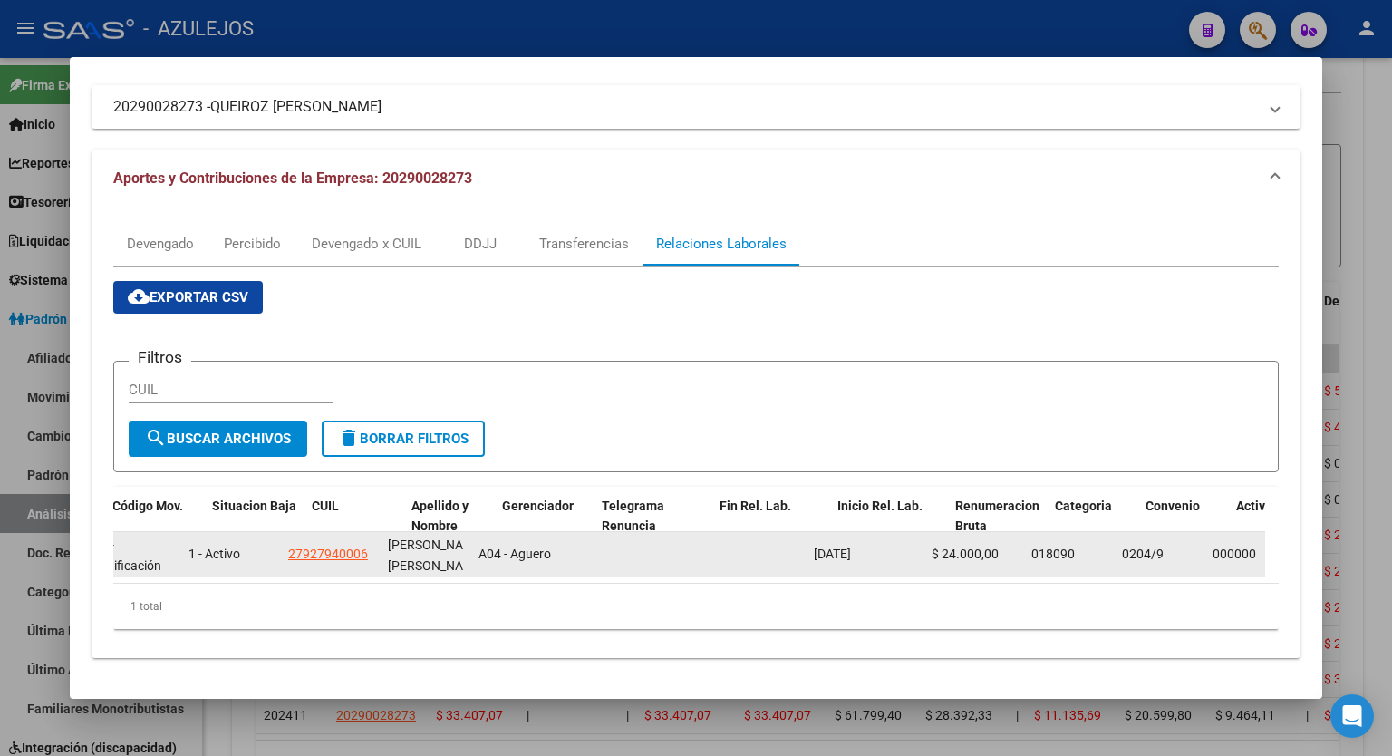
scroll to position [0, 84]
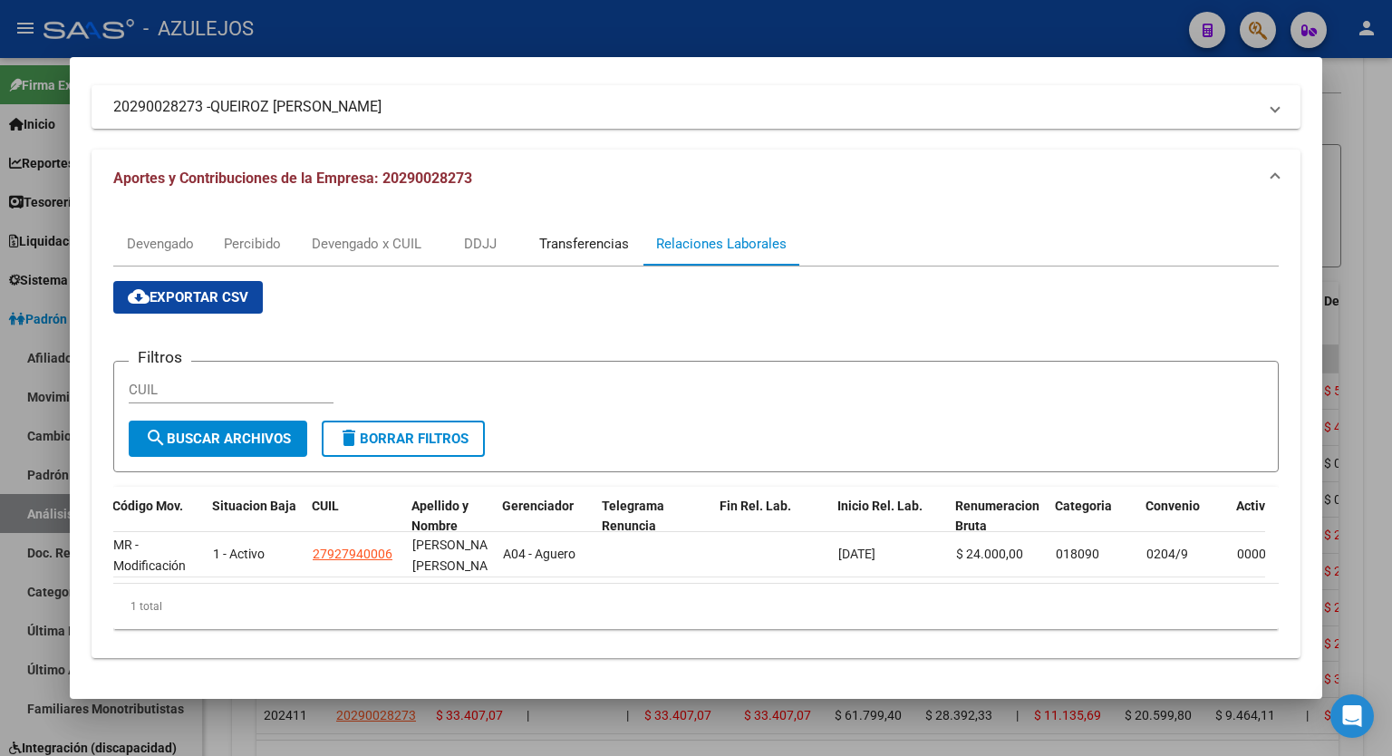
click at [584, 234] on div "Transferencias" at bounding box center [584, 244] width 90 height 20
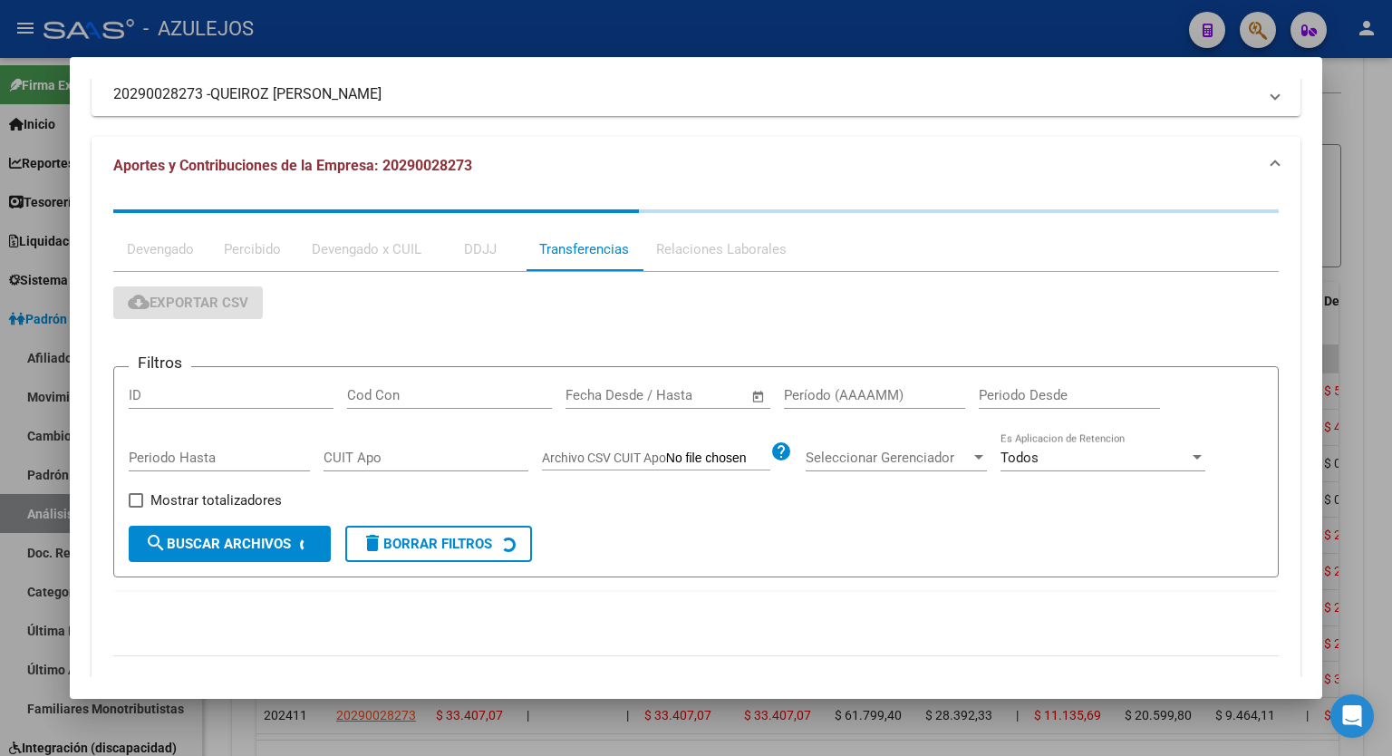
scroll to position [0, 0]
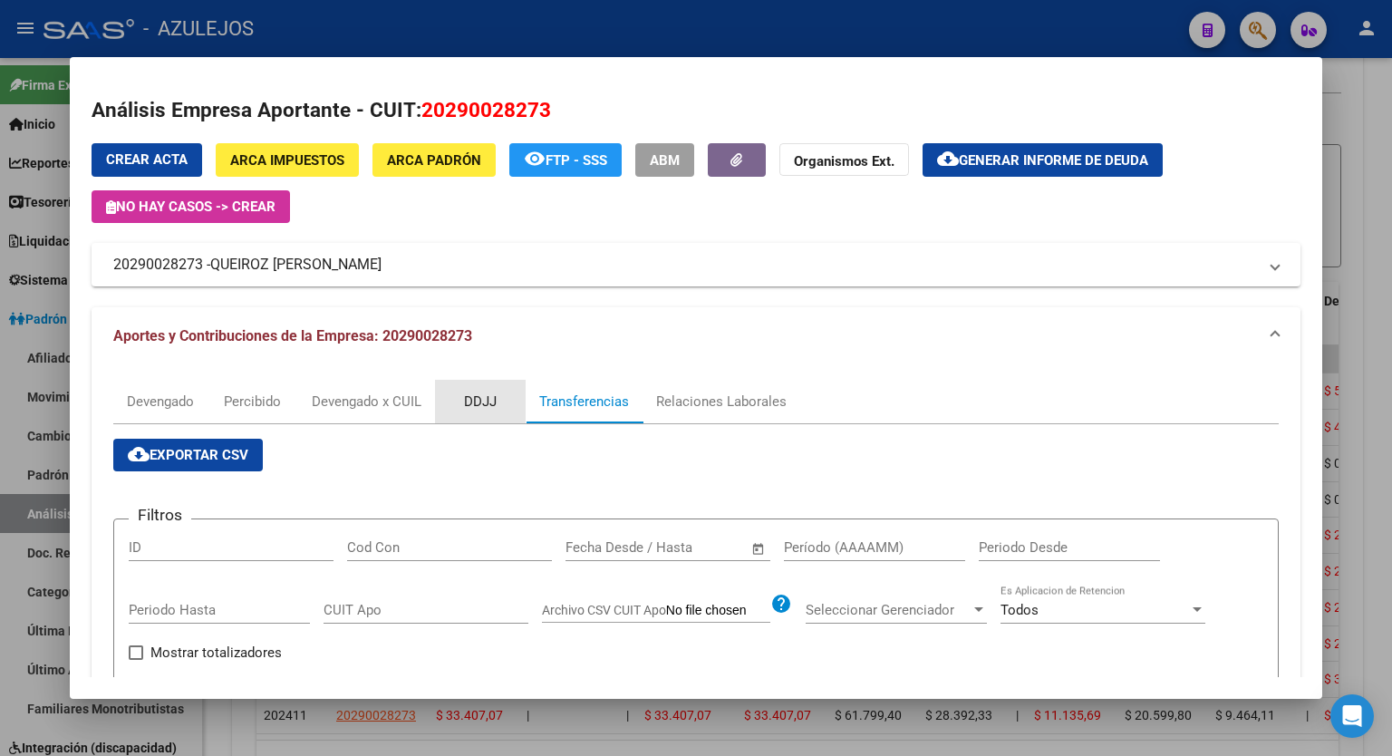
click at [479, 408] on div "DDJJ" at bounding box center [480, 402] width 33 height 20
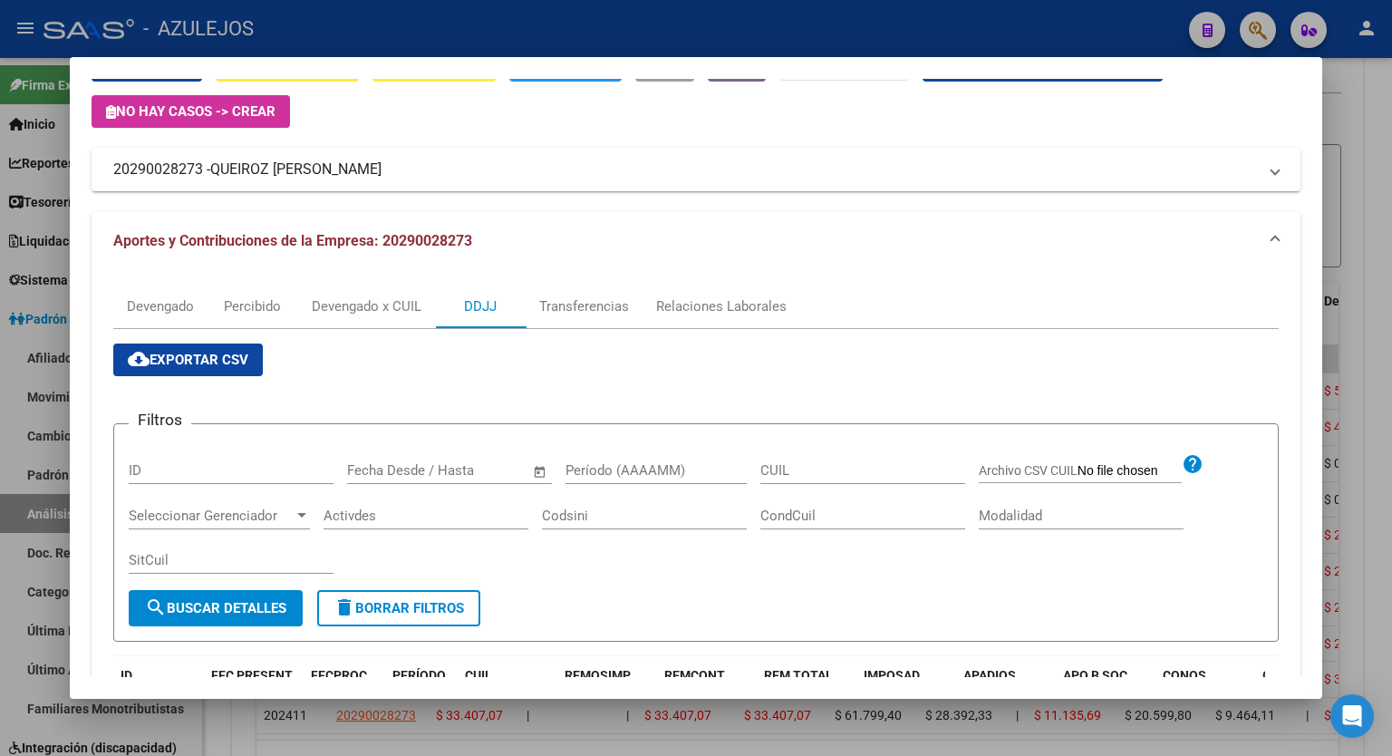
scroll to position [73, 0]
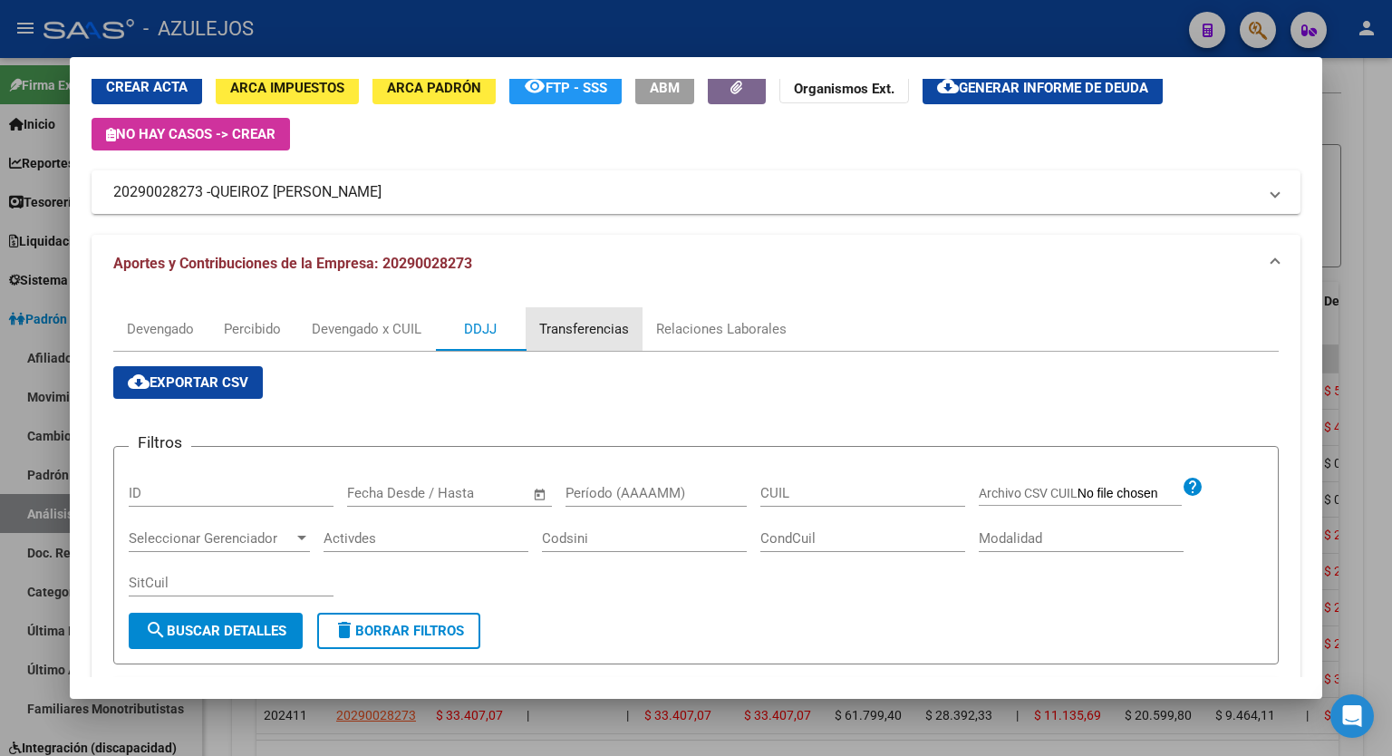
click at [591, 337] on div "Transferencias" at bounding box center [584, 329] width 90 height 20
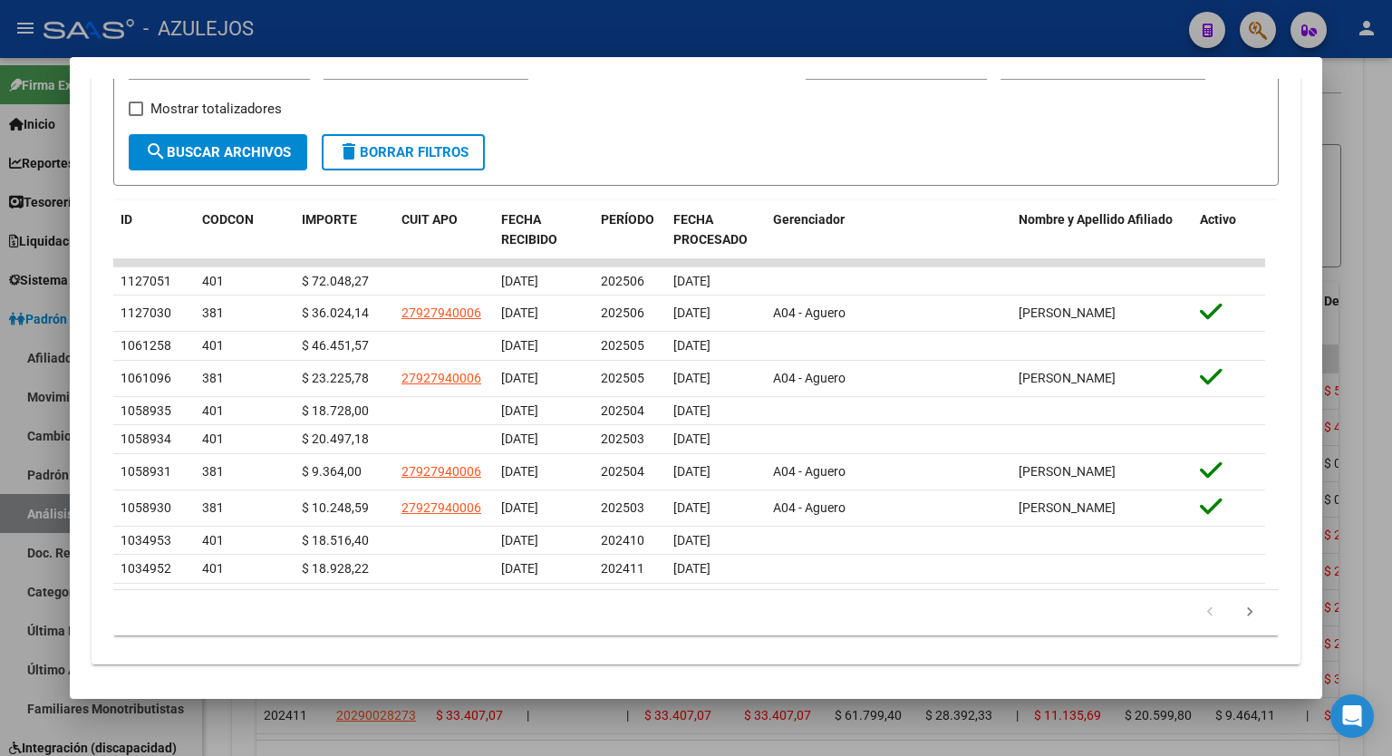
scroll to position [547, 0]
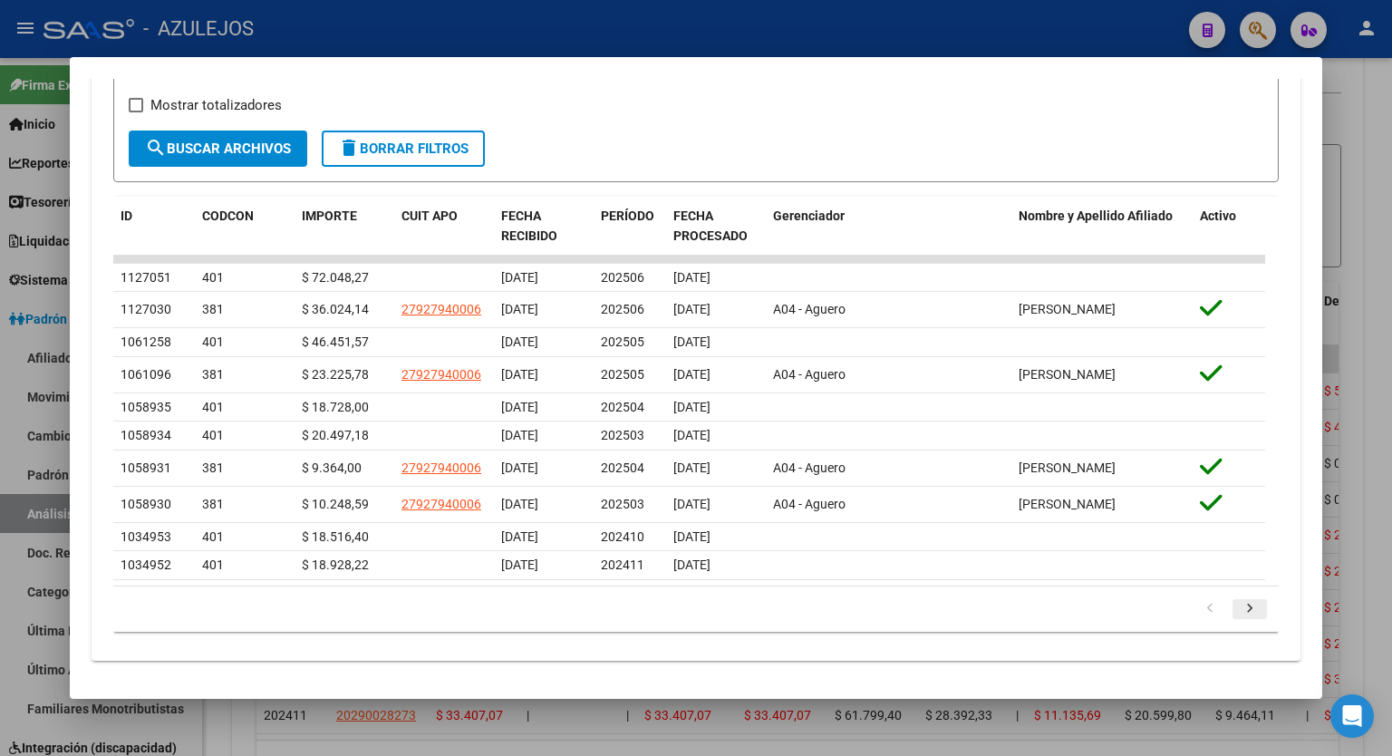
click at [1240, 611] on icon "go to next page" at bounding box center [1250, 611] width 24 height 22
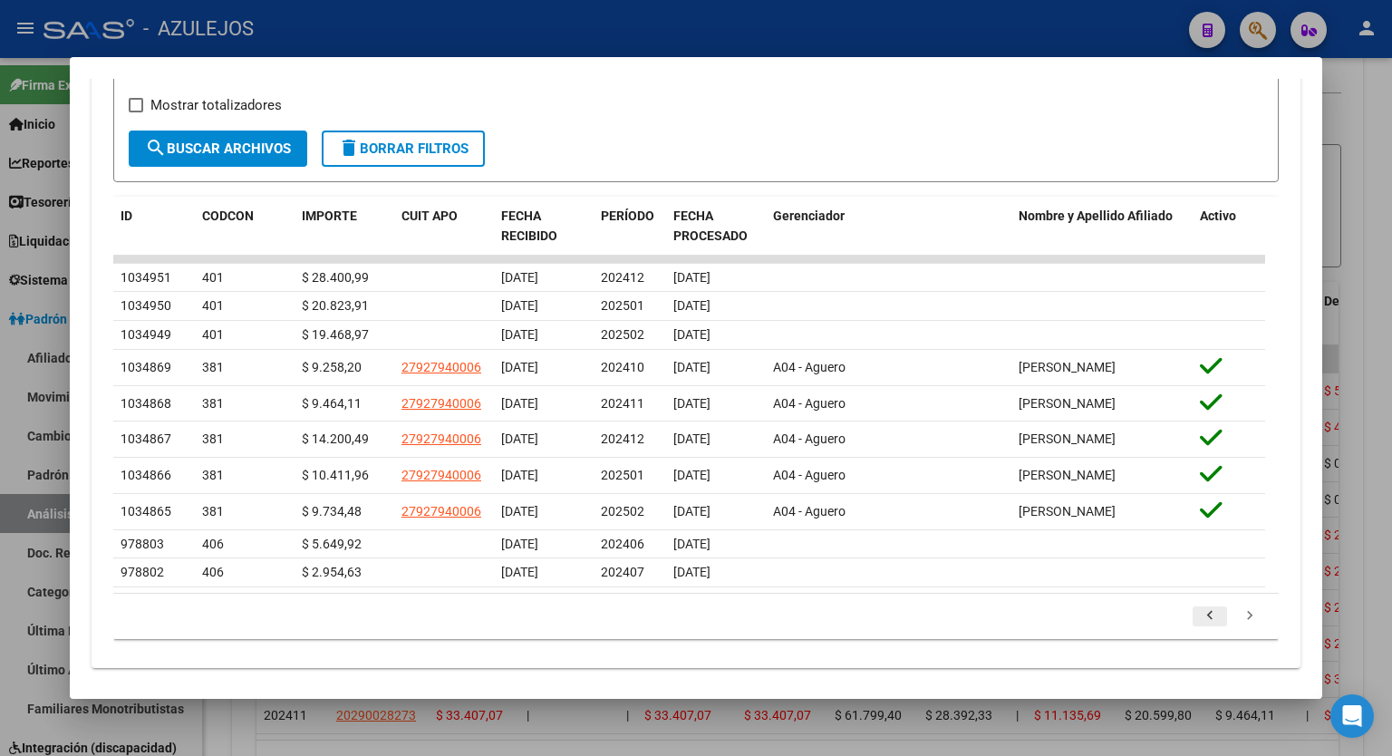
click at [1198, 607] on icon "go to previous page" at bounding box center [1210, 618] width 24 height 22
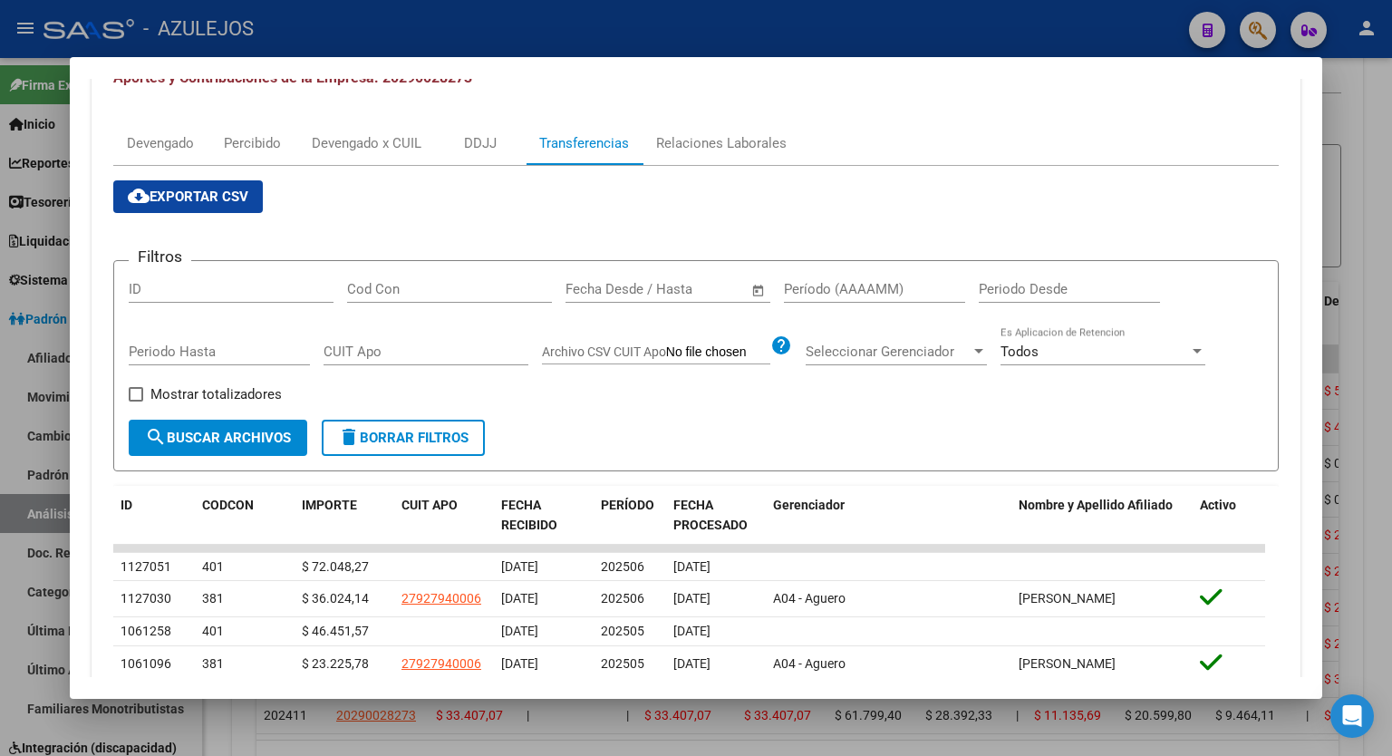
scroll to position [257, 0]
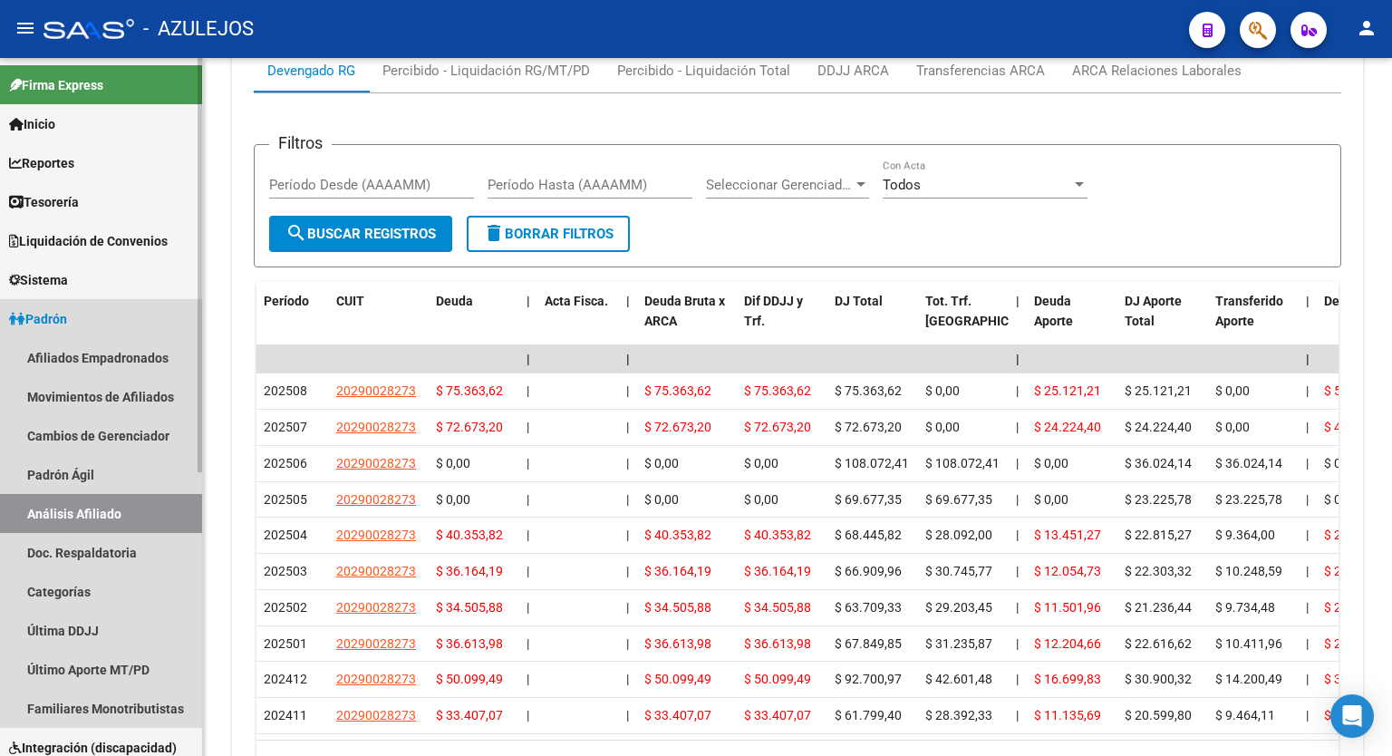
click at [113, 328] on link "Padrón" at bounding box center [101, 318] width 202 height 39
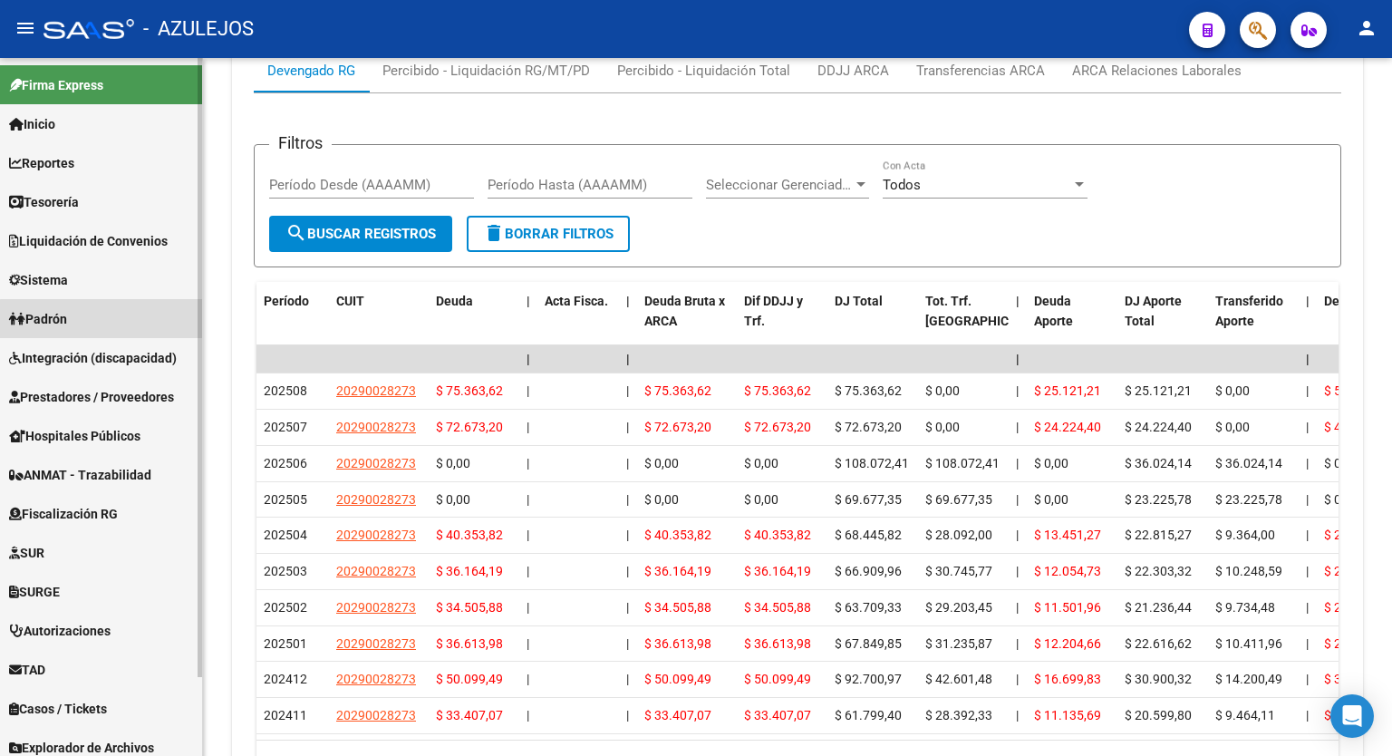
click at [113, 328] on link "Padrón" at bounding box center [101, 318] width 202 height 39
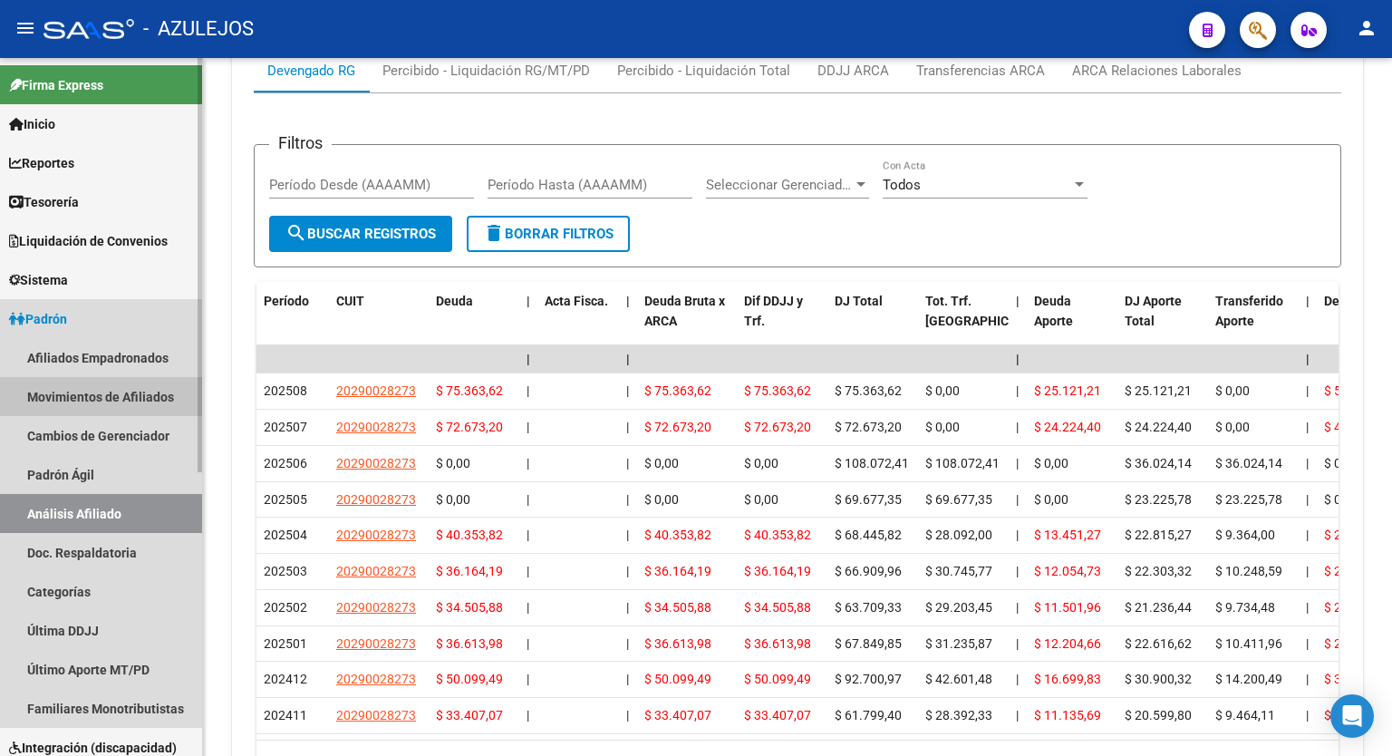
click at [96, 393] on link "Movimientos de Afiliados" at bounding box center [101, 396] width 202 height 39
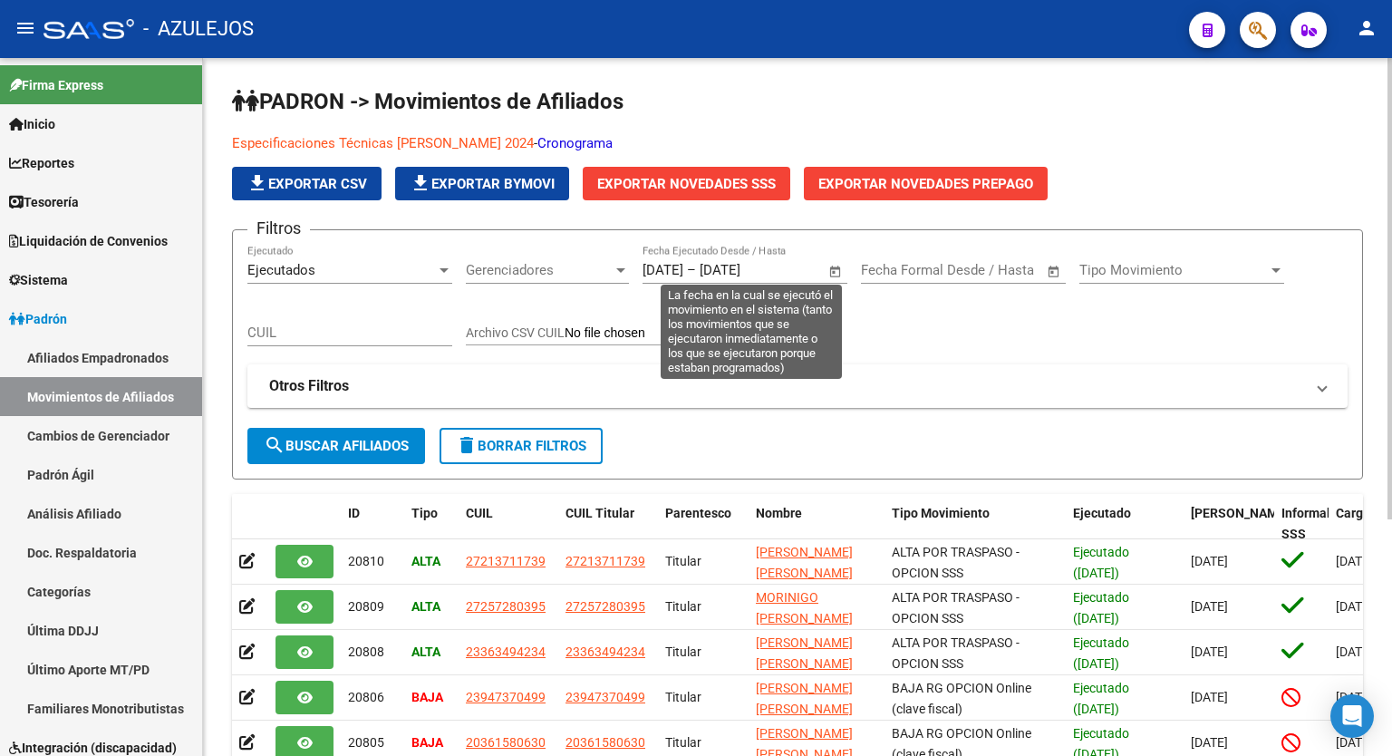
click at [833, 272] on span "Open calendar" at bounding box center [836, 271] width 44 height 44
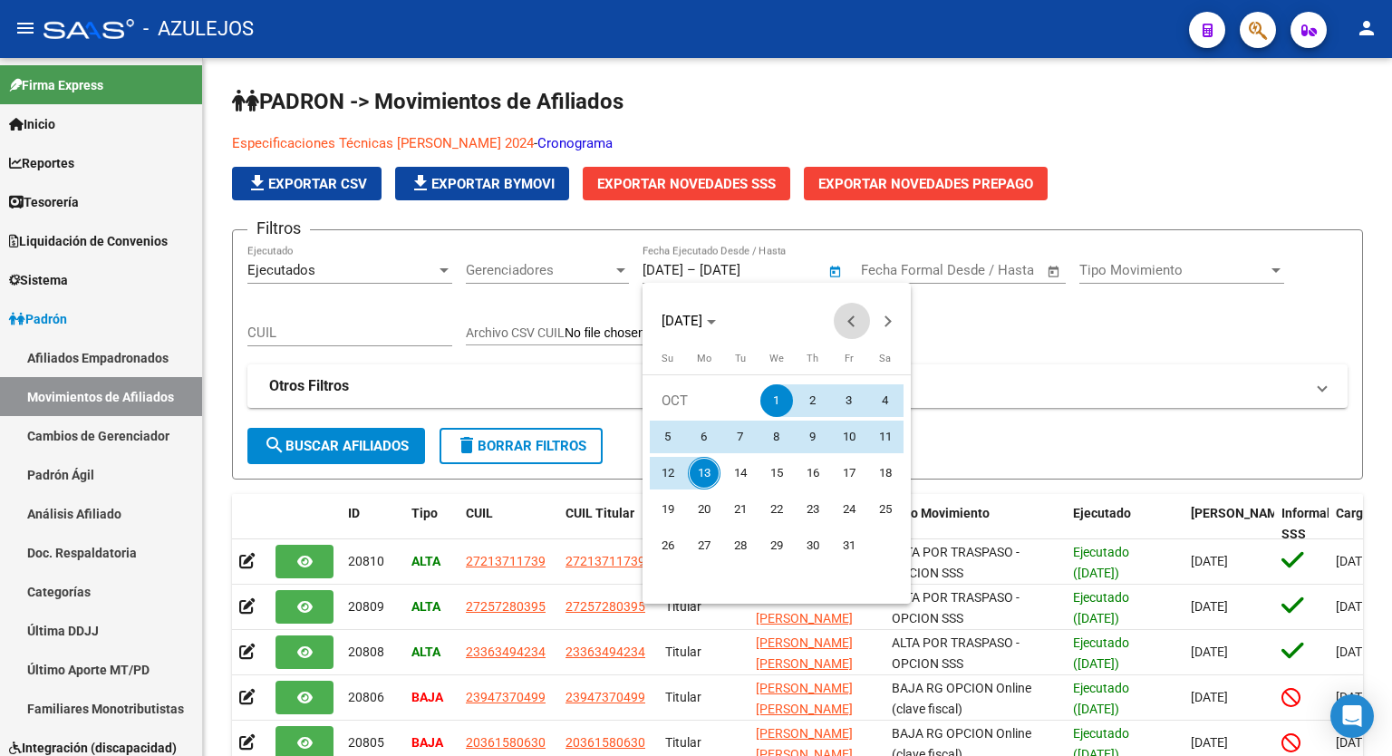
click at [850, 324] on button "Previous month" at bounding box center [852, 321] width 36 height 36
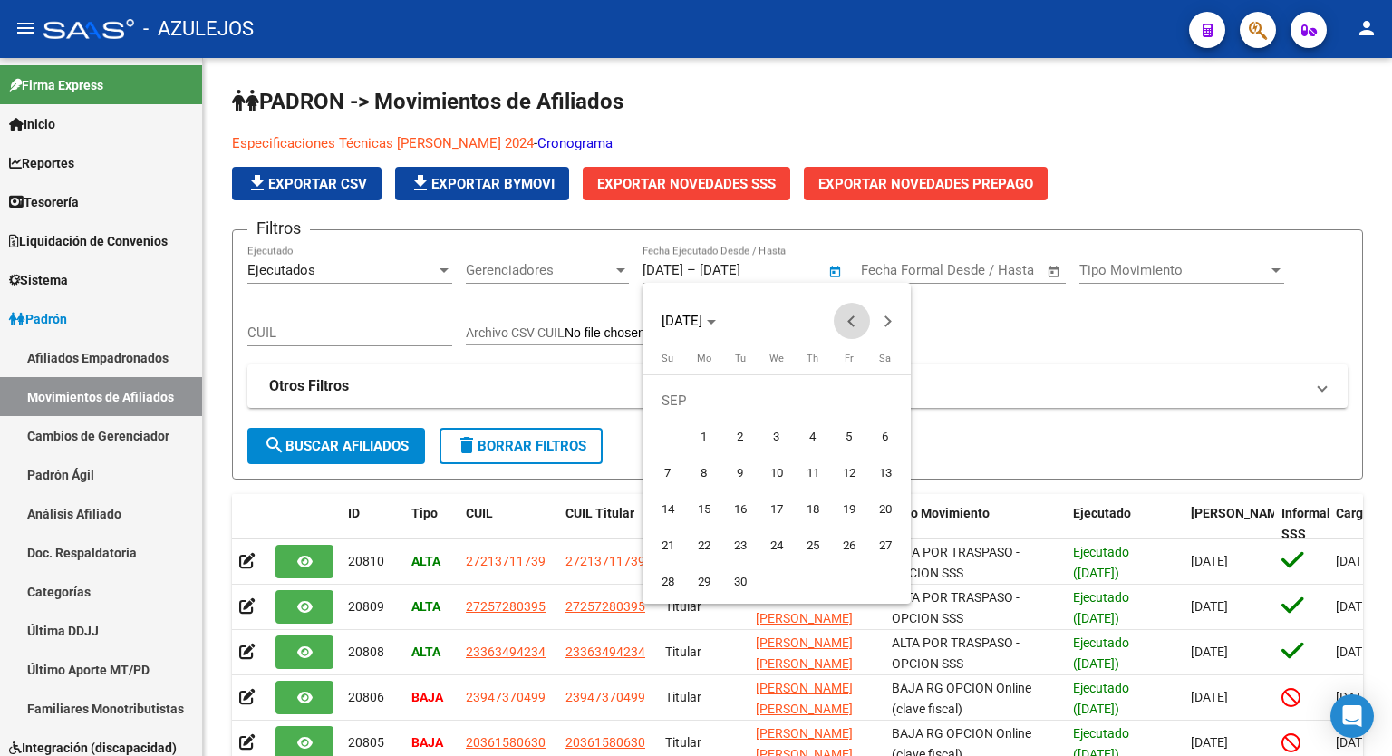
click at [850, 324] on button "Previous month" at bounding box center [852, 321] width 36 height 36
click at [742, 429] on span "1" at bounding box center [740, 437] width 33 height 33
type input "01/07/2025"
click at [885, 324] on button "Next month" at bounding box center [888, 321] width 36 height 36
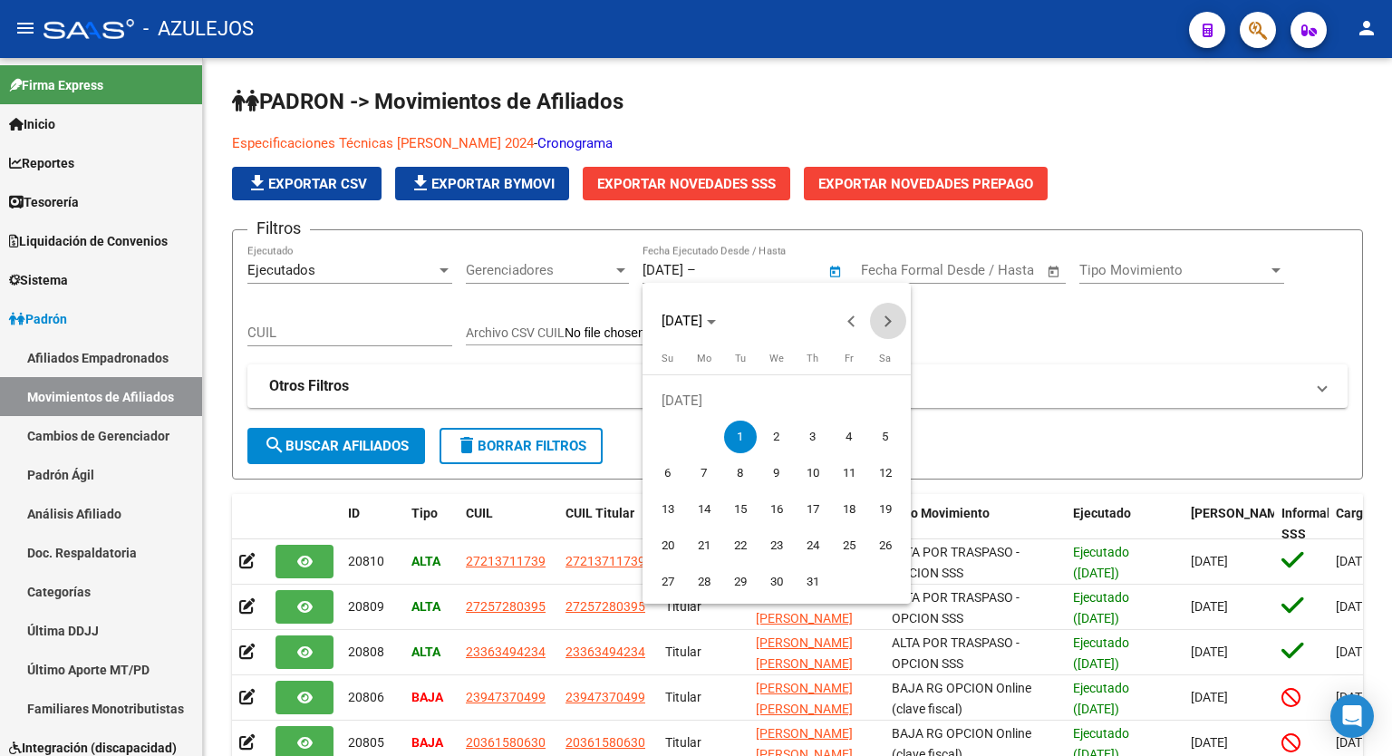
click at [885, 324] on button "Next month" at bounding box center [888, 321] width 36 height 36
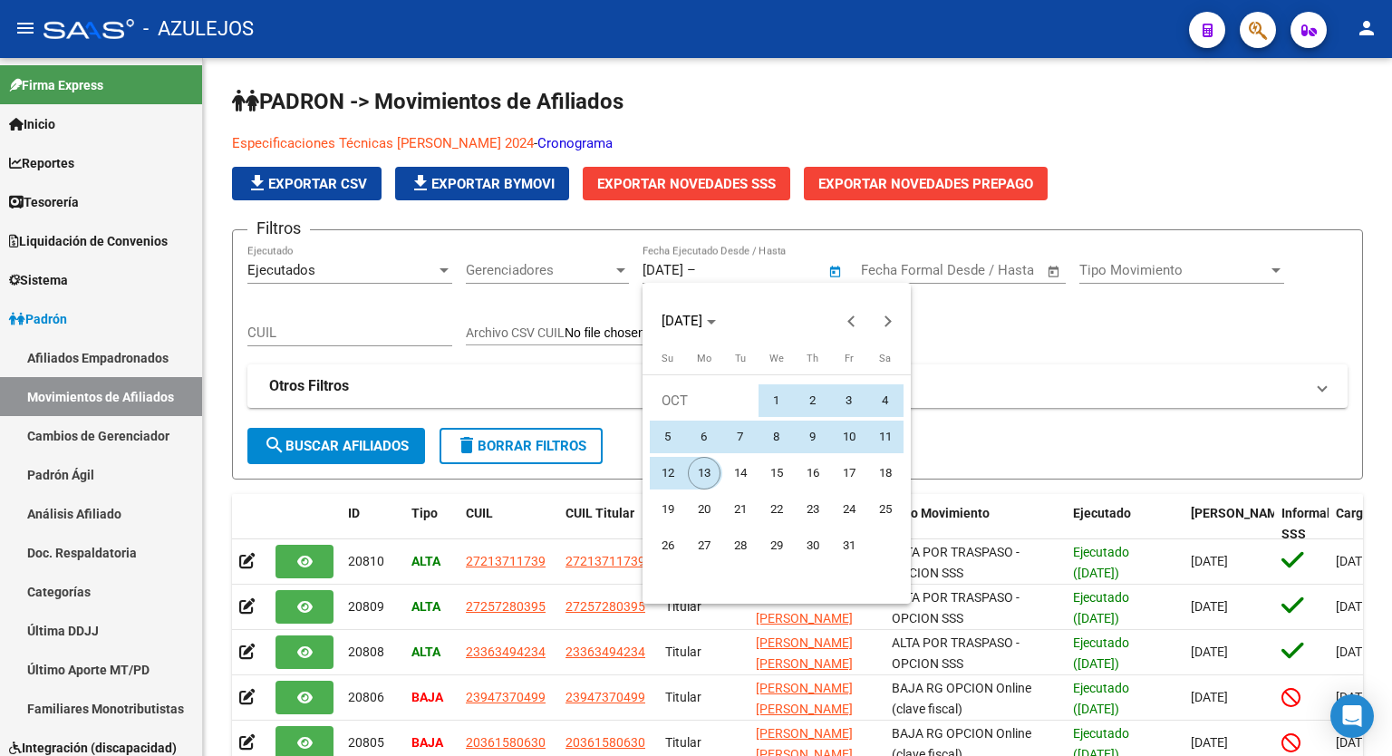
click at [707, 459] on span "13" at bounding box center [704, 473] width 33 height 33
type input "13/10/2025"
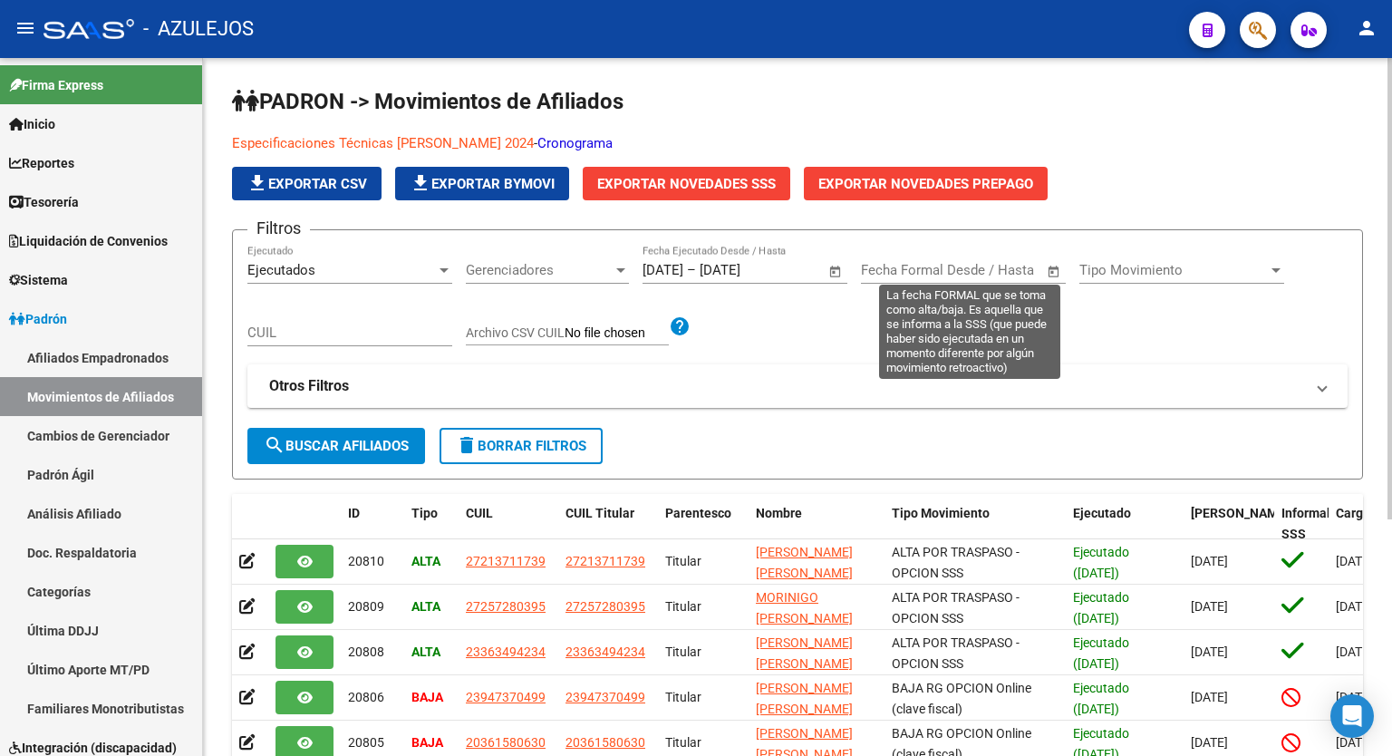
click at [1053, 267] on span "Open calendar" at bounding box center [1054, 271] width 44 height 44
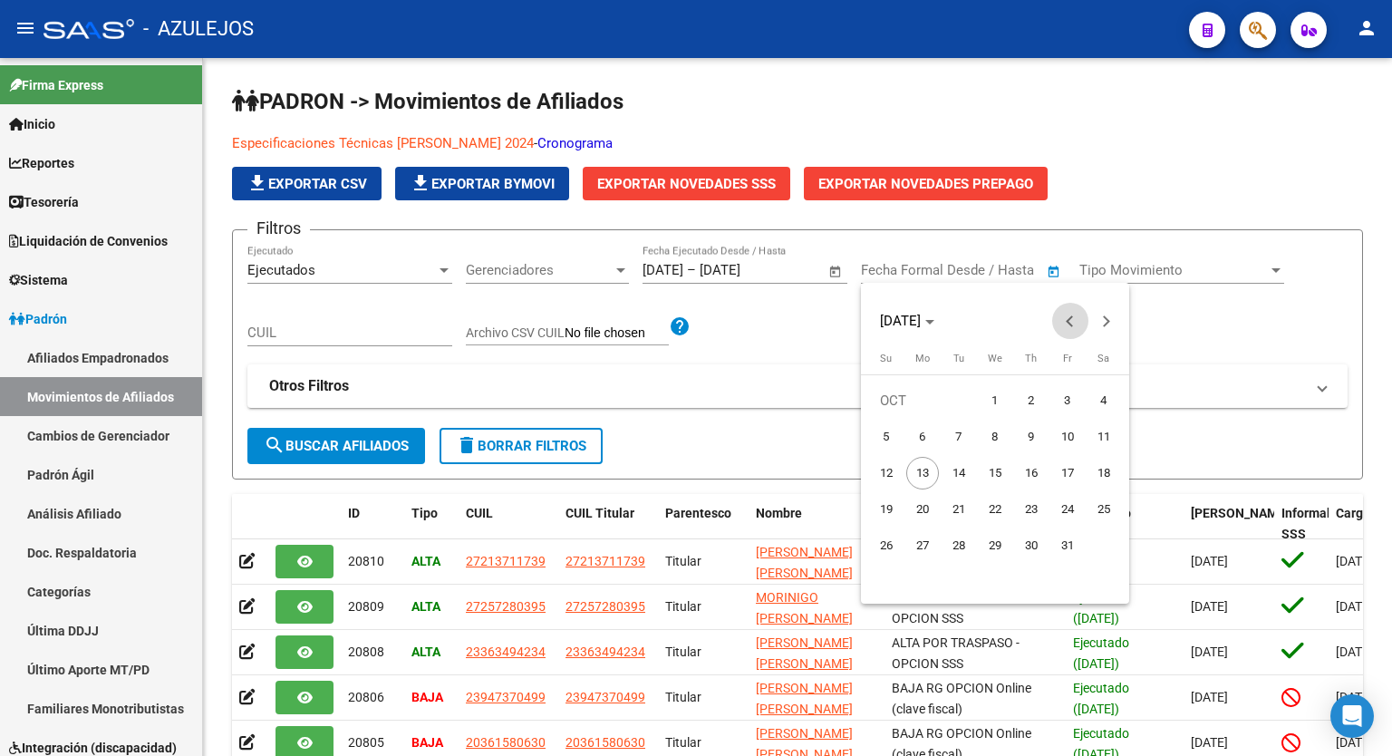
click at [1068, 318] on button "Previous month" at bounding box center [1070, 321] width 36 height 36
click at [922, 430] on span "1" at bounding box center [922, 437] width 33 height 33
type input "01/09/2025"
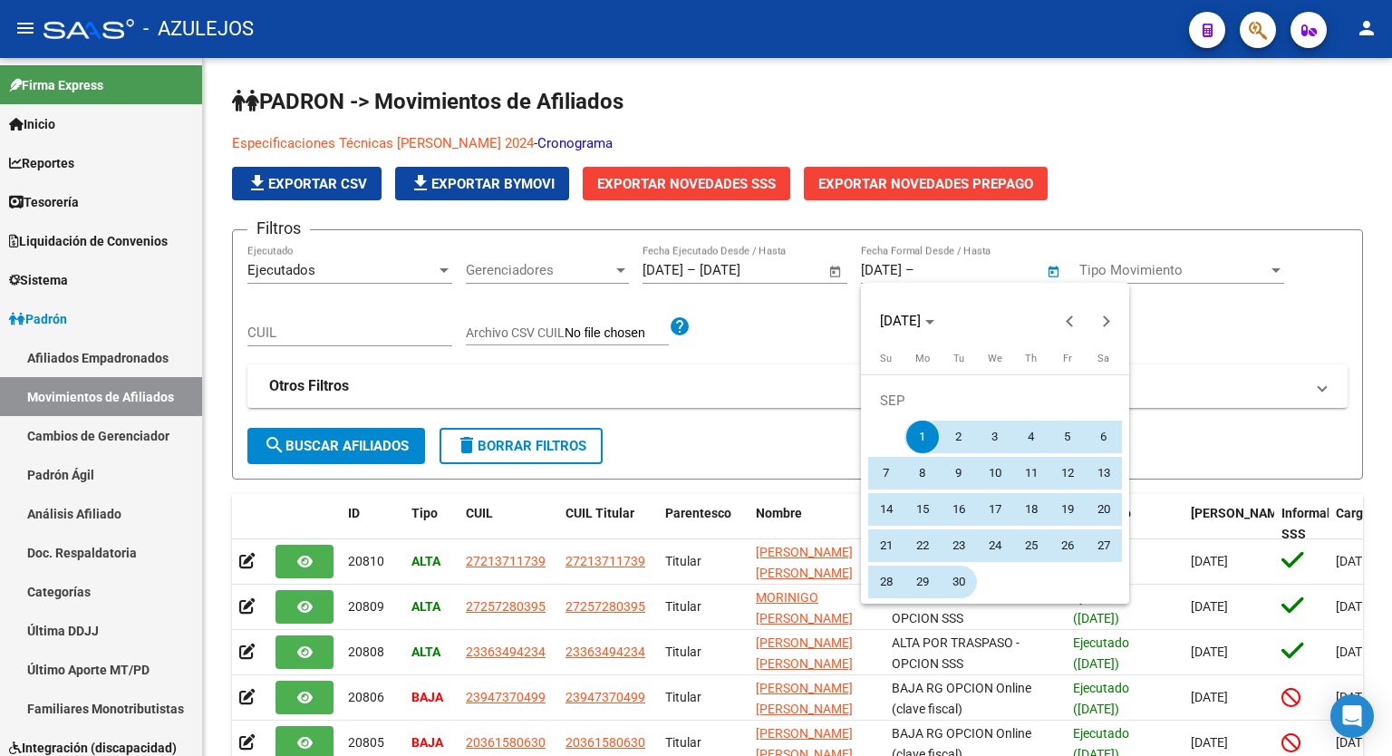
click at [955, 579] on span "30" at bounding box center [959, 582] width 33 height 33
type input "30/09/2025"
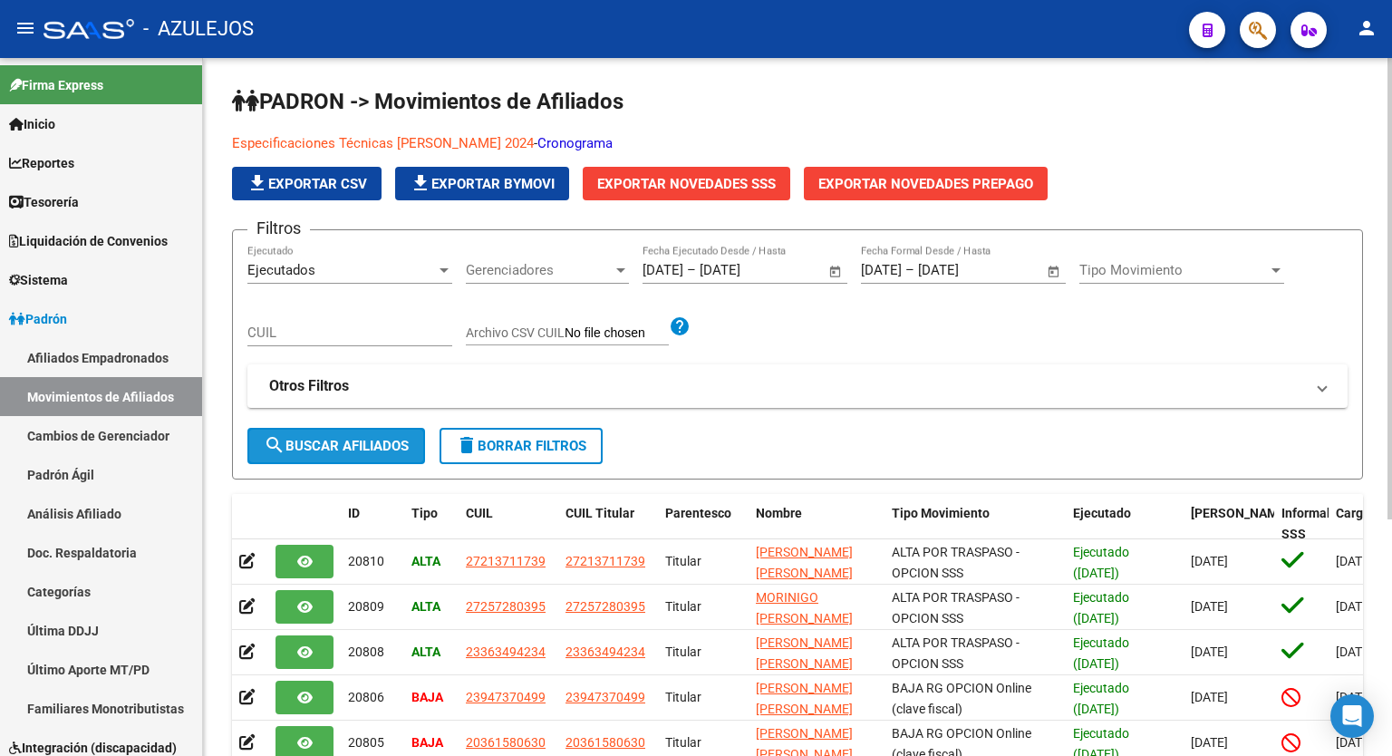
click at [354, 433] on button "search Buscar Afiliados" at bounding box center [336, 446] width 178 height 36
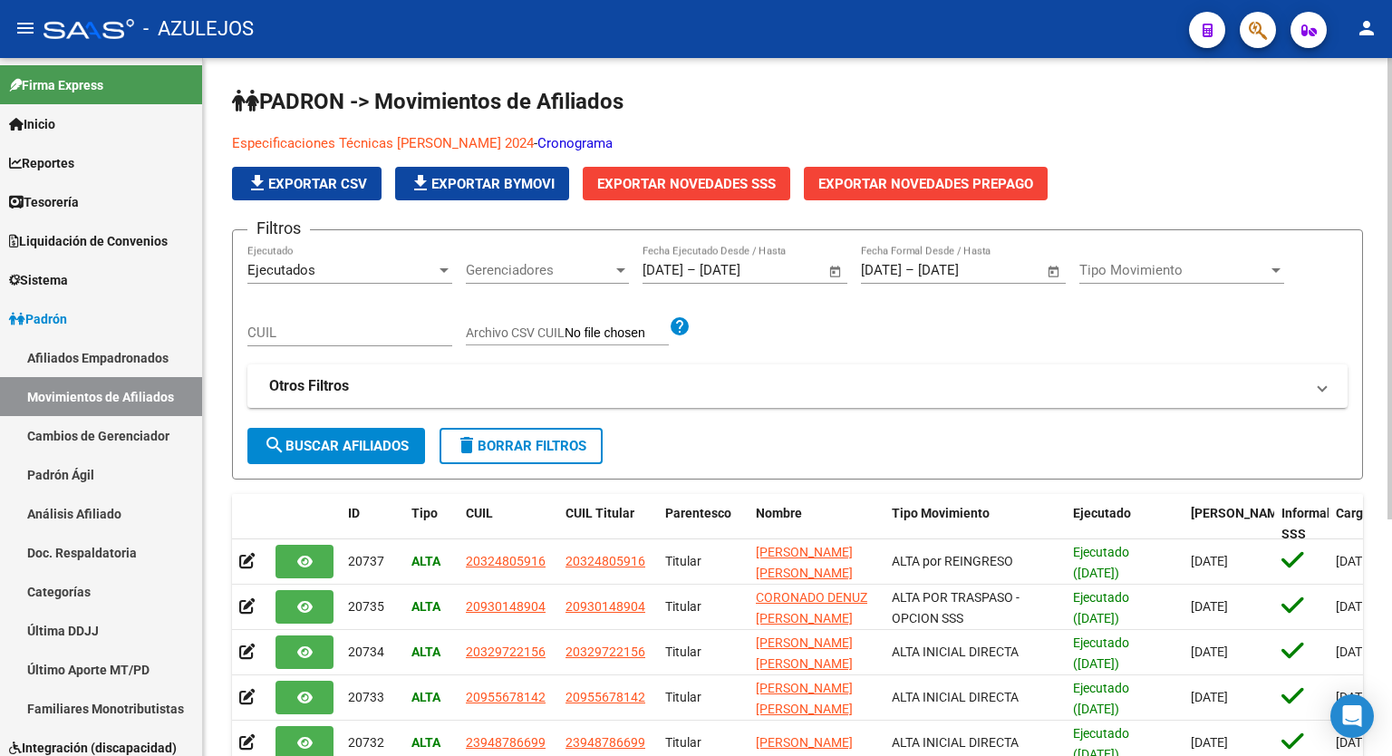
click at [1391, 204] on div at bounding box center [1389, 288] width 5 height 461
click at [680, 176] on span "Exportar Novedades SSS" at bounding box center [686, 184] width 179 height 16
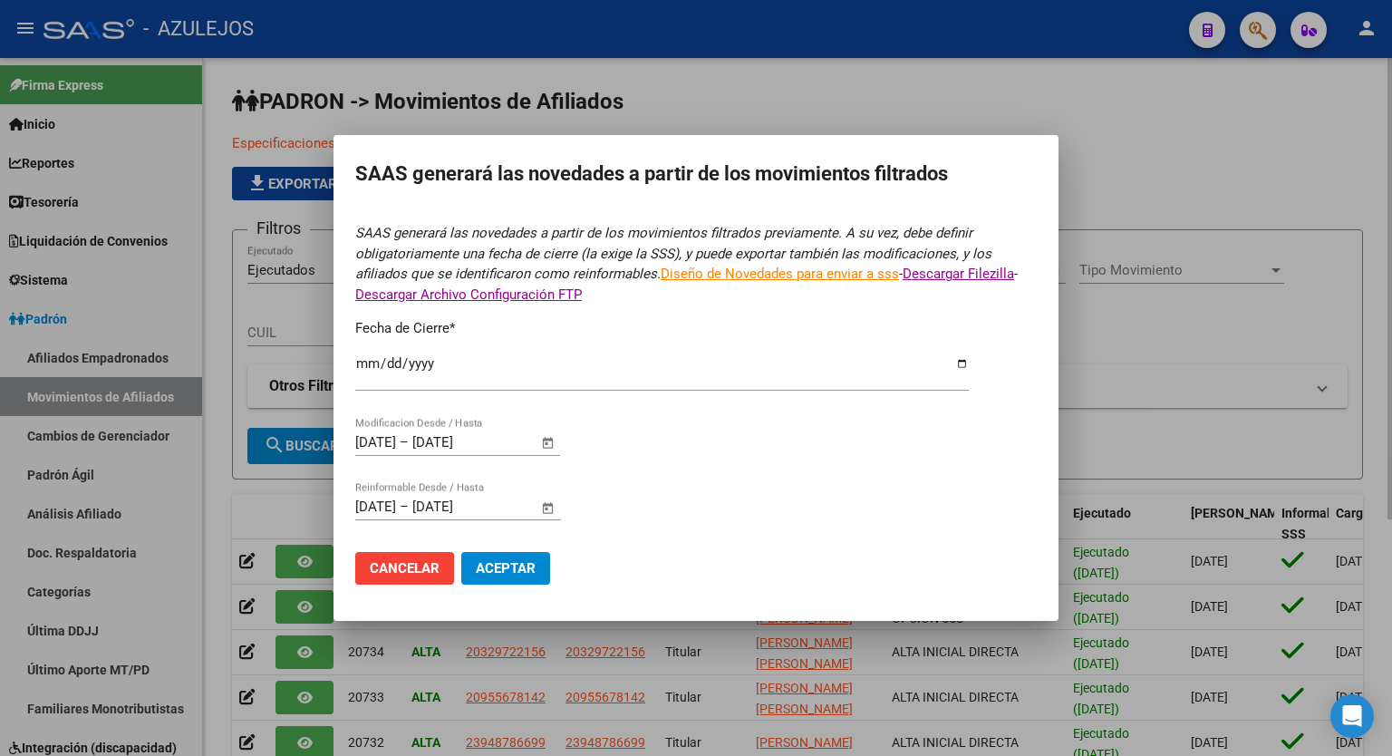
type input "2025-09-30"
click at [504, 564] on span "Aceptar" at bounding box center [506, 568] width 60 height 16
